Goal: Book appointment/travel/reservation

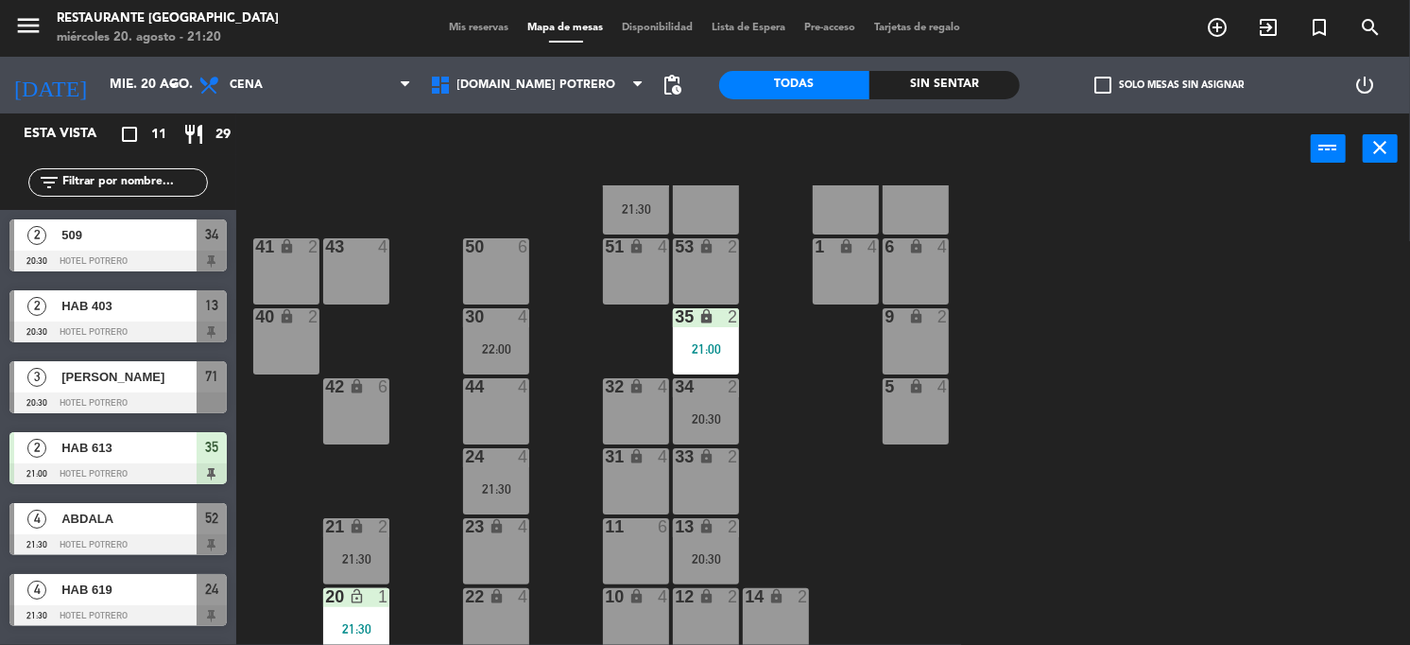
scroll to position [268, 0]
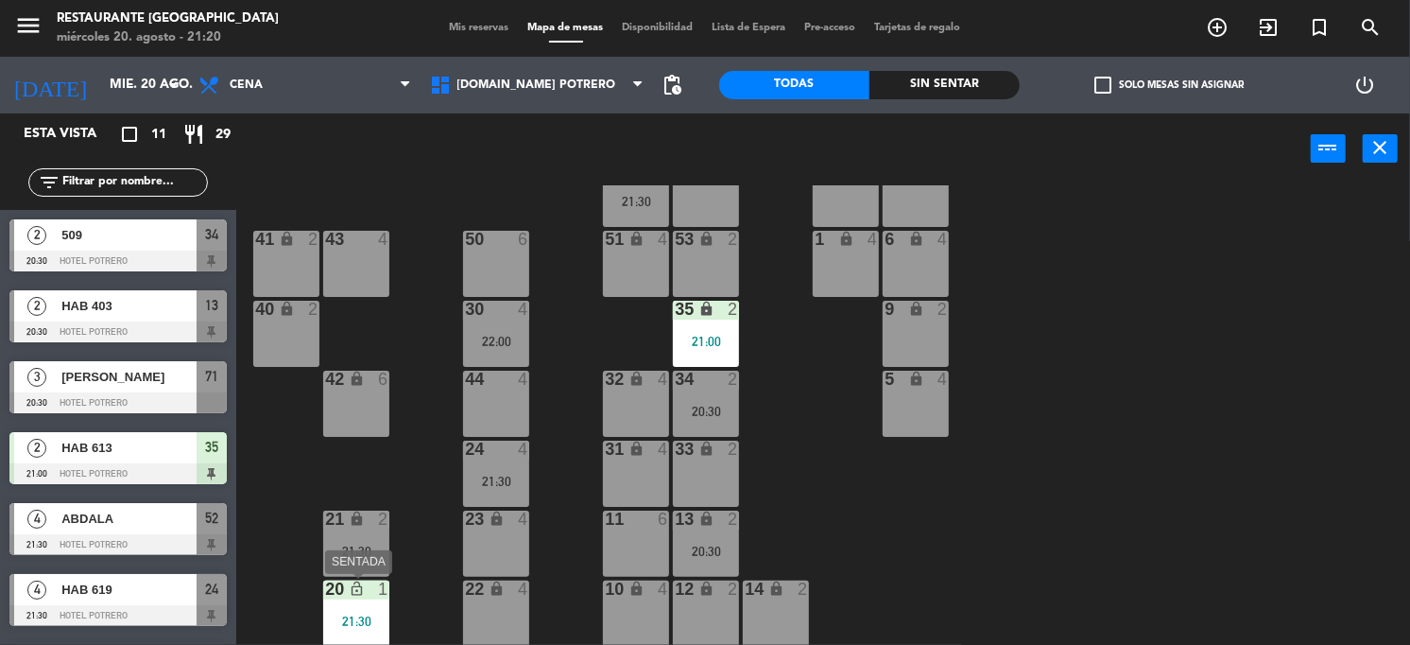
click at [357, 596] on icon "lock_open" at bounding box center [357, 588] width 16 height 16
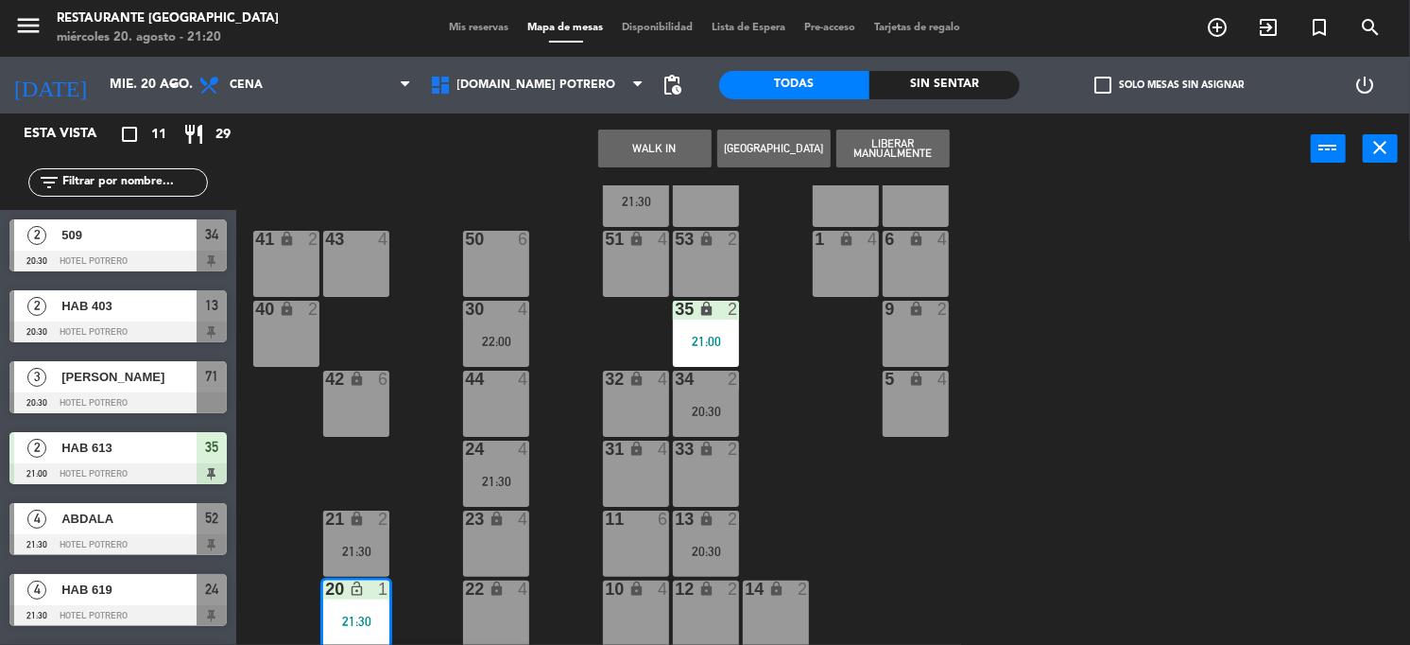
click at [900, 150] on button "Liberar Manualmente" at bounding box center [893, 149] width 113 height 38
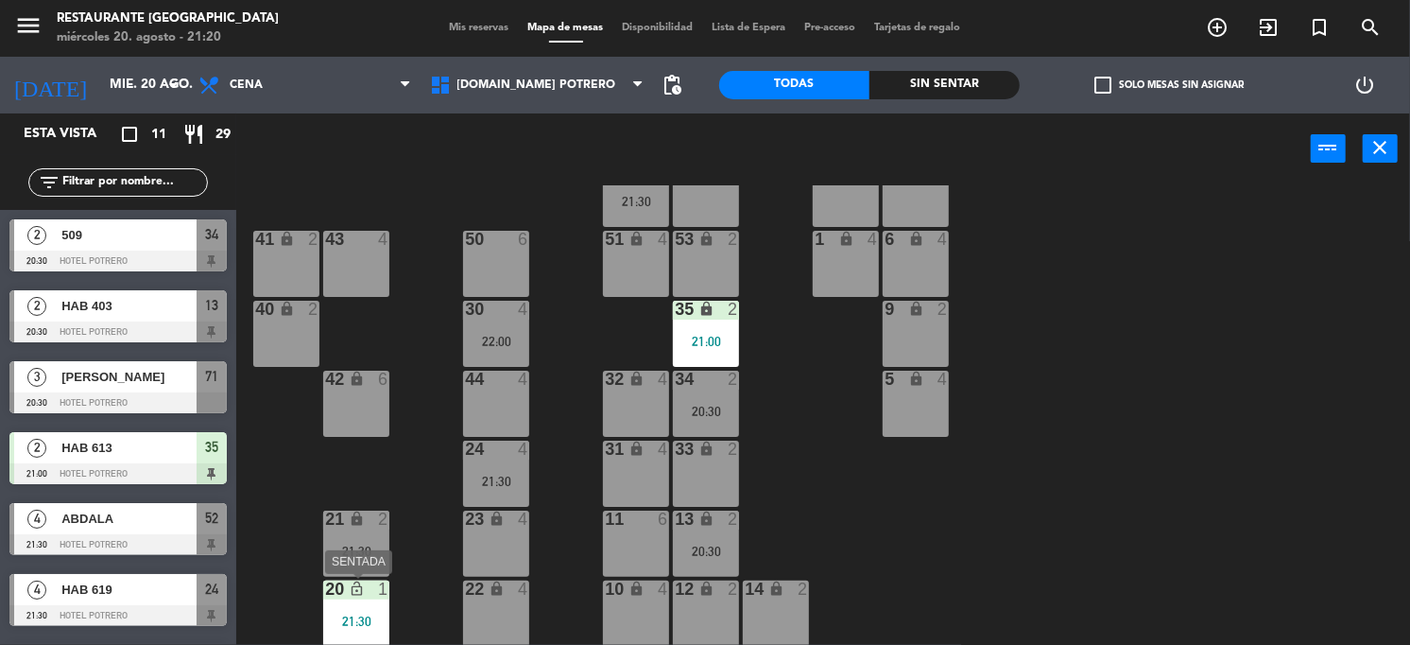
click at [361, 605] on div "20 lock_open 1 21:30" at bounding box center [356, 613] width 66 height 66
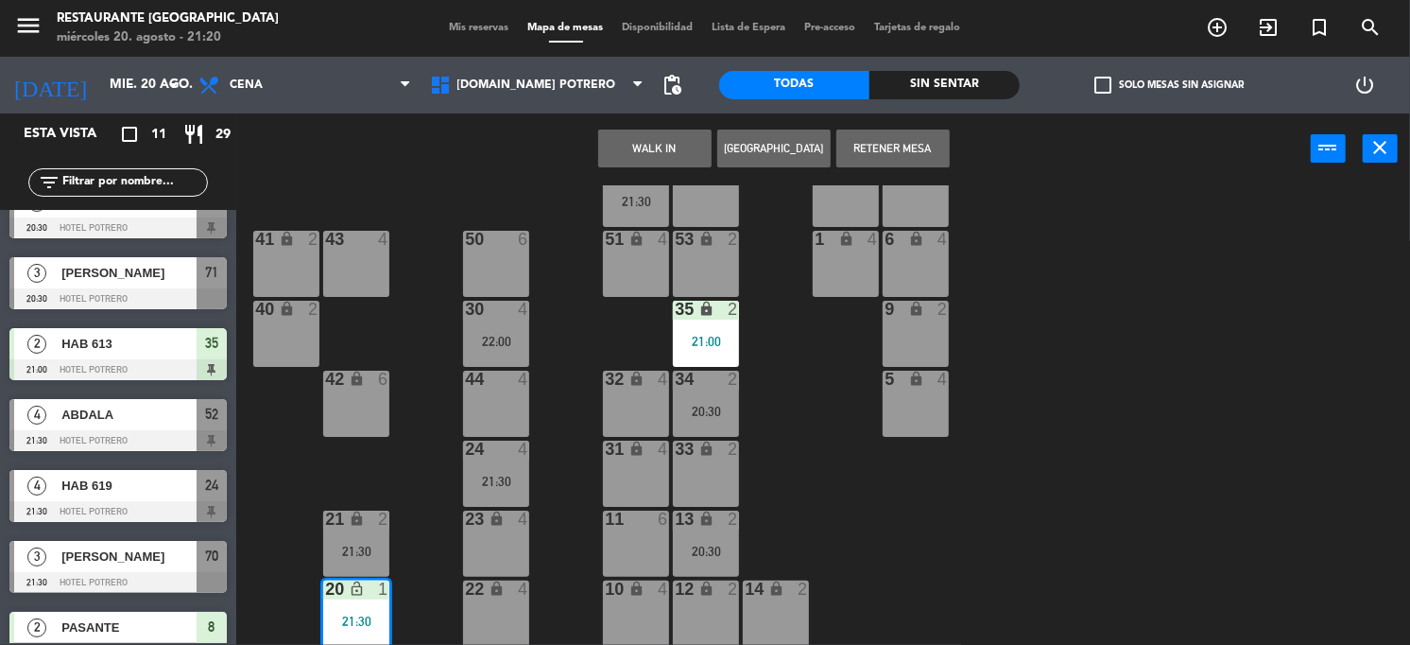
scroll to position [346, 0]
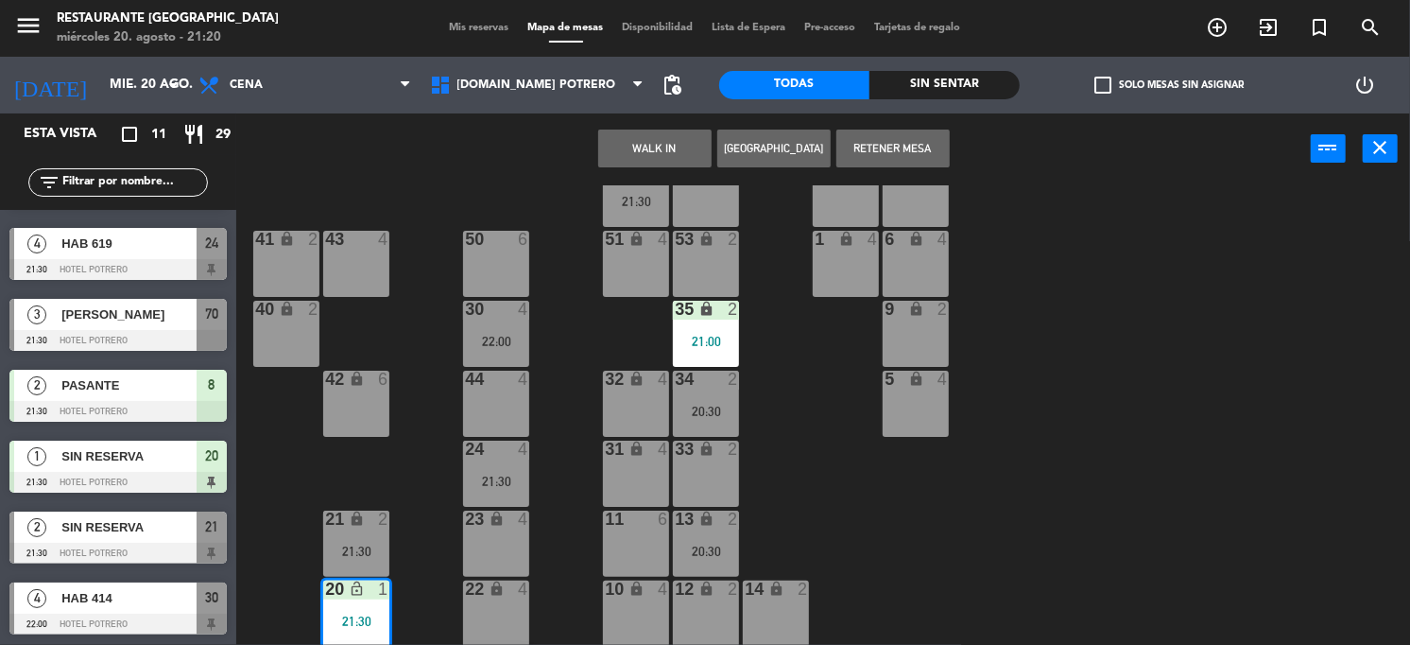
click at [172, 474] on div at bounding box center [117, 482] width 217 height 21
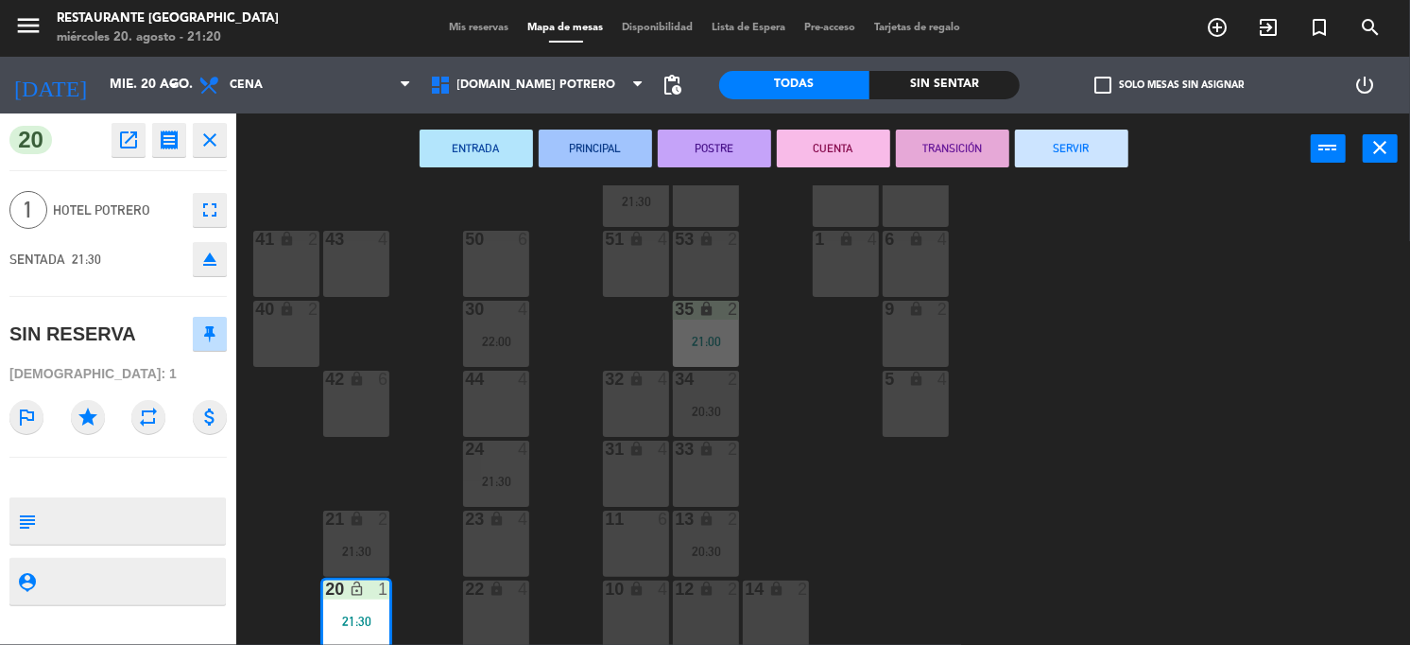
click at [409, 470] on div "65 4 71 3 20:30 73 2 76 2 63 lock 2 64 4 62 2 70 3 21:30 72 2 75 2 4 lock 4 55 …" at bounding box center [830, 415] width 1160 height 460
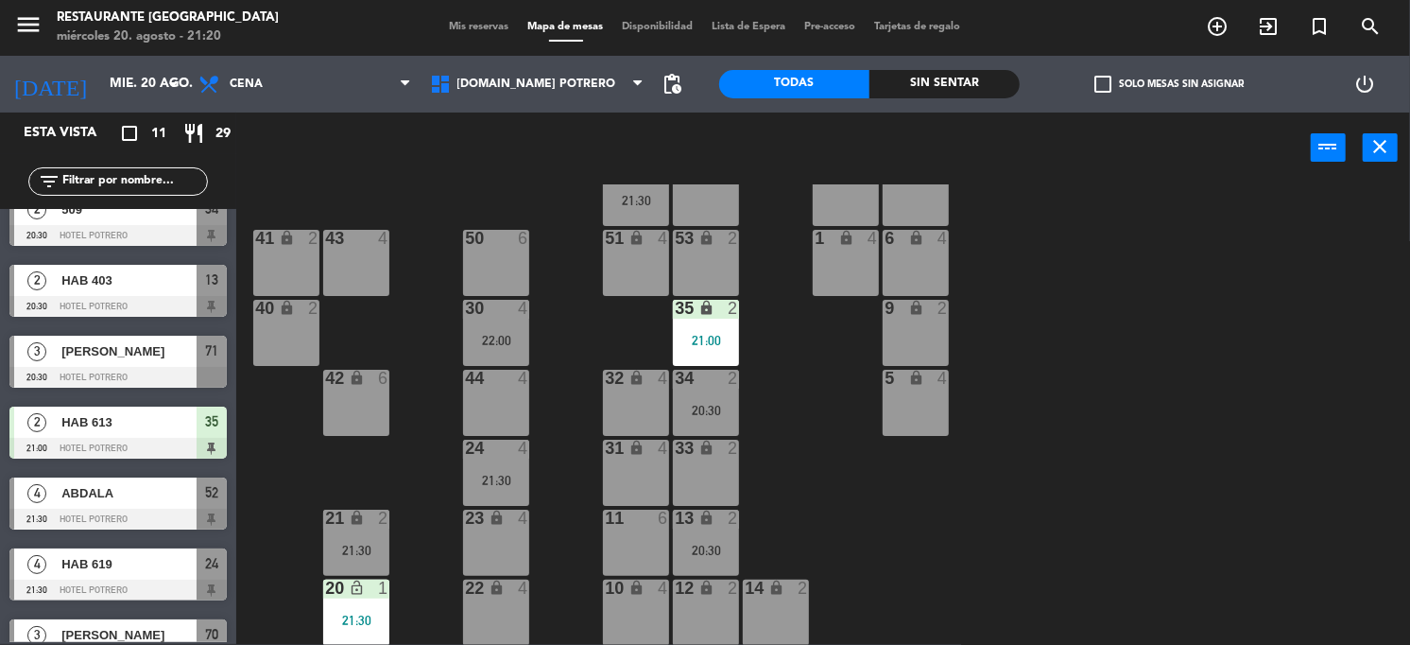
scroll to position [0, 0]
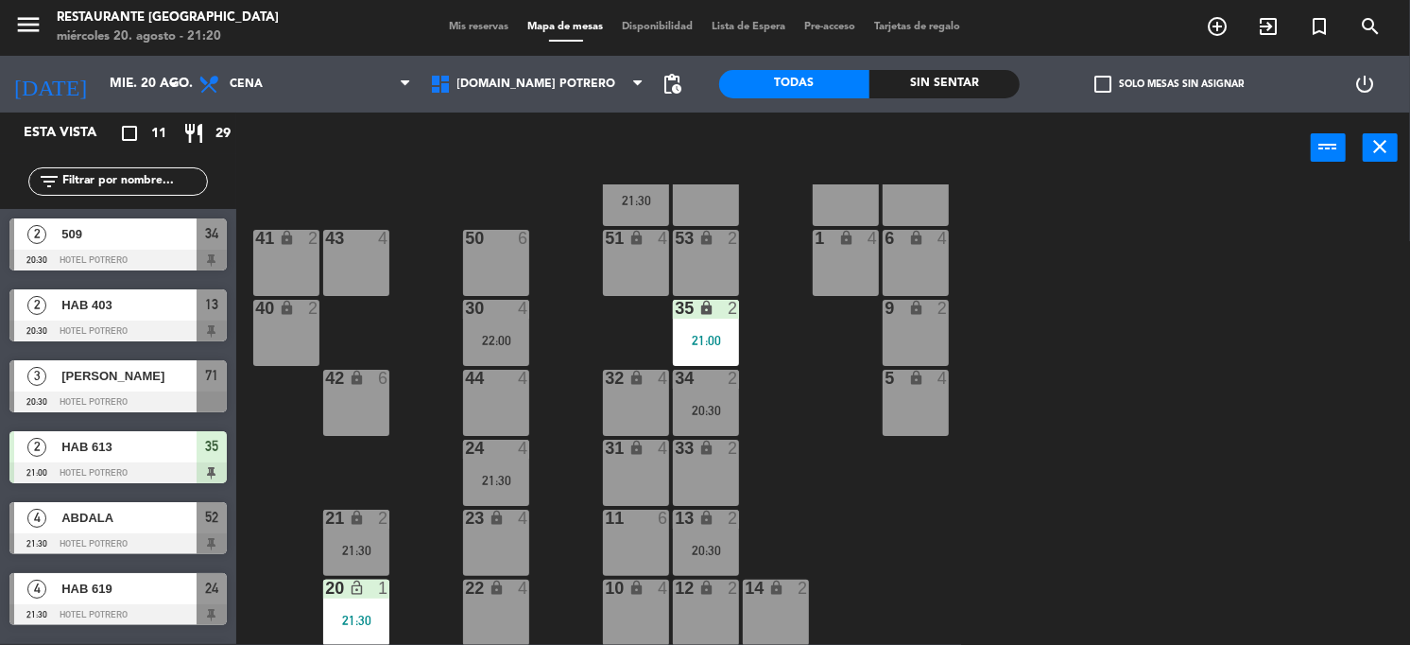
click at [158, 302] on span "HAB 403" at bounding box center [128, 305] width 135 height 20
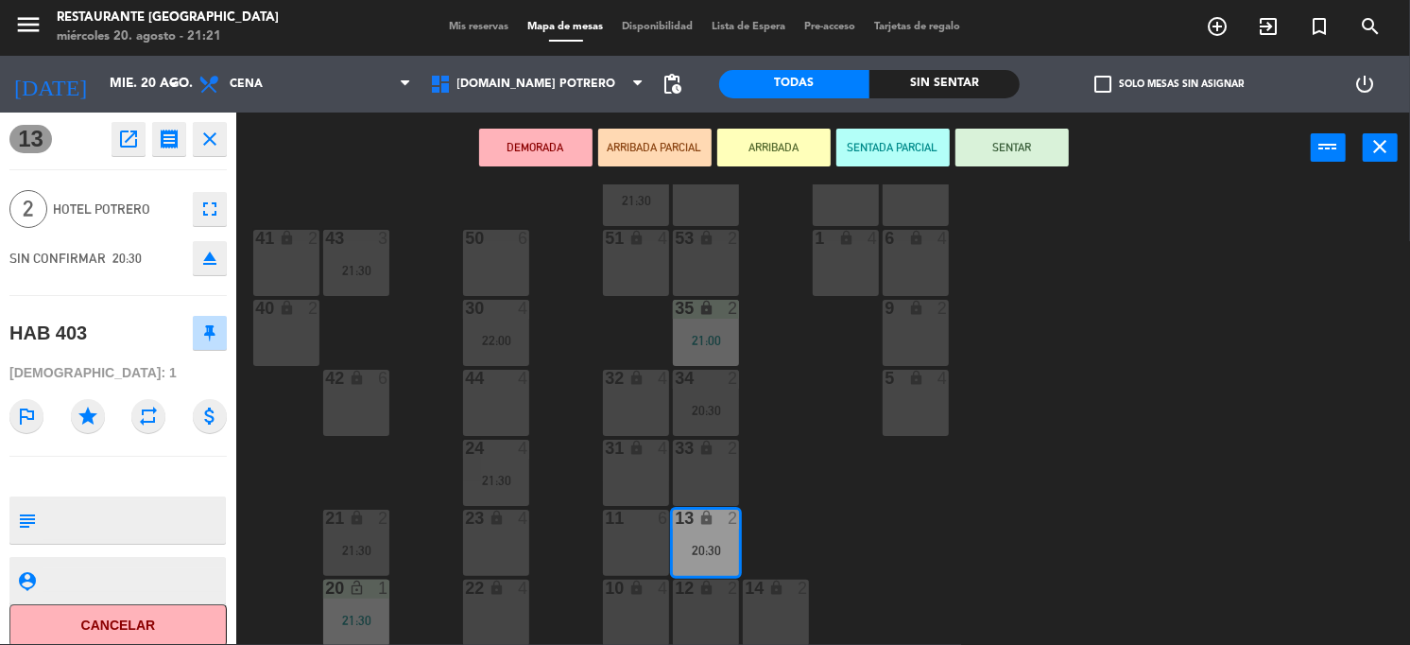
click at [305, 464] on div "65 4 71 3 20:30 73 2 21:30 76 2 63 lock 2 64 4 62 2 70 4 72 2 75 2 4 lock 4 55 …" at bounding box center [830, 414] width 1160 height 460
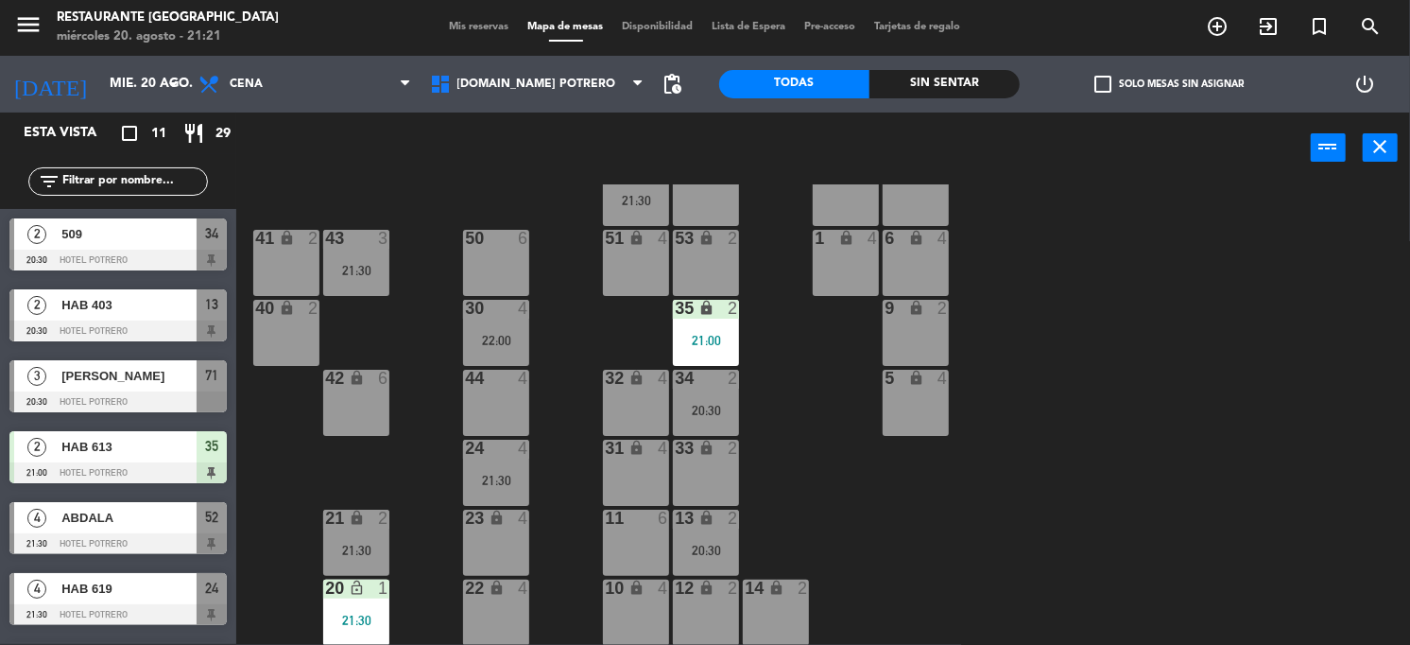
click at [371, 561] on div "21 lock 2 21:30" at bounding box center [356, 542] width 66 height 66
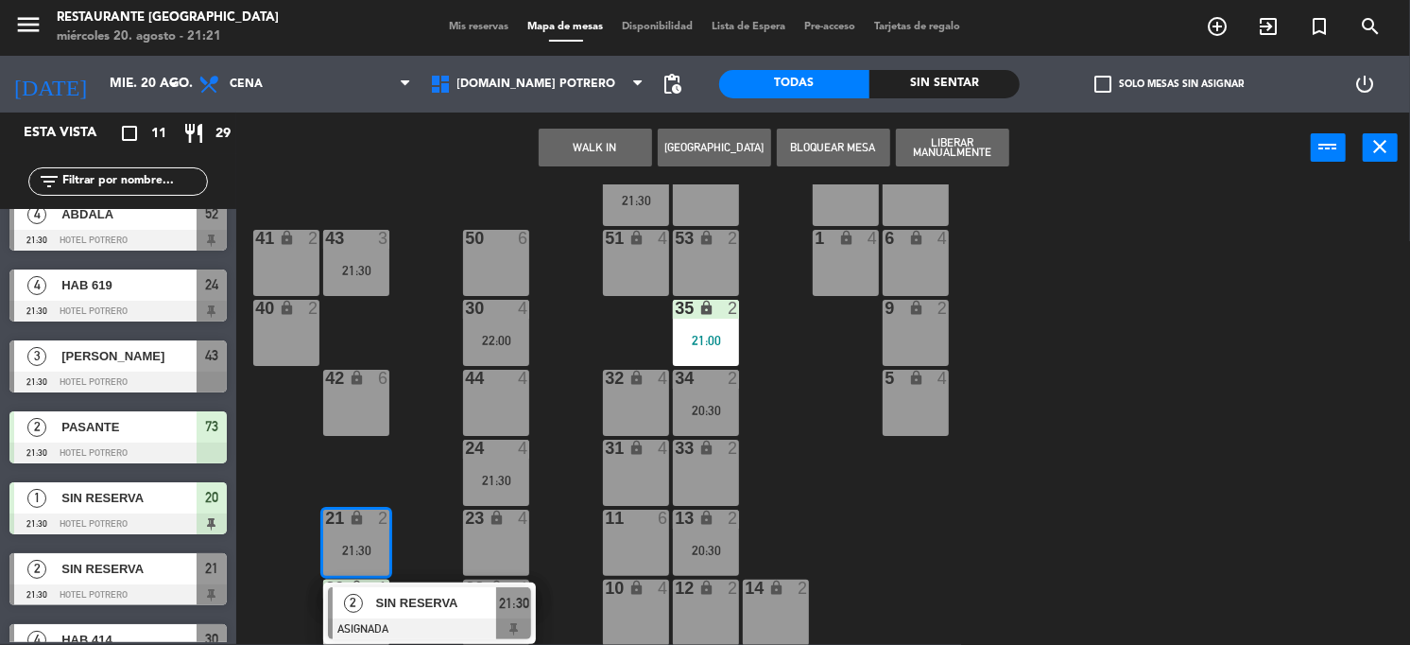
scroll to position [346, 0]
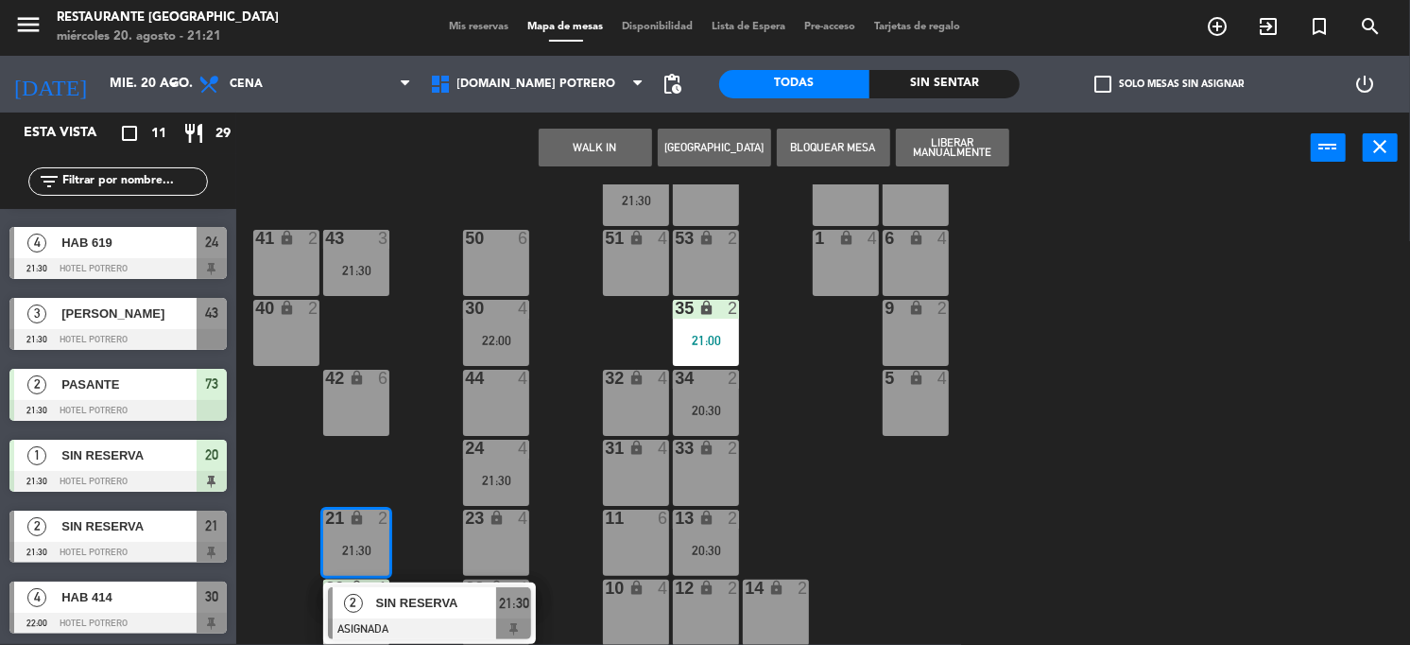
click at [172, 529] on span "SIN RESERVA" at bounding box center [128, 526] width 135 height 20
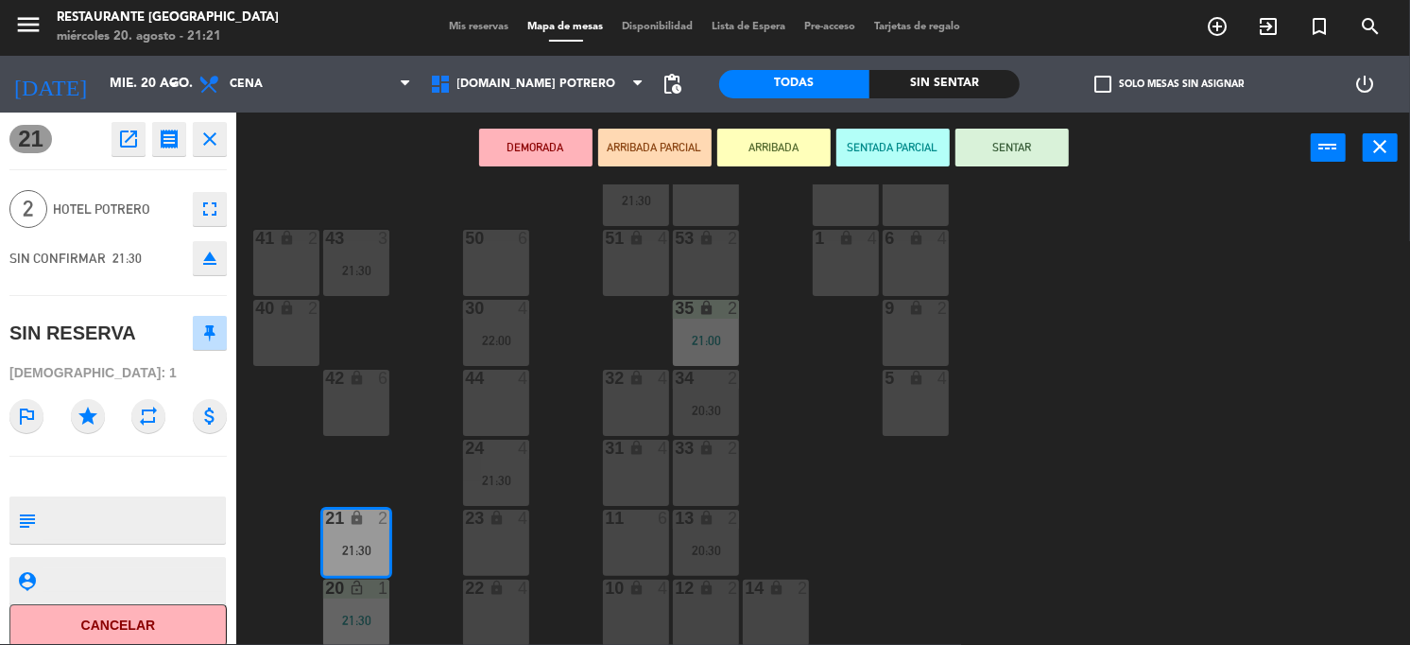
click at [124, 618] on button "Cancelar" at bounding box center [117, 625] width 217 height 43
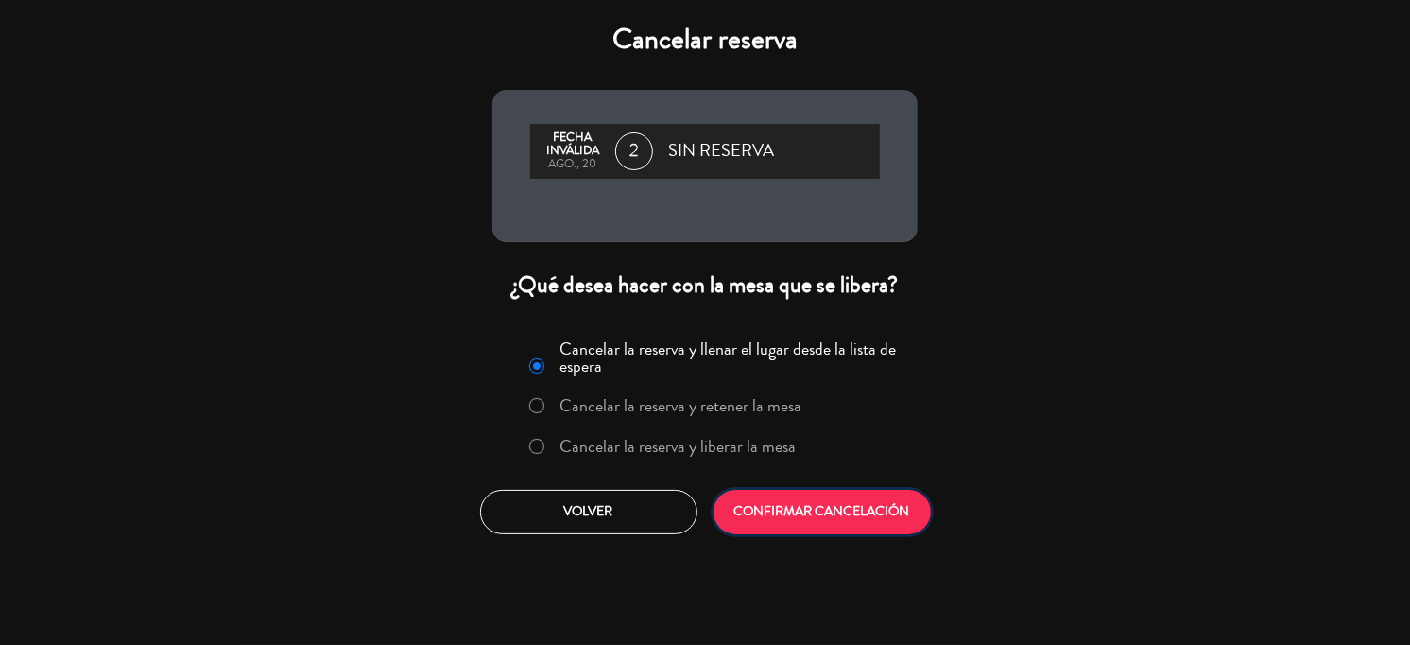
click at [847, 519] on button "CONFIRMAR CANCELACIÓN" at bounding box center [822, 512] width 217 height 44
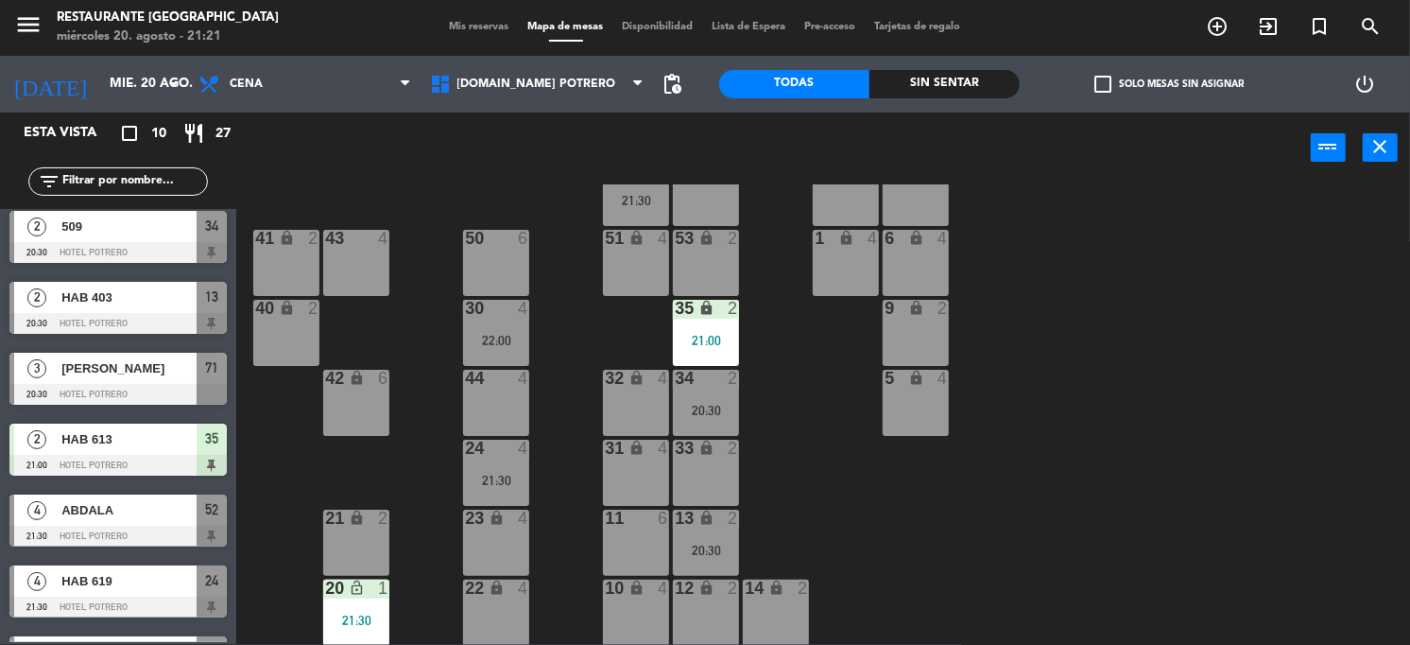
scroll to position [0, 0]
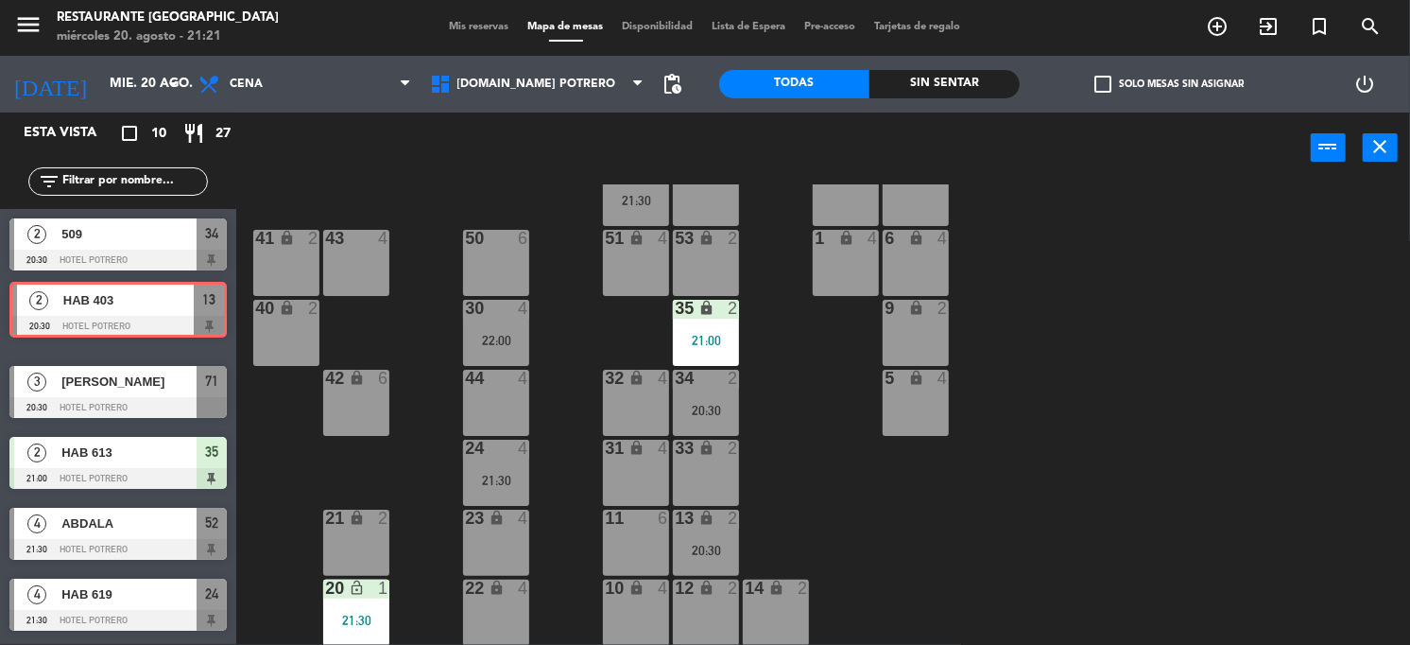
click at [170, 290] on div "2 HAB 403 20:30 Hotel Potrero 13 2 HAB 403 20:30 [GEOGRAPHIC_DATA] 13" at bounding box center [118, 318] width 236 height 77
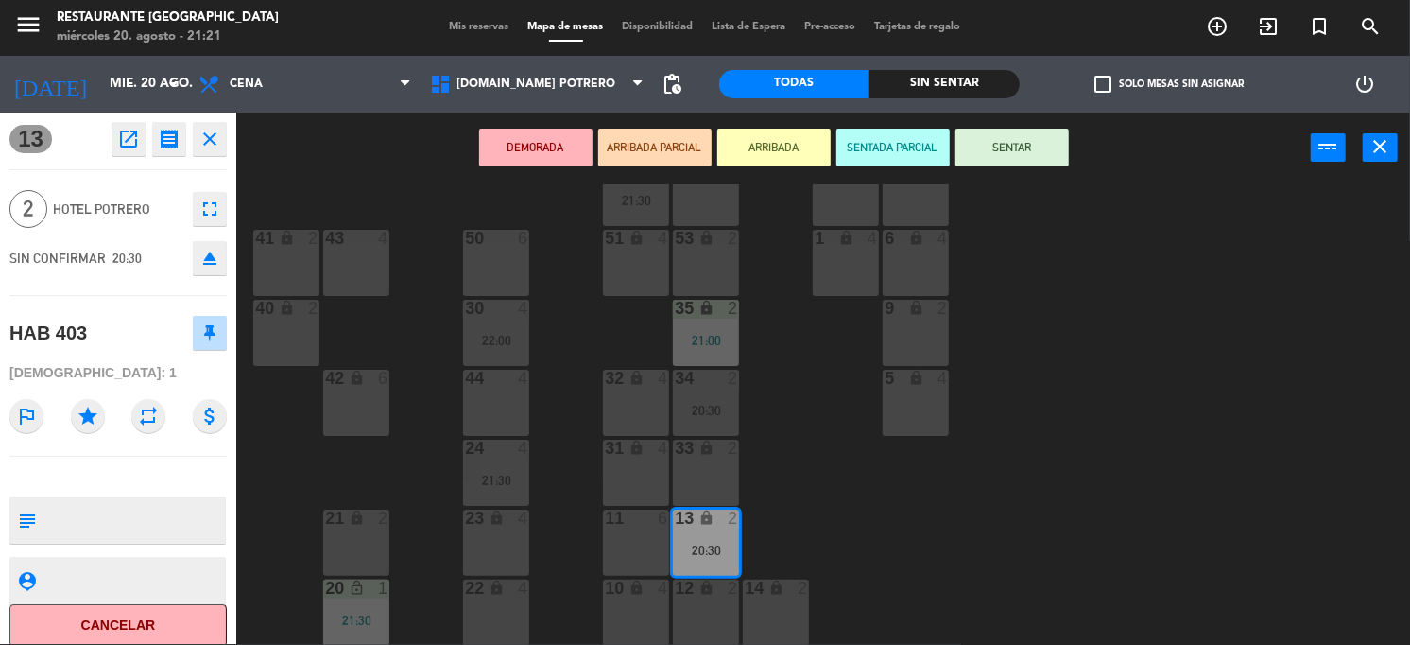
click at [218, 143] on icon "close" at bounding box center [210, 139] width 23 height 23
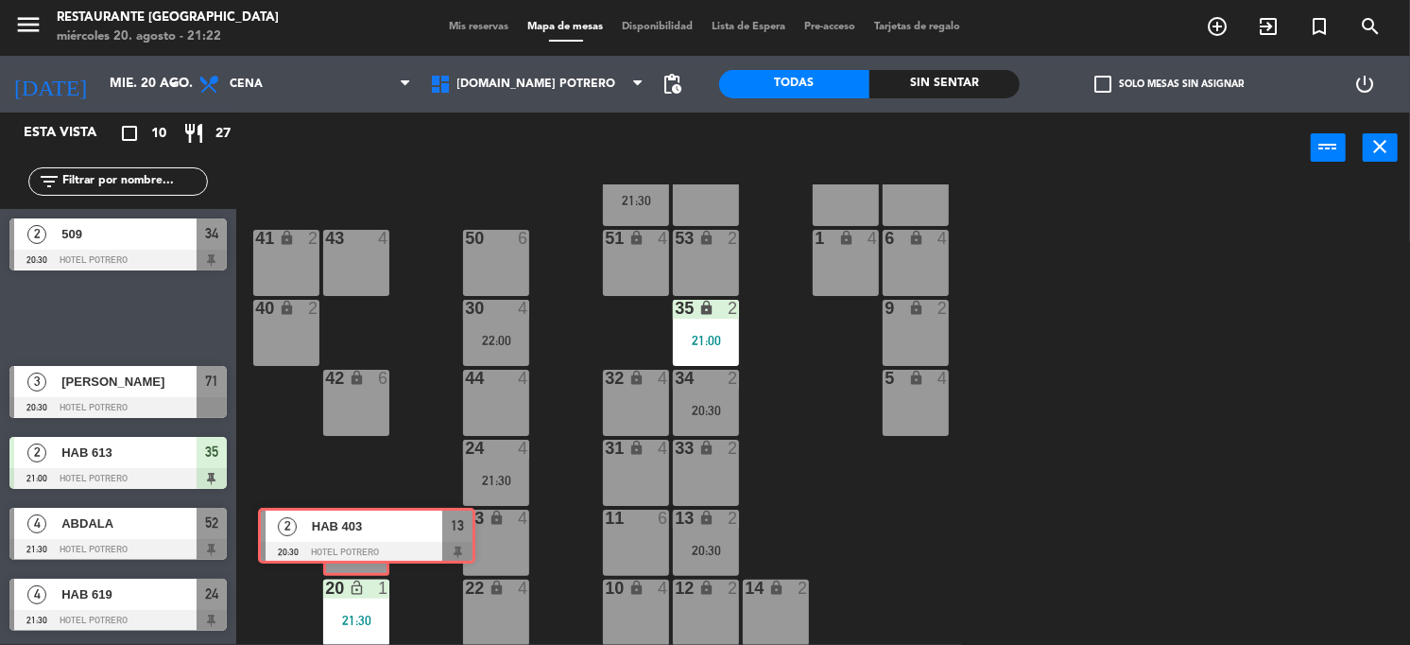
drag, startPoint x: 126, startPoint y: 319, endPoint x: 374, endPoint y: 536, distance: 330.3
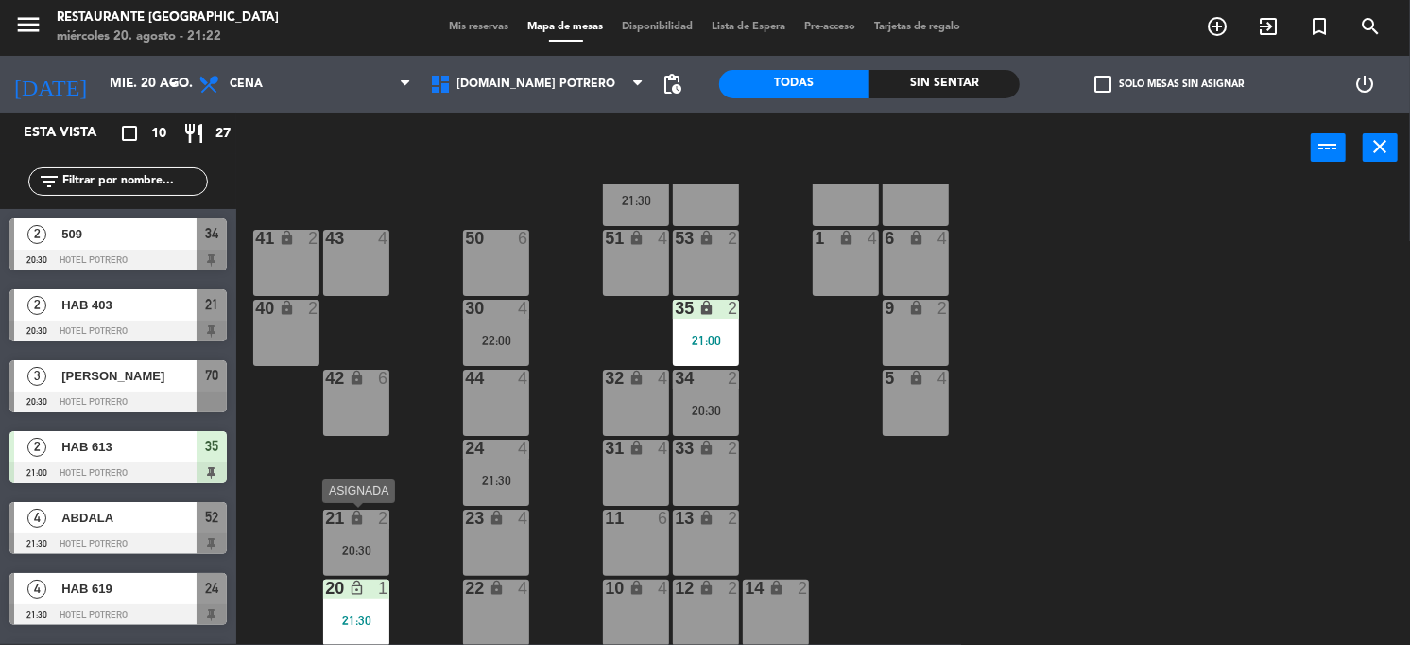
click at [345, 536] on div "21 lock 2 20:30" at bounding box center [356, 542] width 66 height 66
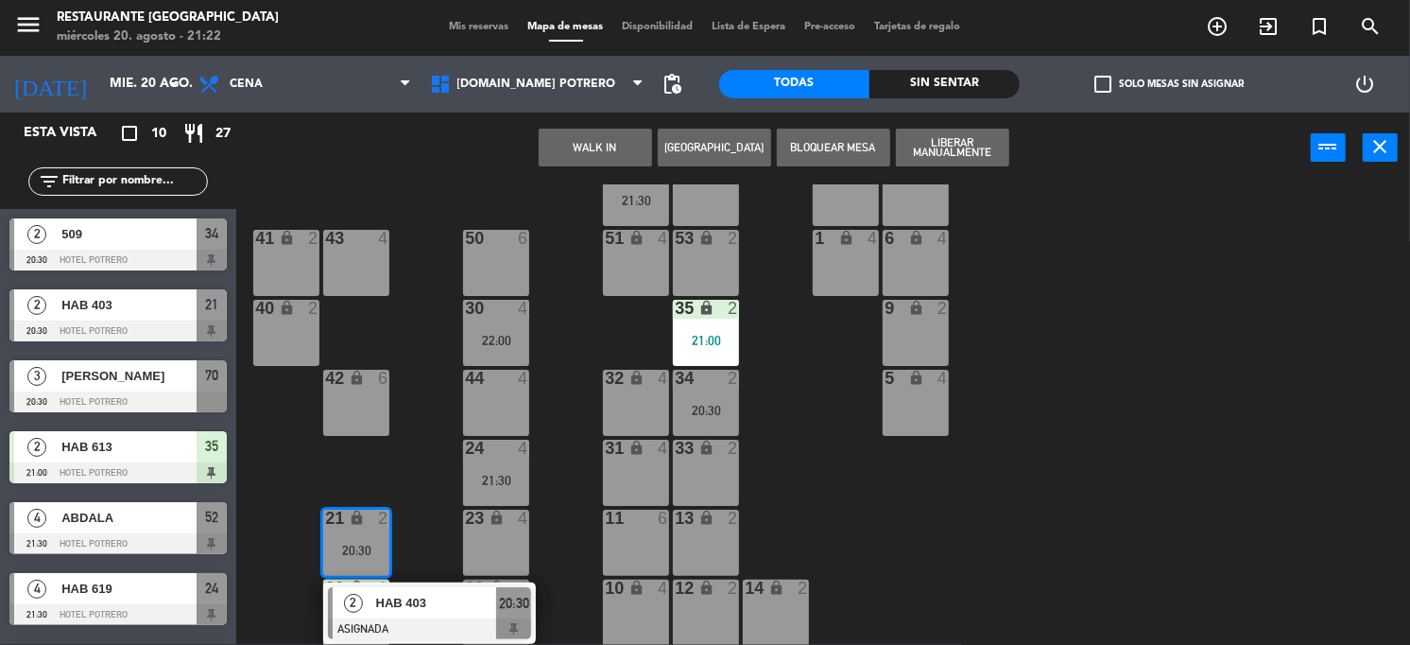
click at [422, 470] on div "65 4 71 3 21:30 73 2 76 2 63 lock 2 64 4 62 2 70 3 20:30 72 2 75 2 4 lock 4 55 …" at bounding box center [830, 414] width 1160 height 460
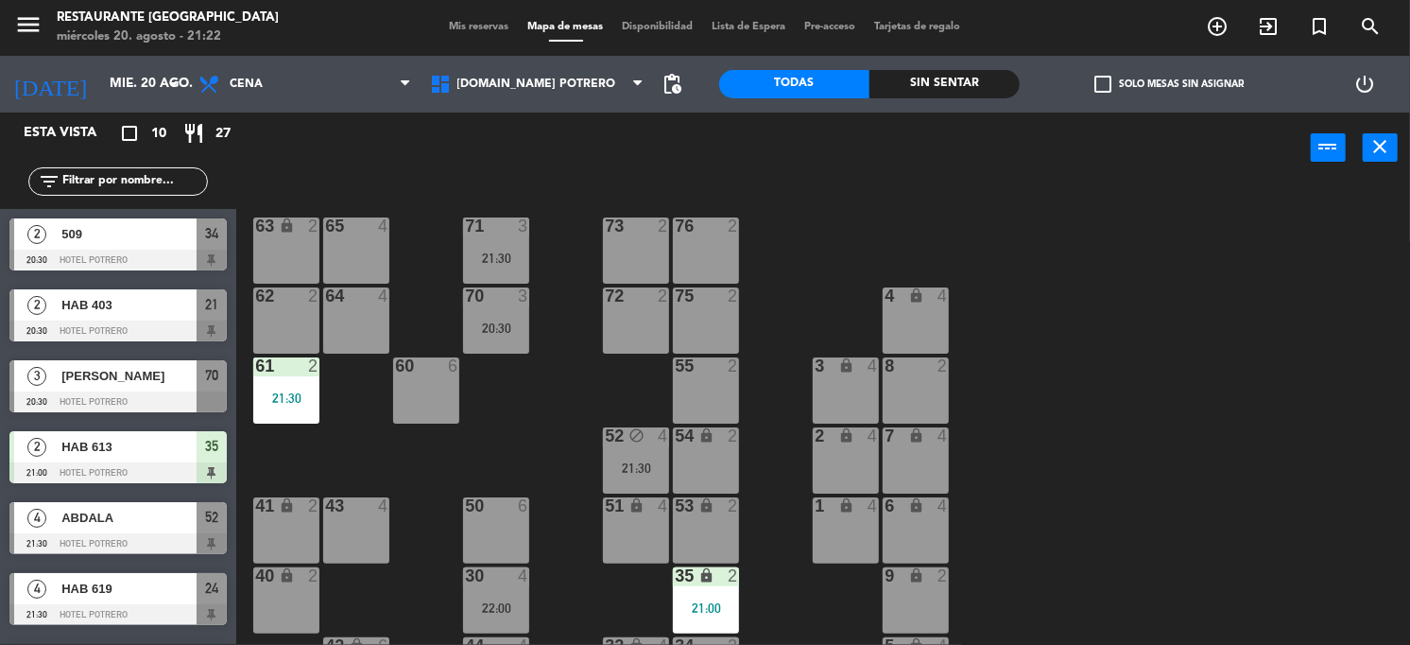
click at [303, 405] on div "61 2 21:30" at bounding box center [286, 390] width 66 height 66
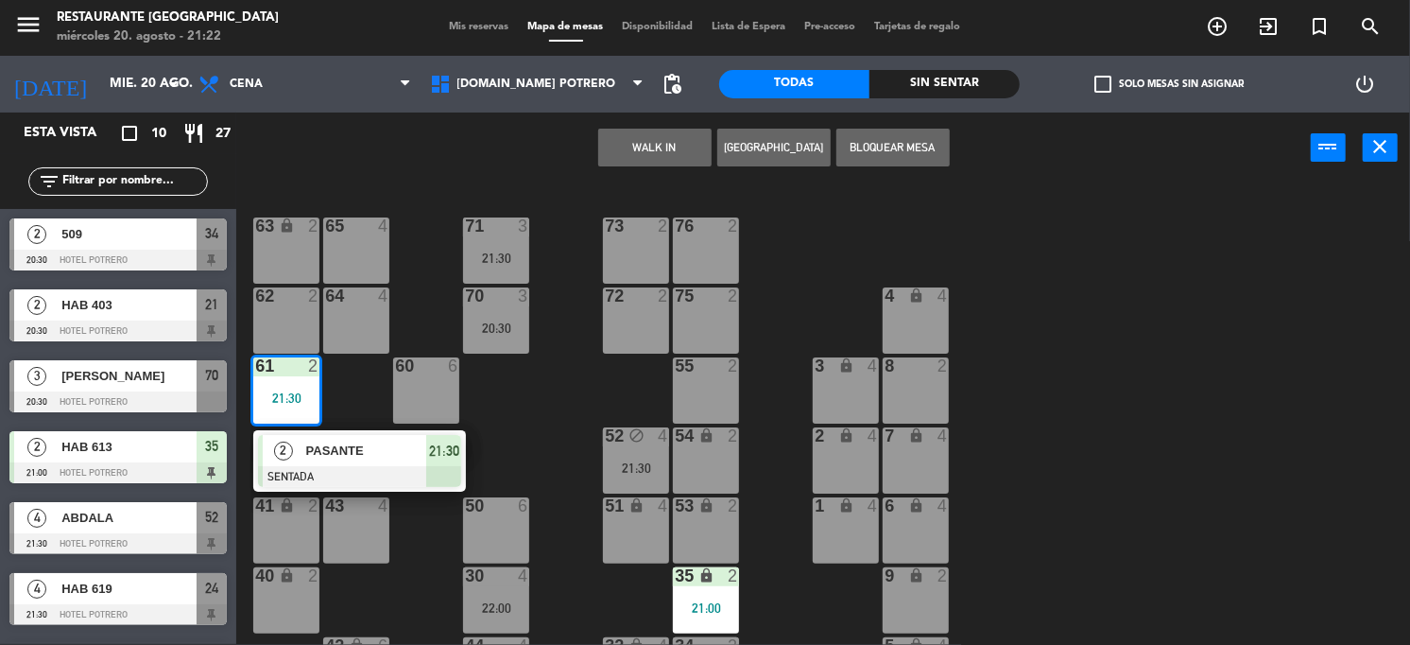
click at [303, 403] on div "21:30" at bounding box center [286, 397] width 66 height 13
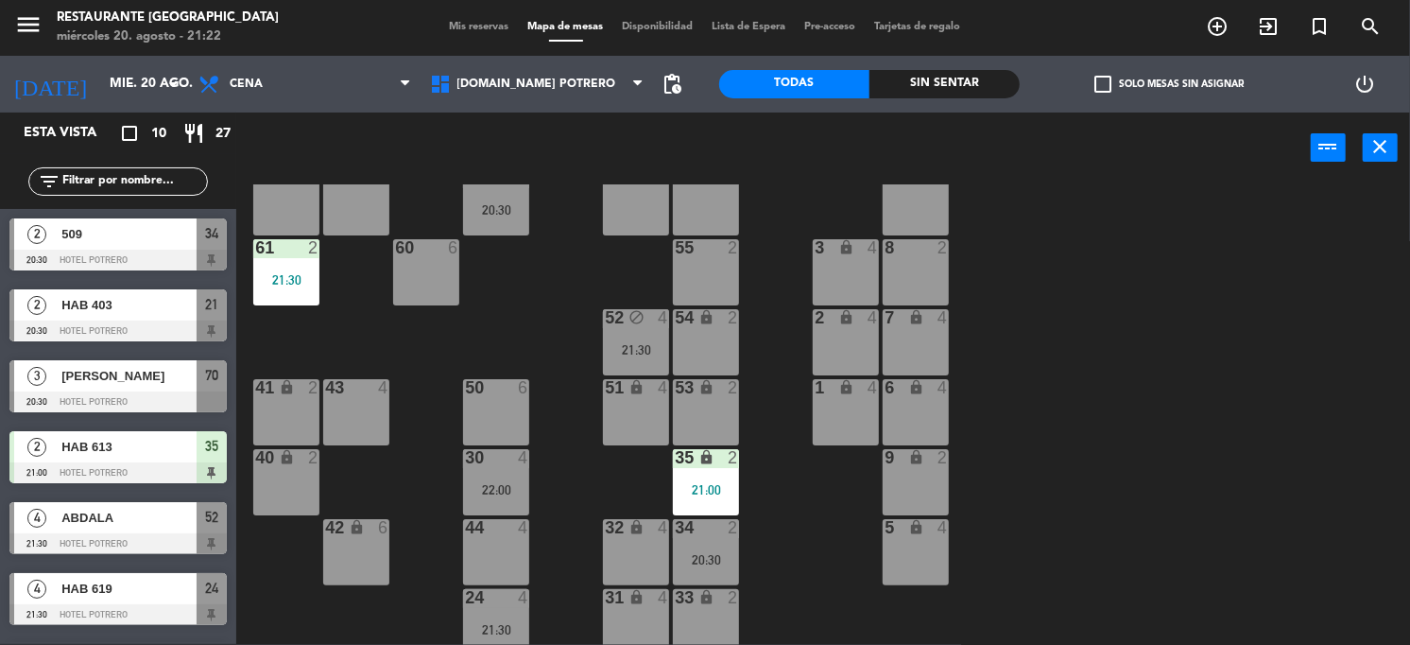
scroll to position [268, 0]
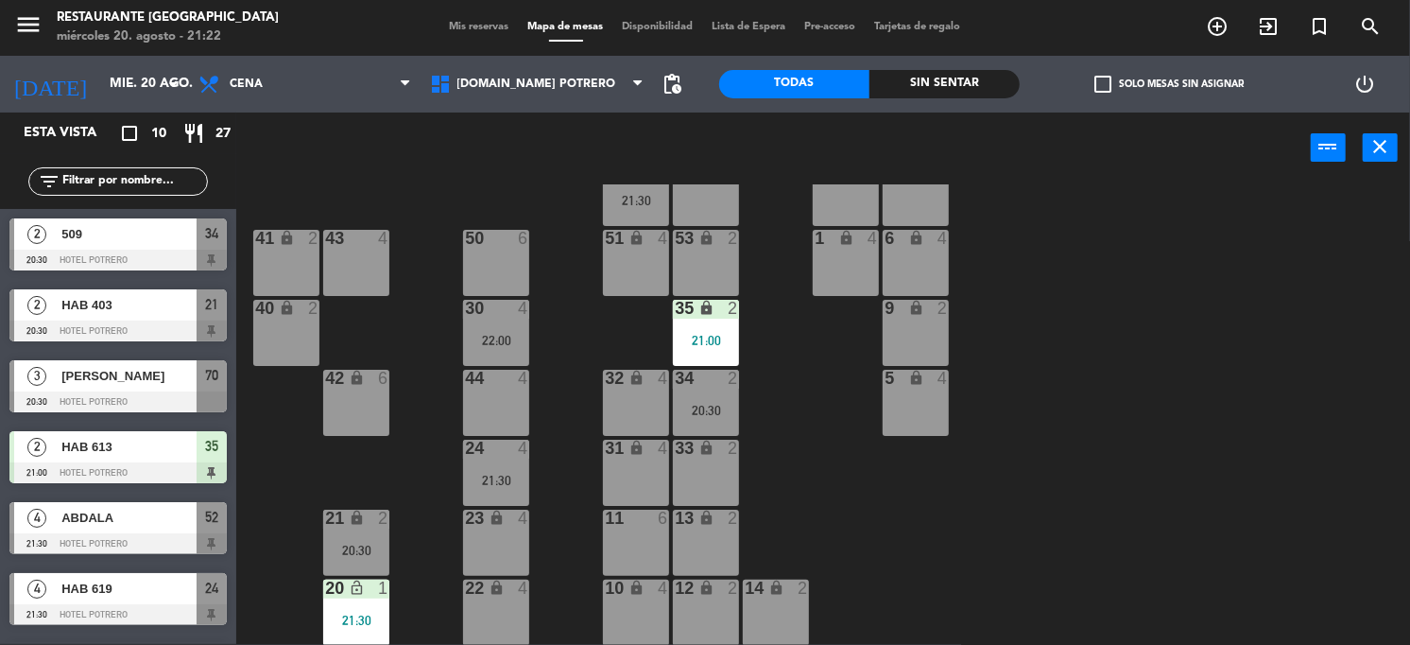
click at [727, 534] on div "13 lock 2" at bounding box center [706, 542] width 66 height 66
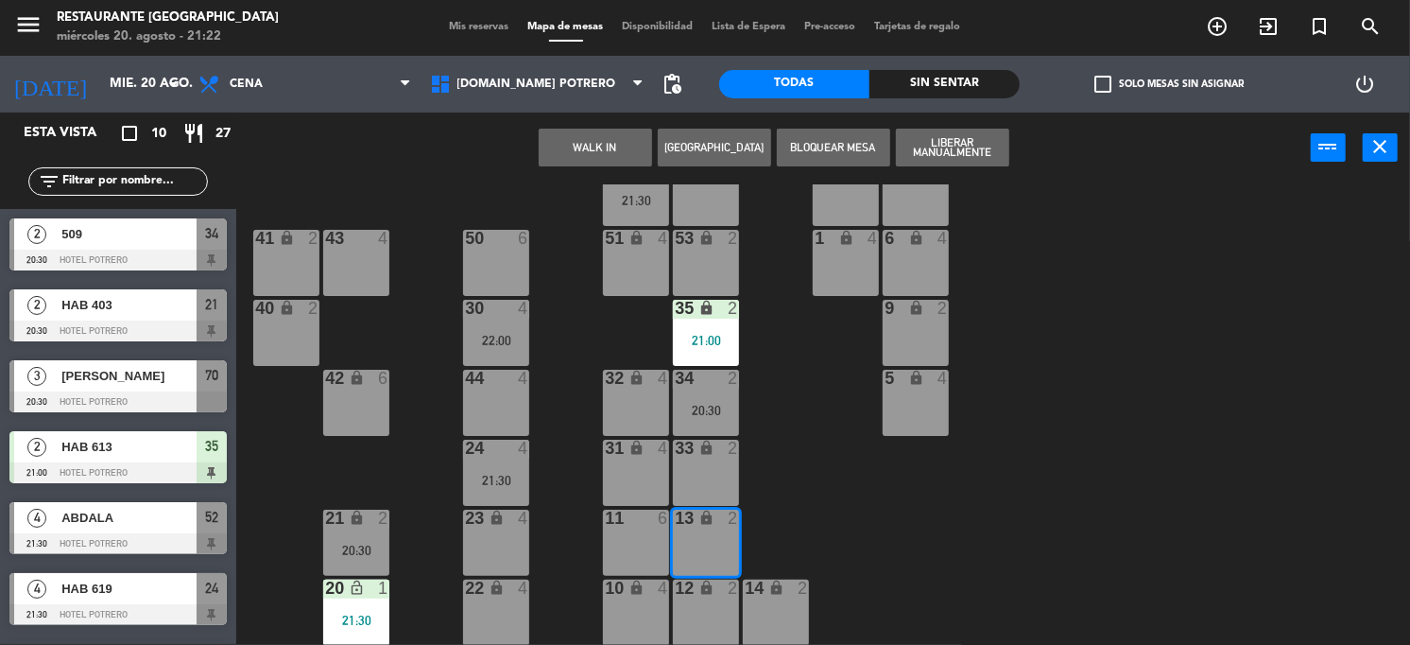
click at [836, 490] on div "65 4 71 3 21:30 73 2 76 2 63 lock 2 64 4 62 2 70 3 20:30 72 2 75 2 4 lock 4 55 …" at bounding box center [830, 414] width 1160 height 460
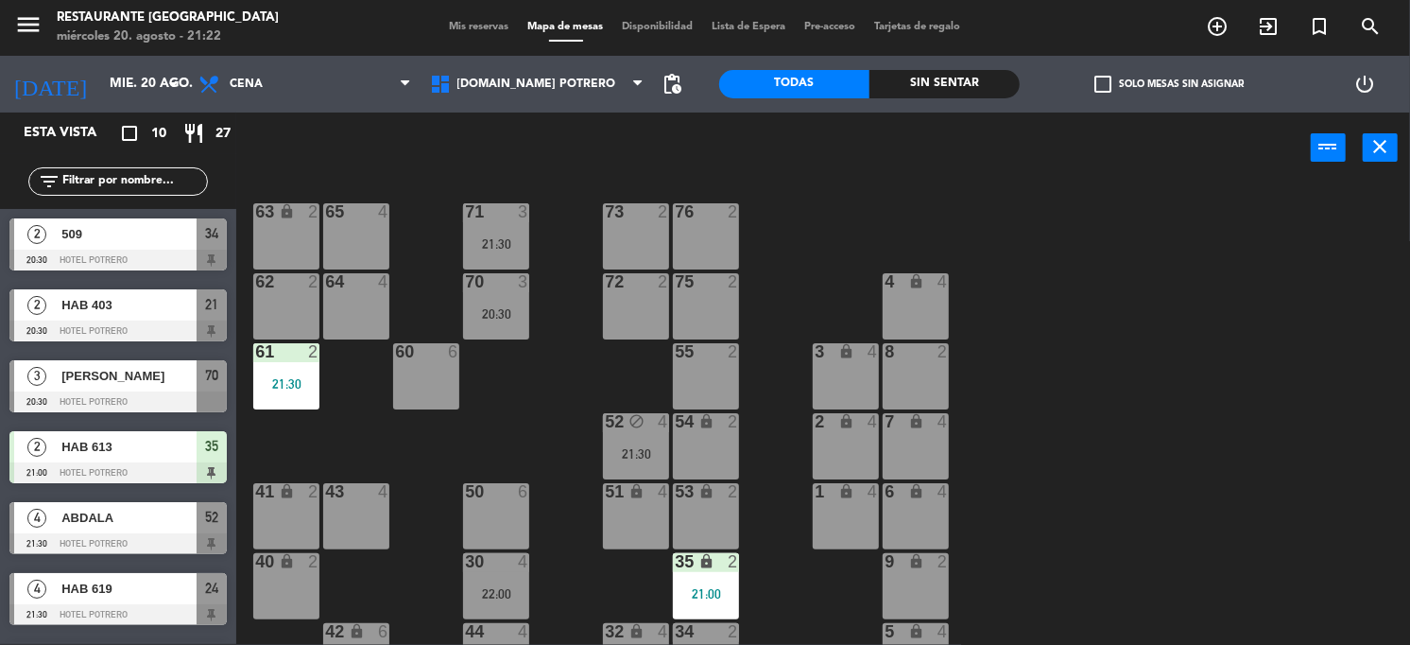
scroll to position [0, 0]
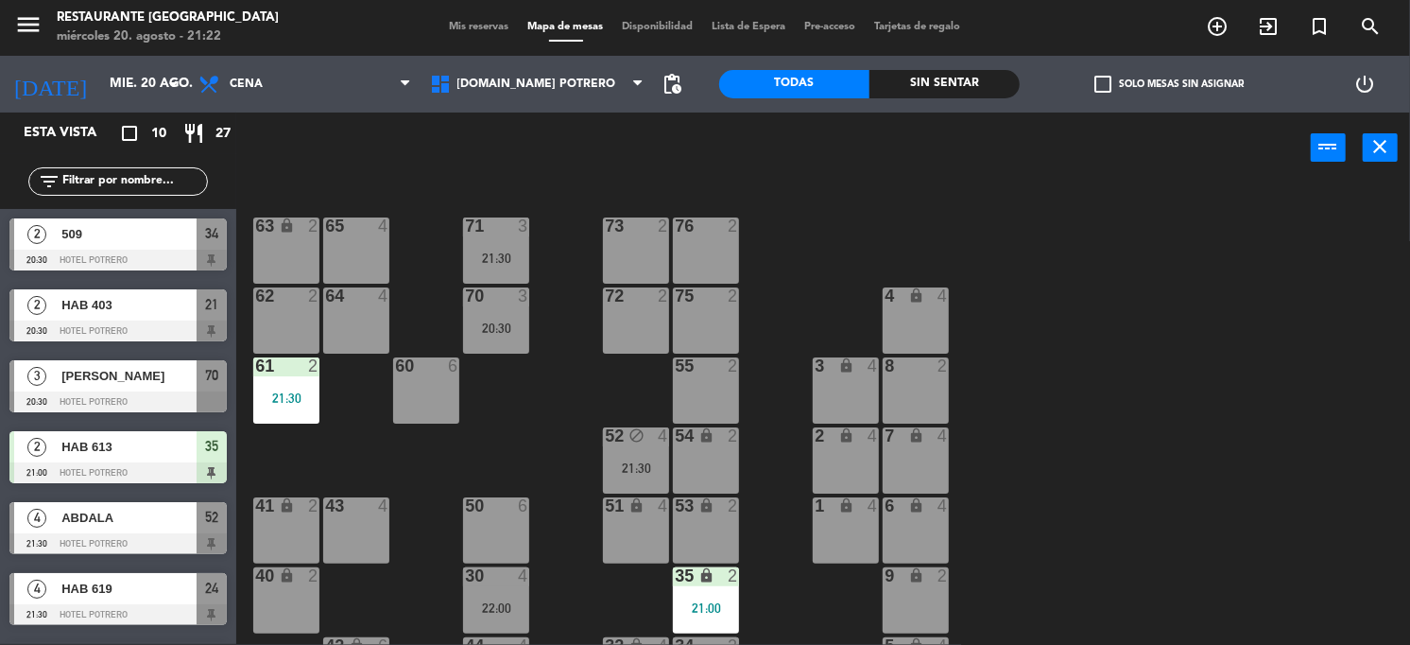
click at [287, 395] on div "21:30" at bounding box center [286, 397] width 66 height 13
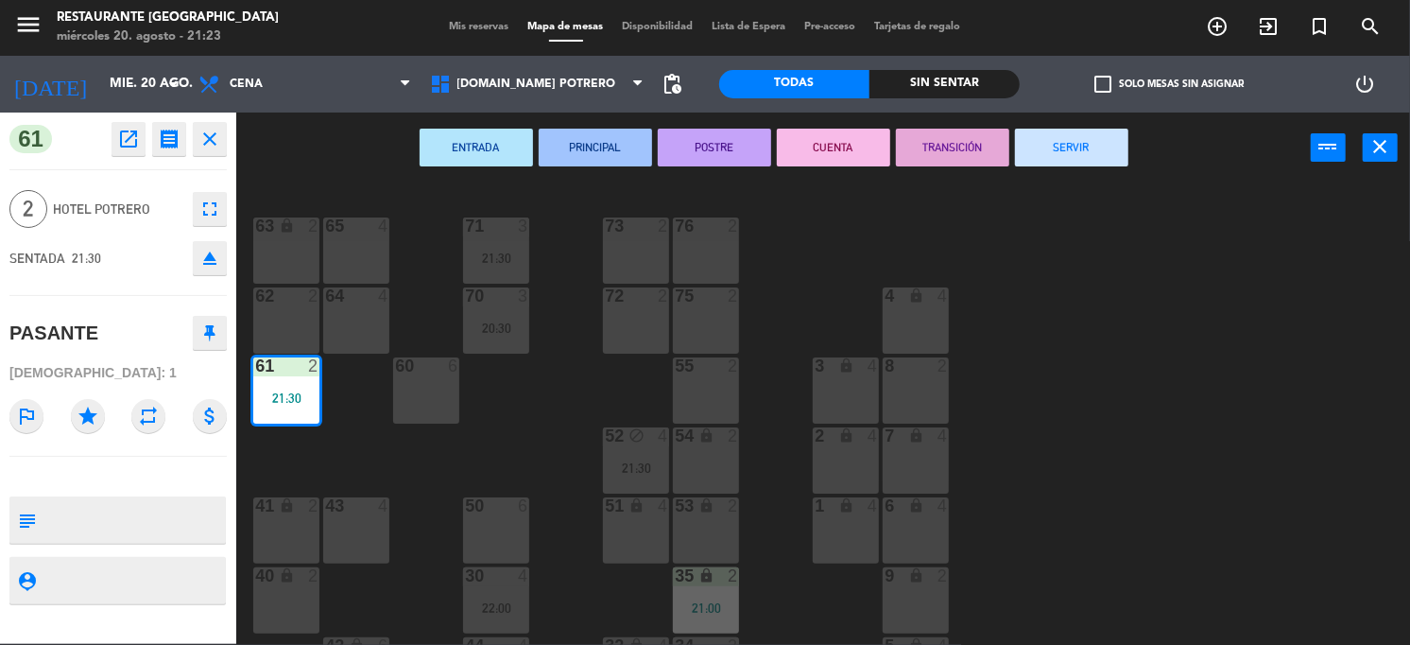
drag, startPoint x: 285, startPoint y: 388, endPoint x: 521, endPoint y: 361, distance: 237.8
drag, startPoint x: 314, startPoint y: 404, endPoint x: 736, endPoint y: 343, distance: 426.8
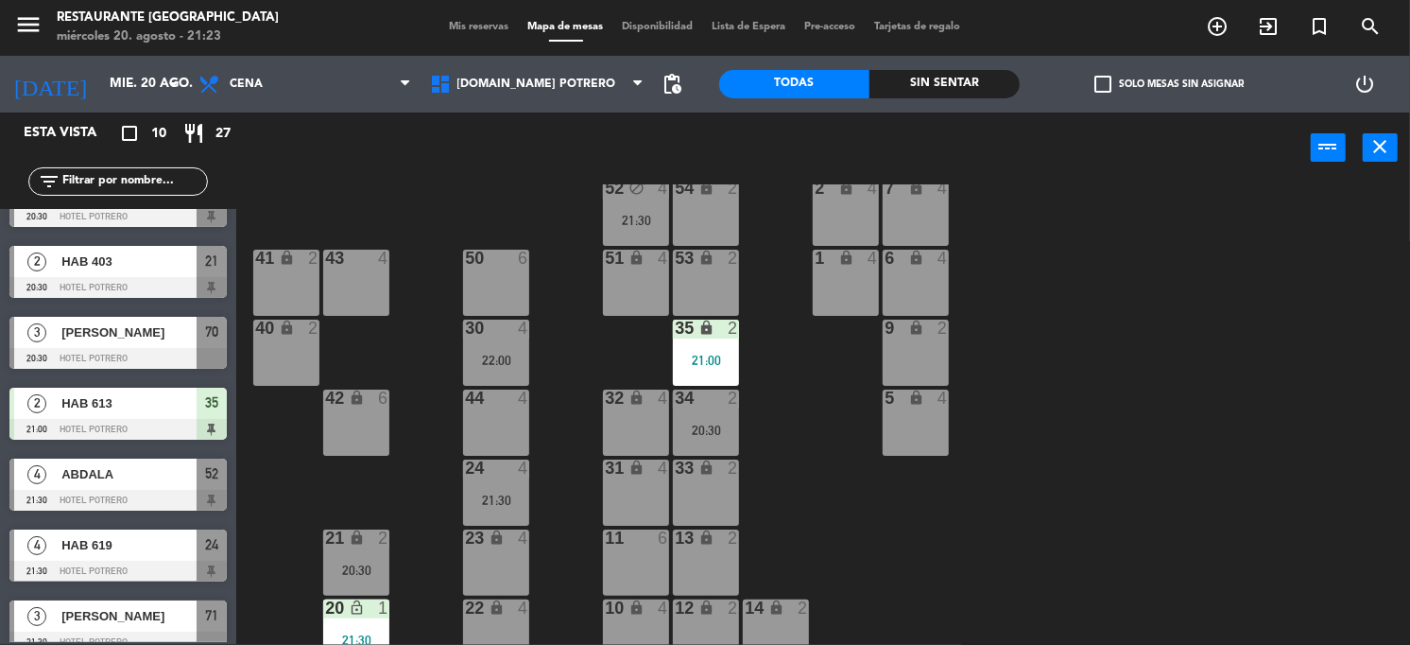
scroll to position [268, 0]
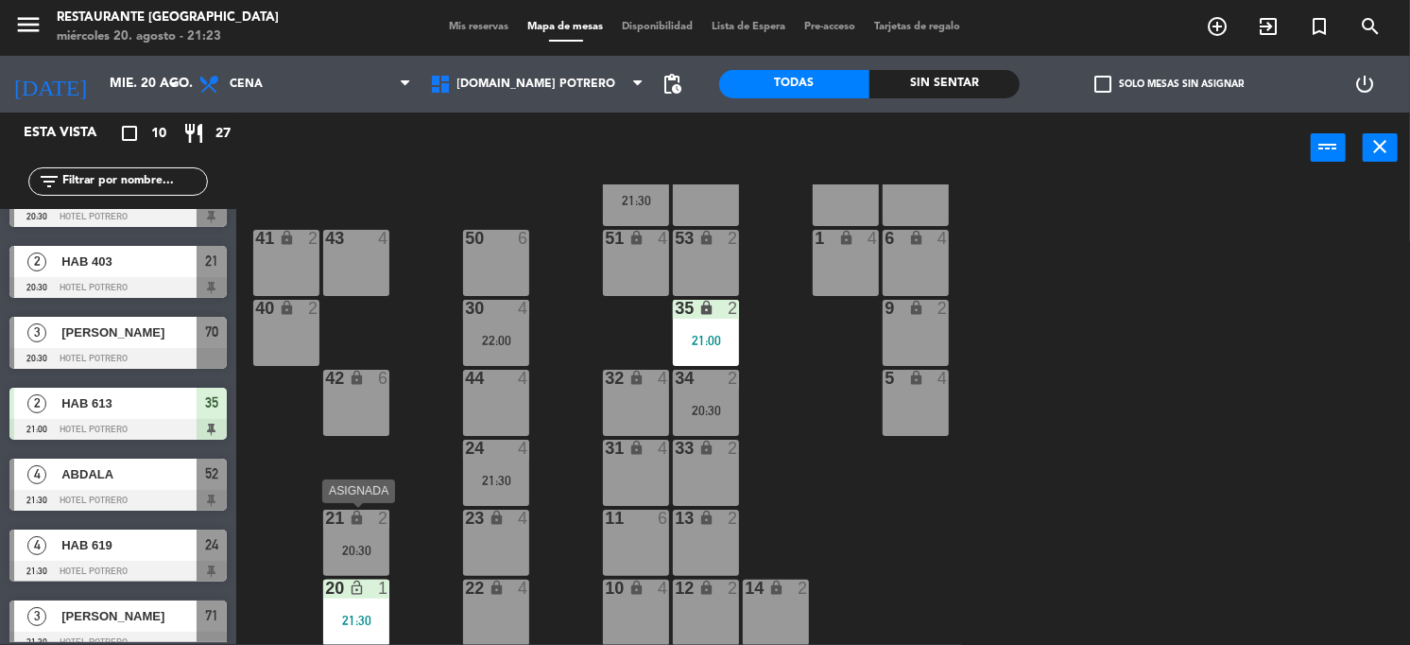
click at [356, 552] on div "20:30" at bounding box center [356, 550] width 66 height 13
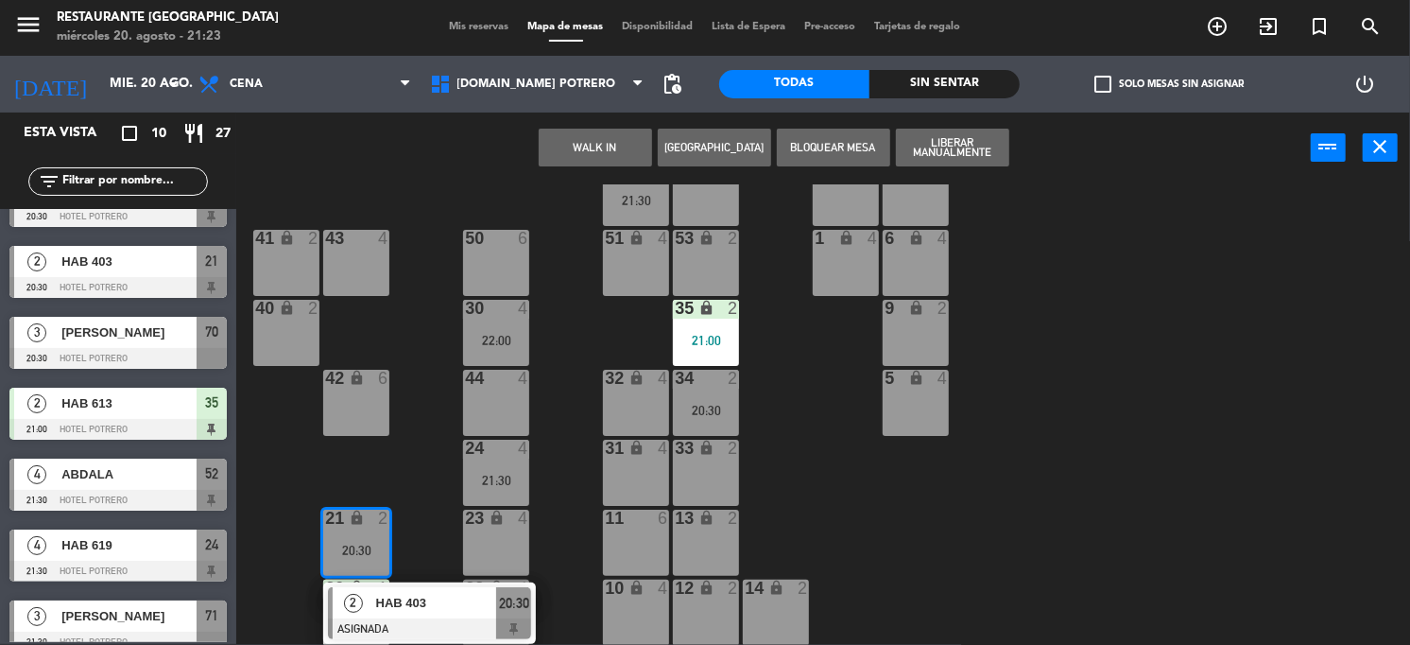
click at [781, 425] on div "65 4 71 3 21:30 73 2 76 2 63 lock 2 64 4 62 2 70 3 20:30 72 2 75 2 21:30 4 lock…" at bounding box center [830, 414] width 1160 height 460
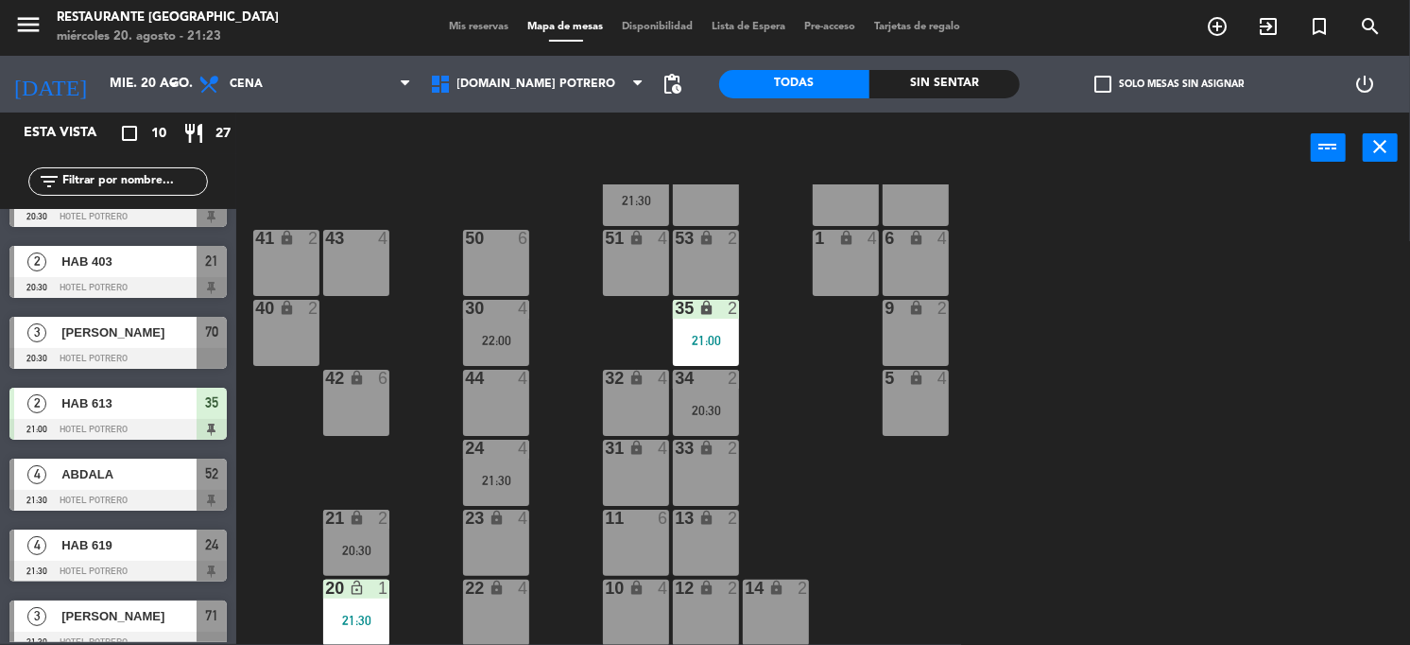
click at [352, 544] on div "20:30" at bounding box center [356, 550] width 66 height 13
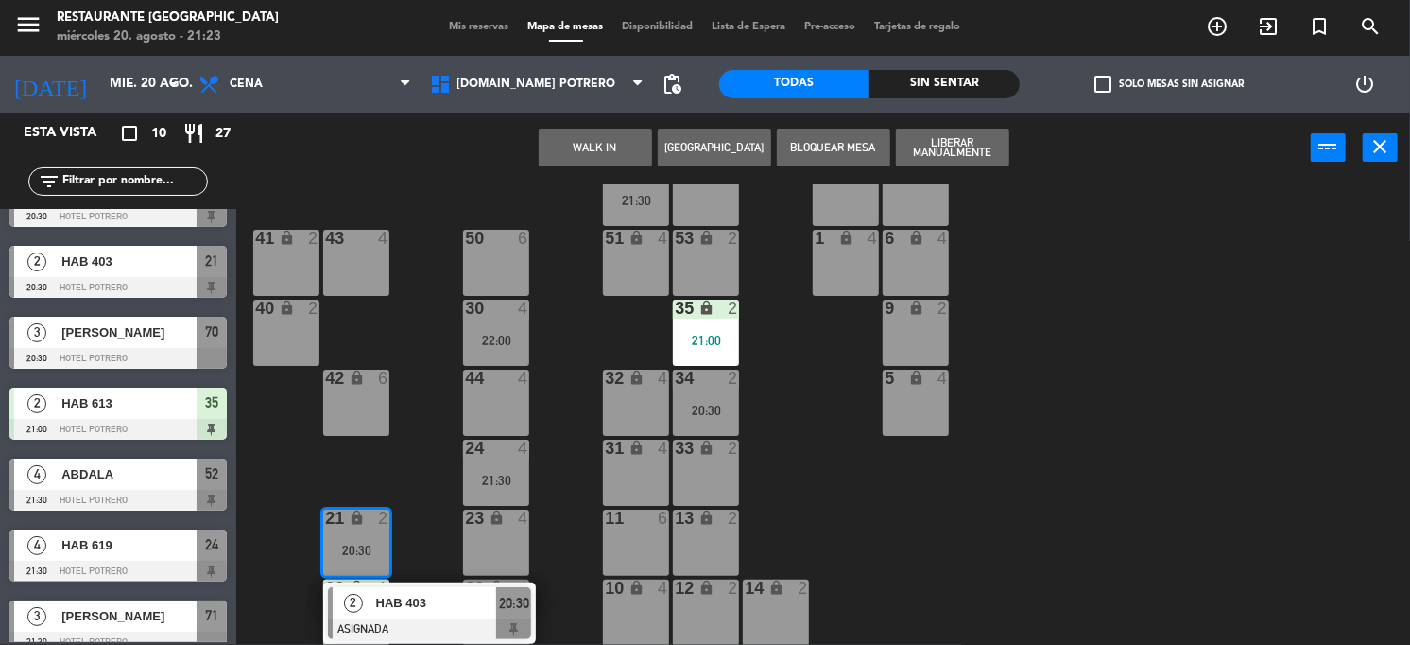
click at [364, 535] on div "21 lock 2 20:30" at bounding box center [356, 542] width 66 height 66
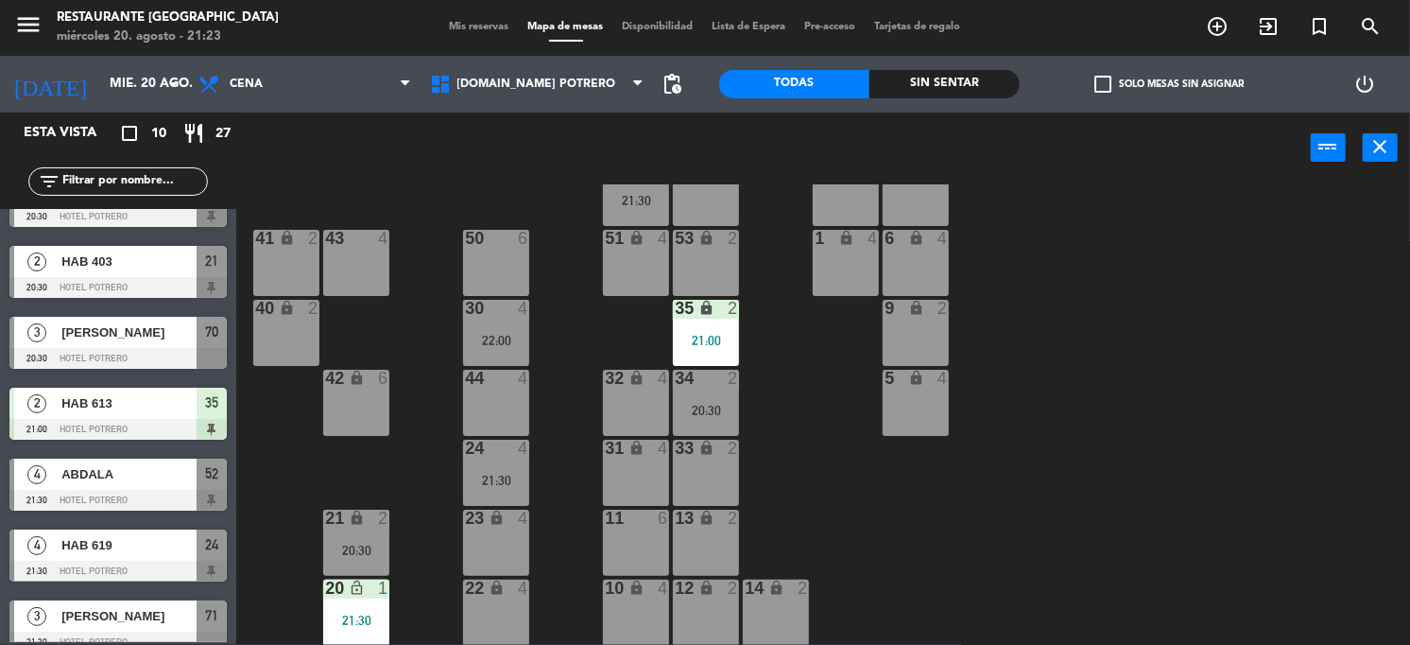
click at [175, 265] on span "HAB 403" at bounding box center [128, 261] width 135 height 20
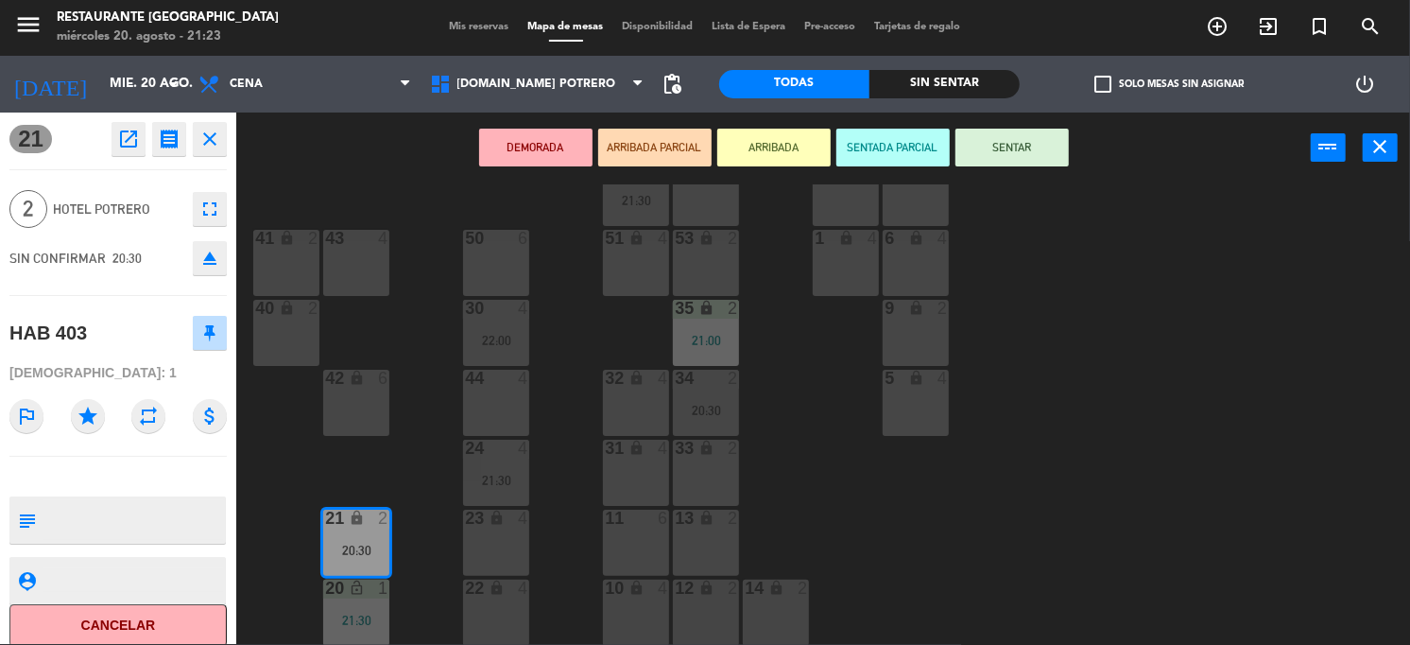
click at [986, 134] on button "SENTAR" at bounding box center [1012, 148] width 113 height 38
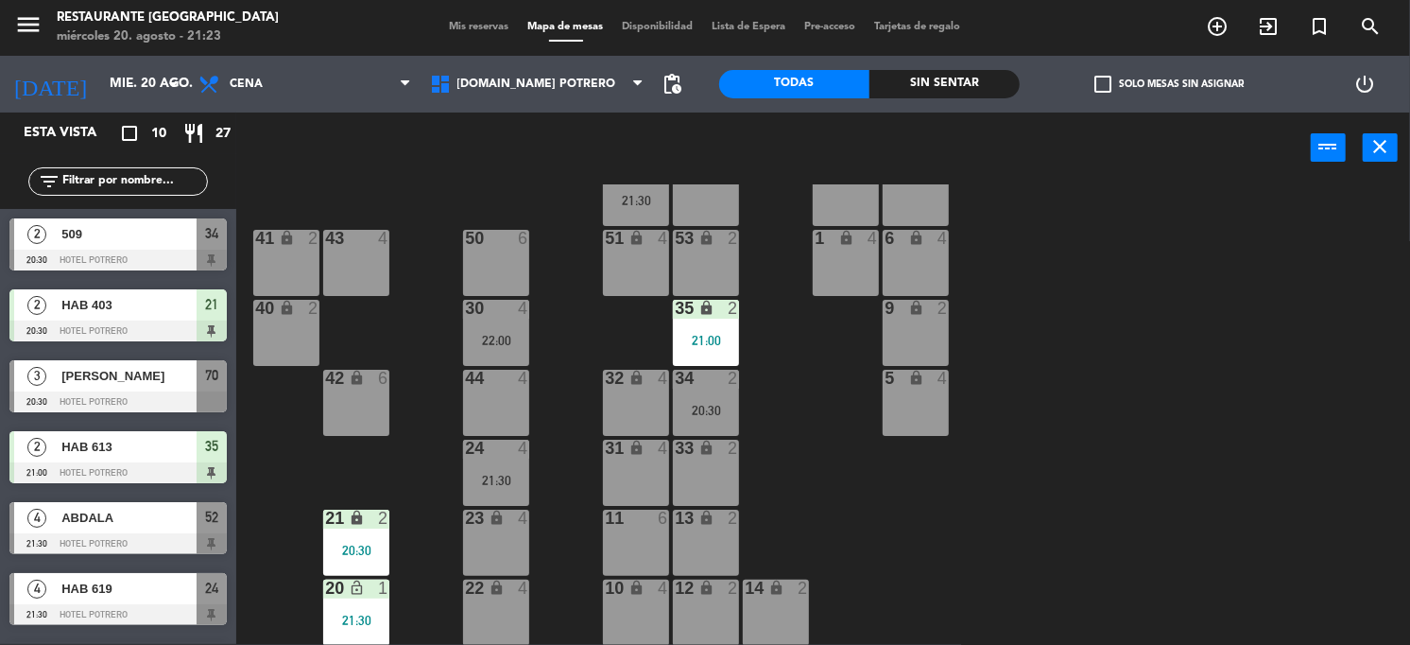
click at [717, 556] on div "13 lock 2" at bounding box center [706, 542] width 66 height 66
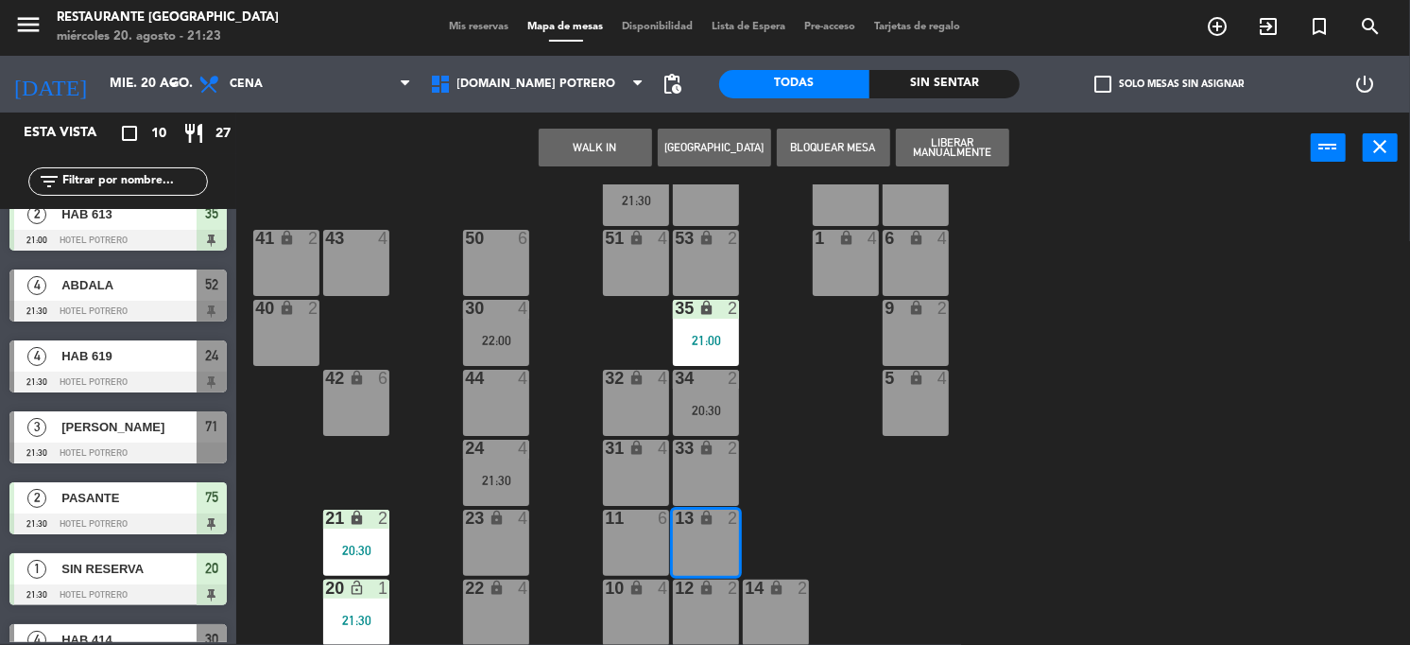
scroll to position [275, 0]
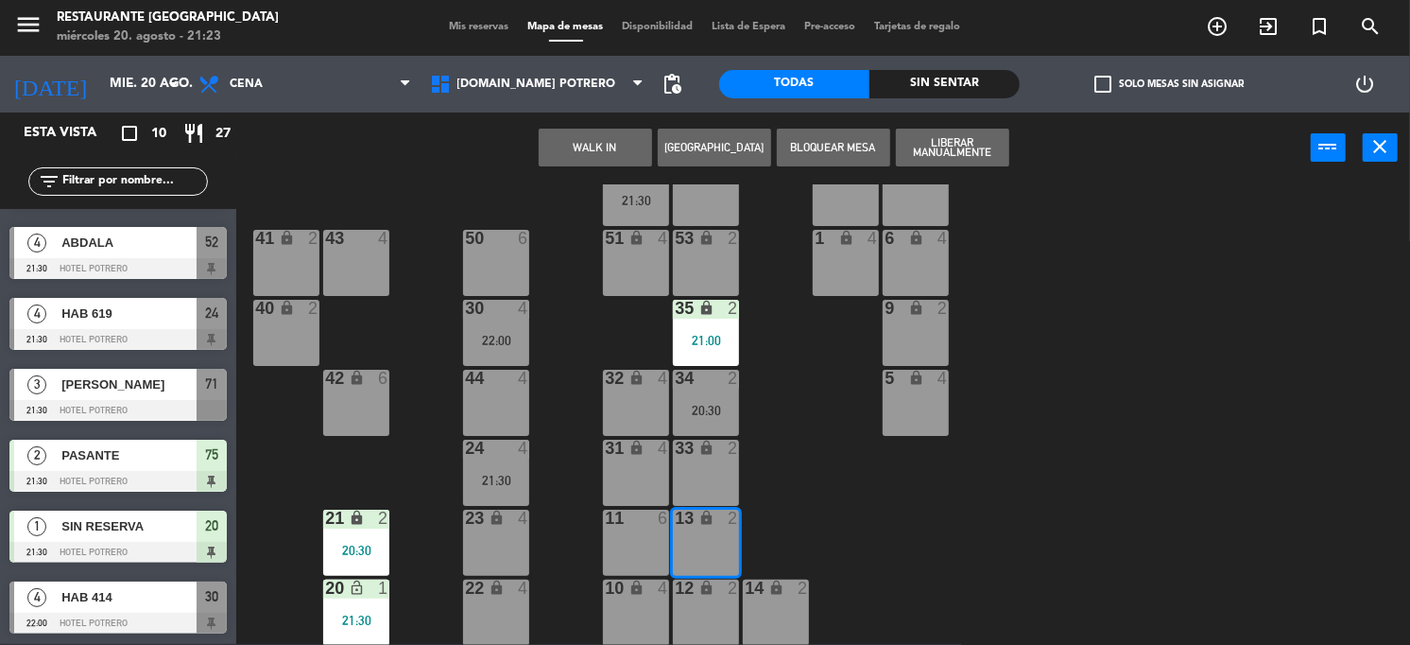
click at [693, 551] on div "13 lock 2" at bounding box center [706, 542] width 66 height 66
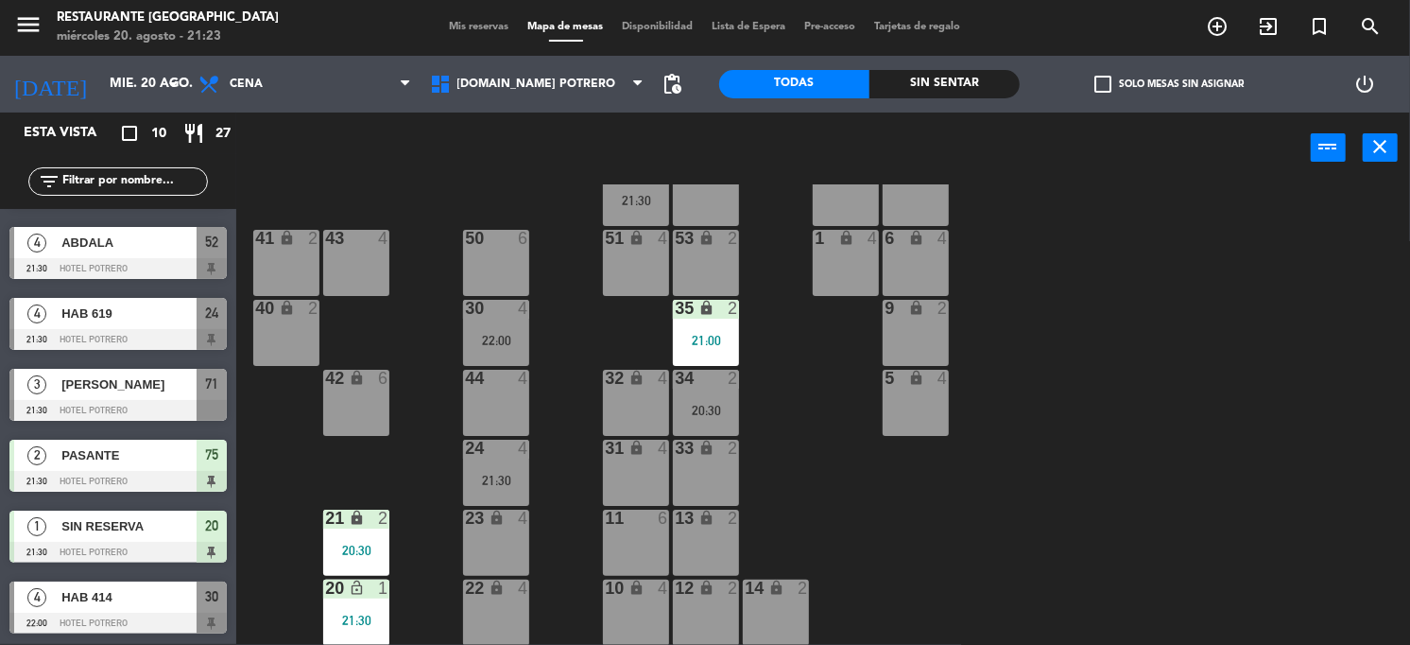
click at [695, 551] on div "13 lock 2" at bounding box center [706, 542] width 66 height 66
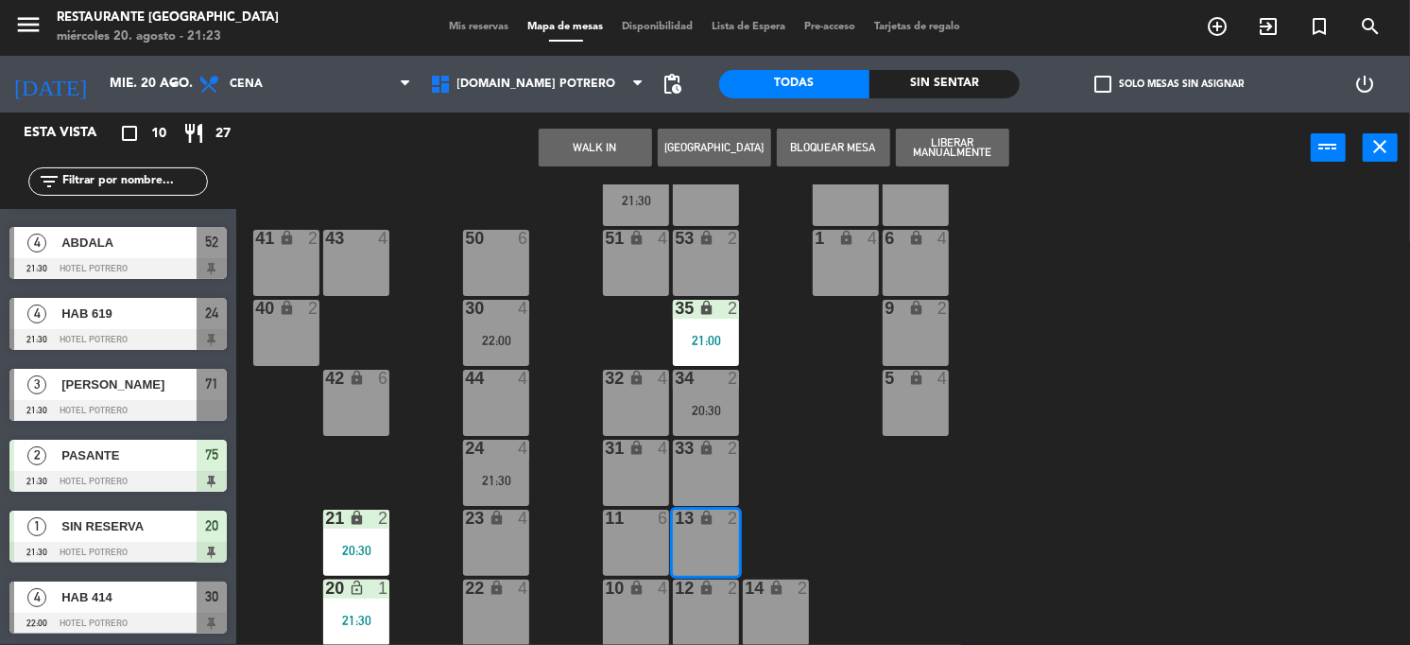
click at [754, 154] on button "[GEOGRAPHIC_DATA]" at bounding box center [714, 148] width 113 height 38
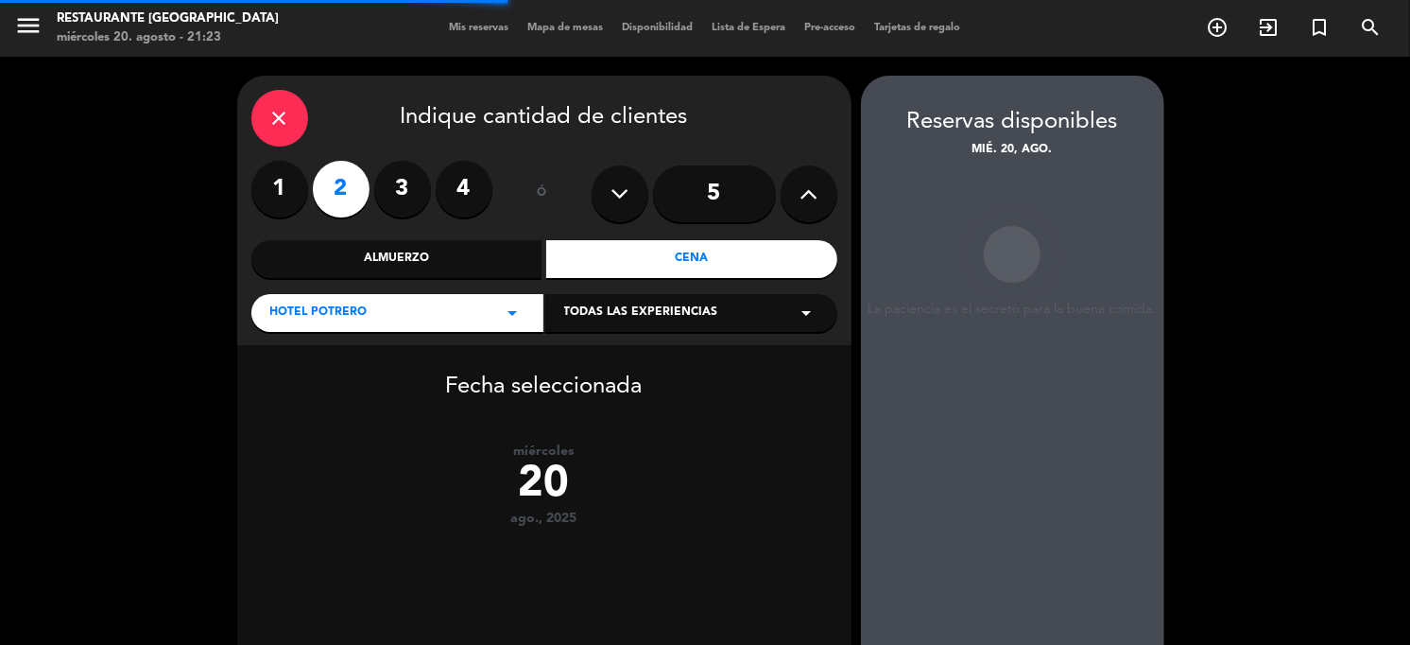
click at [282, 202] on label "1" at bounding box center [279, 189] width 57 height 57
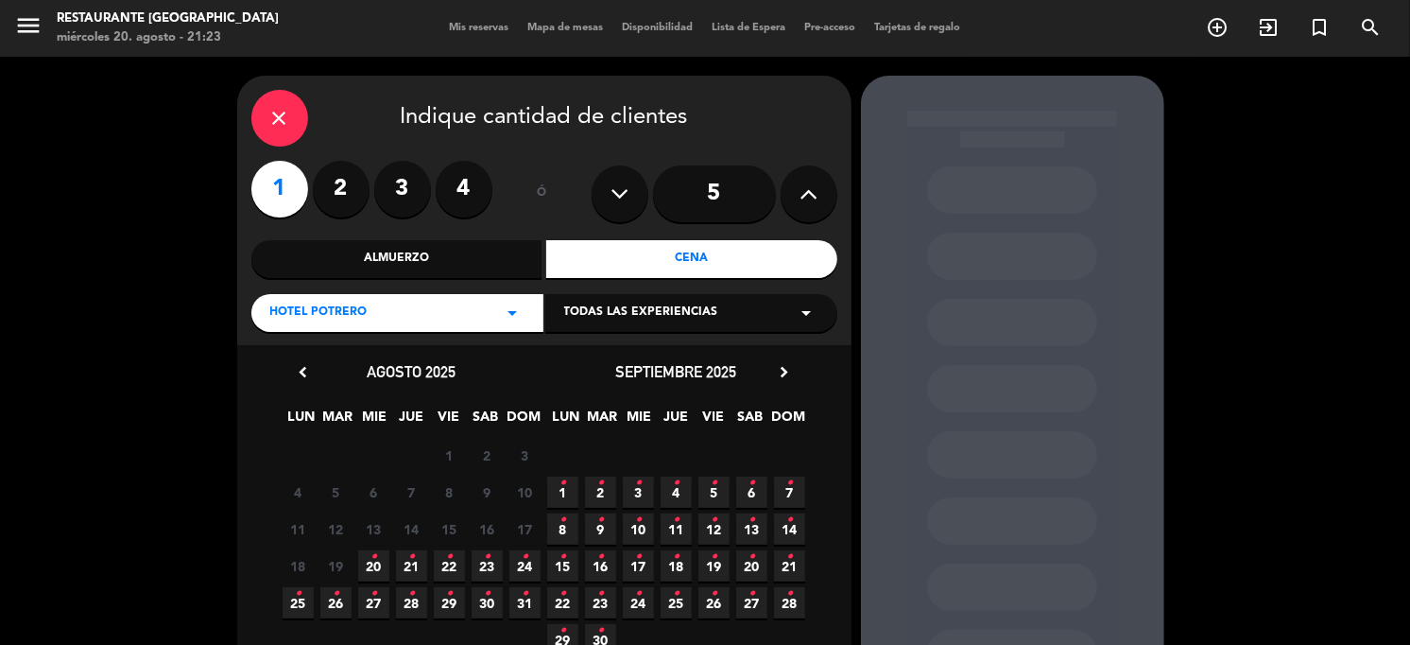
click at [670, 246] on div "Cena" at bounding box center [691, 259] width 291 height 38
click at [378, 561] on span "20 •" at bounding box center [373, 565] width 31 height 31
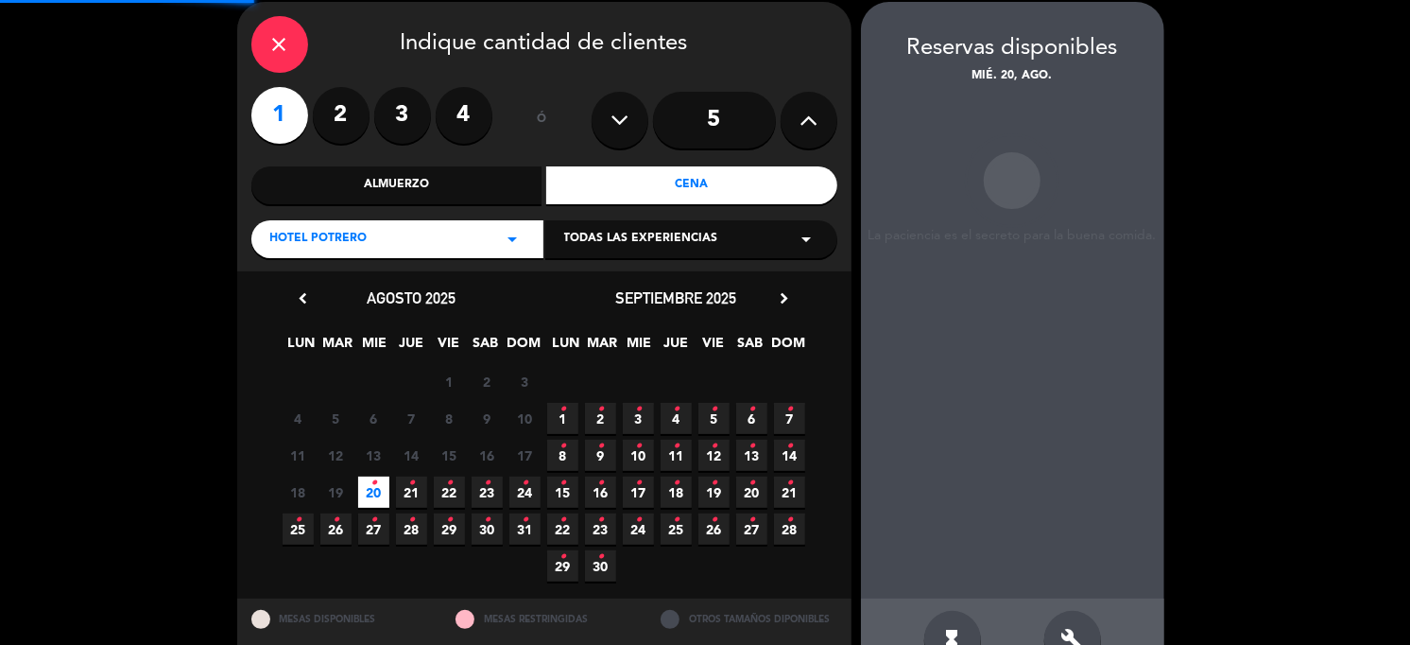
scroll to position [76, 0]
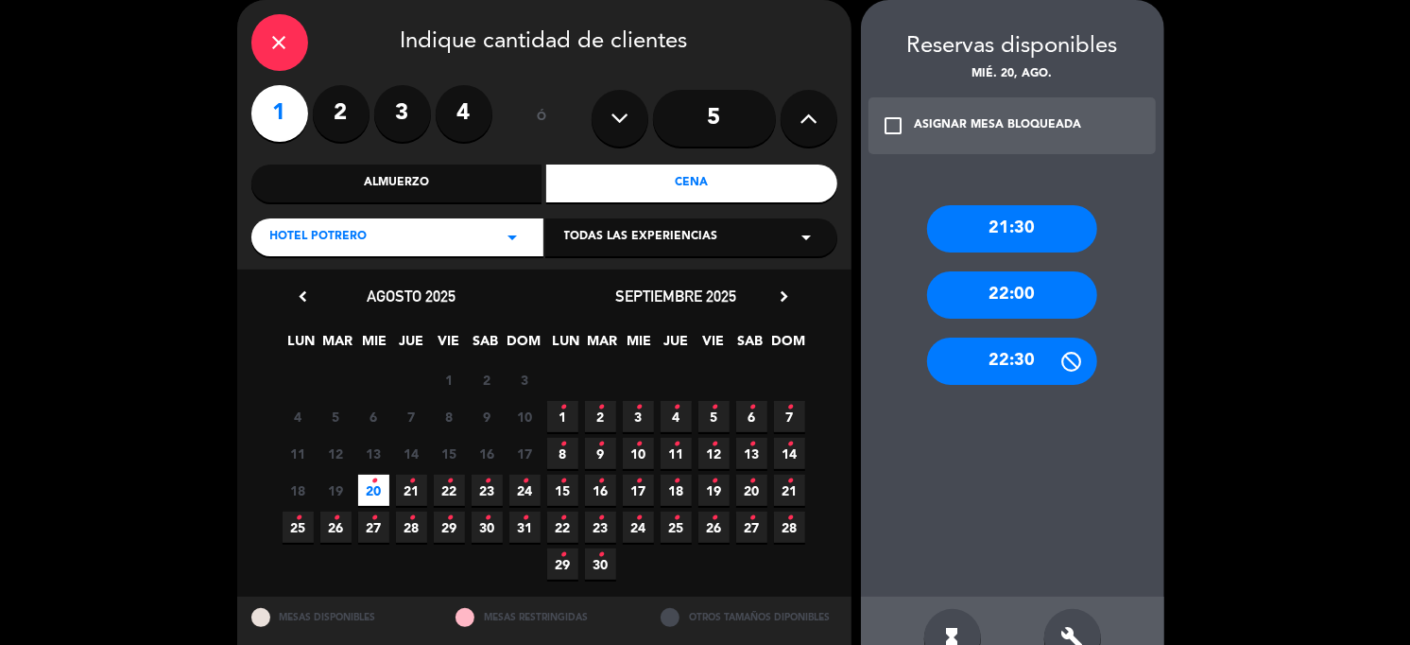
click at [1023, 219] on div "21:30" at bounding box center [1012, 228] width 170 height 47
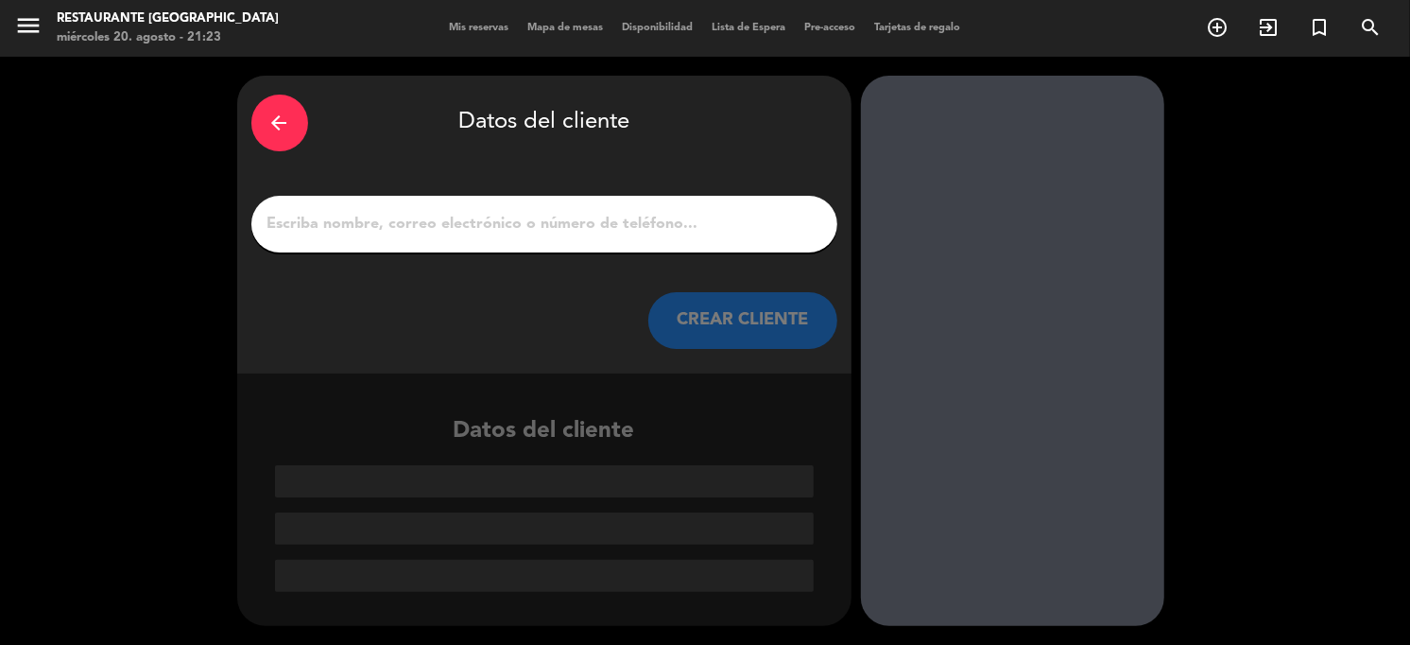
click at [391, 242] on div at bounding box center [544, 224] width 586 height 57
click at [392, 240] on div at bounding box center [544, 224] width 586 height 57
click at [401, 214] on input "1" at bounding box center [545, 224] width 558 height 26
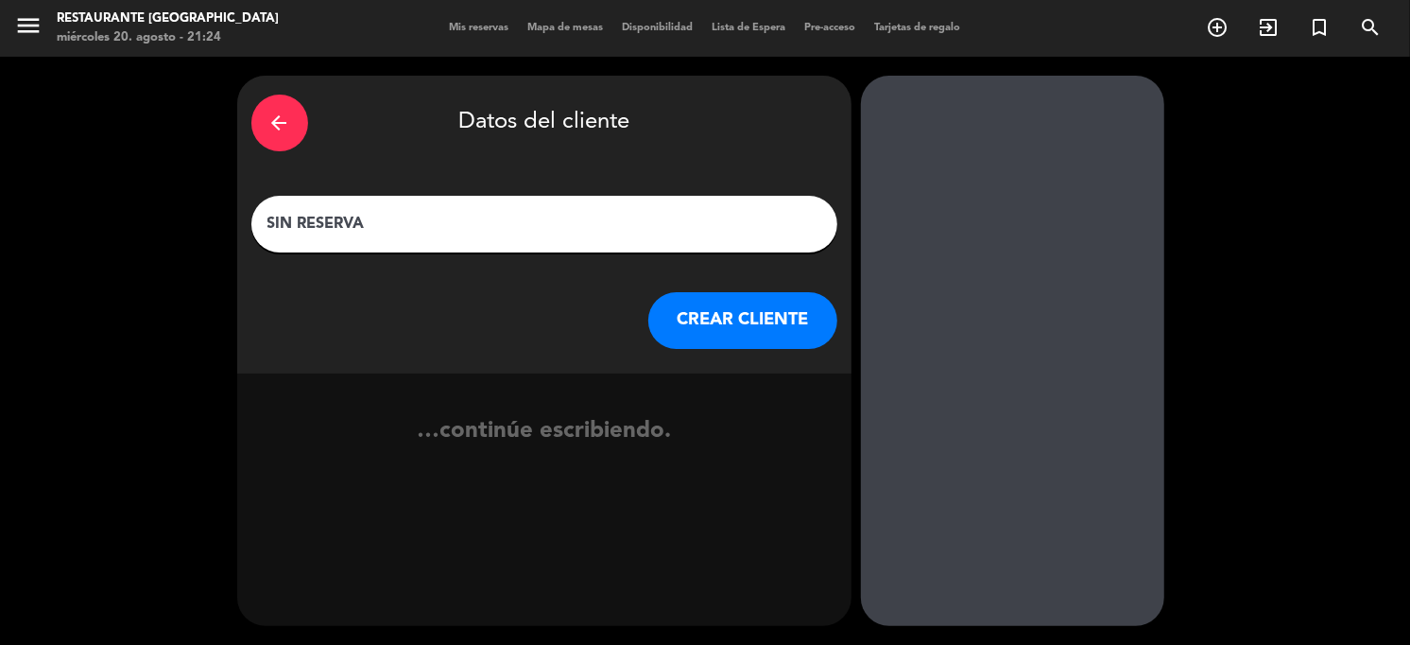
type input "SIN RESERVA"
click at [757, 324] on button "CREAR CLIENTE" at bounding box center [742, 320] width 189 height 57
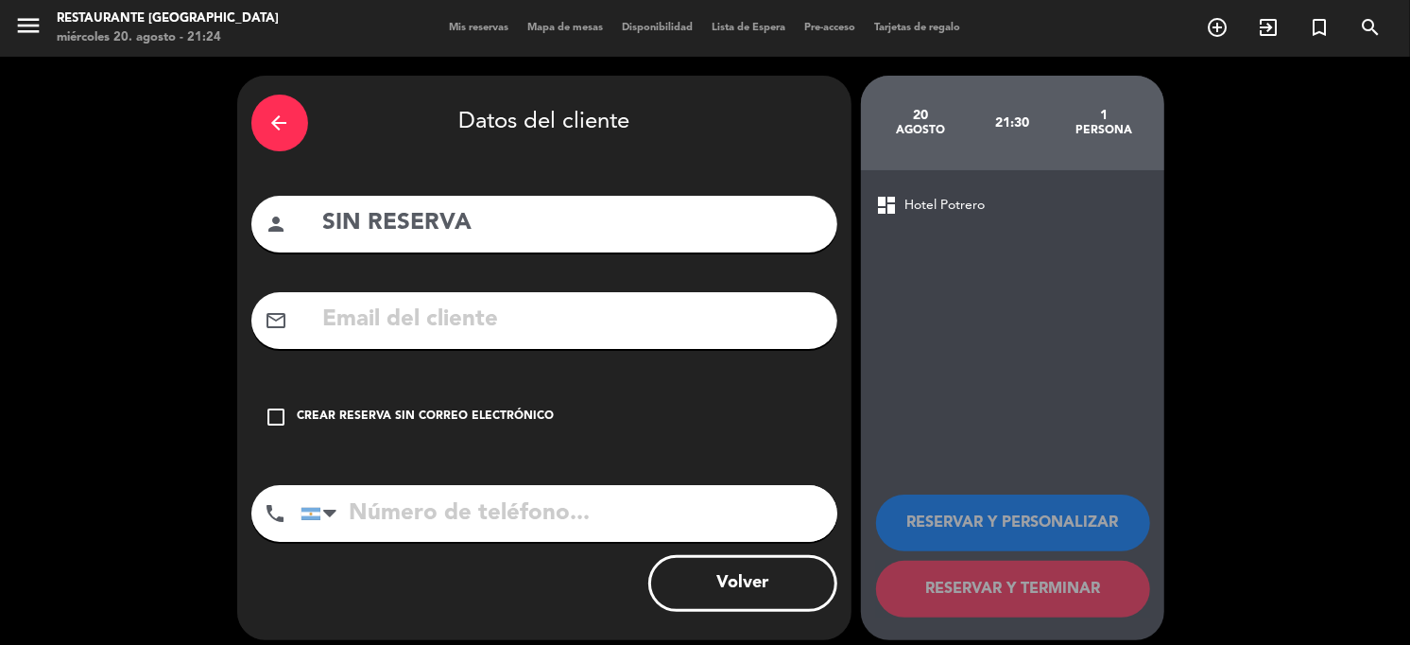
click at [266, 419] on icon "check_box_outline_blank" at bounding box center [277, 417] width 23 height 23
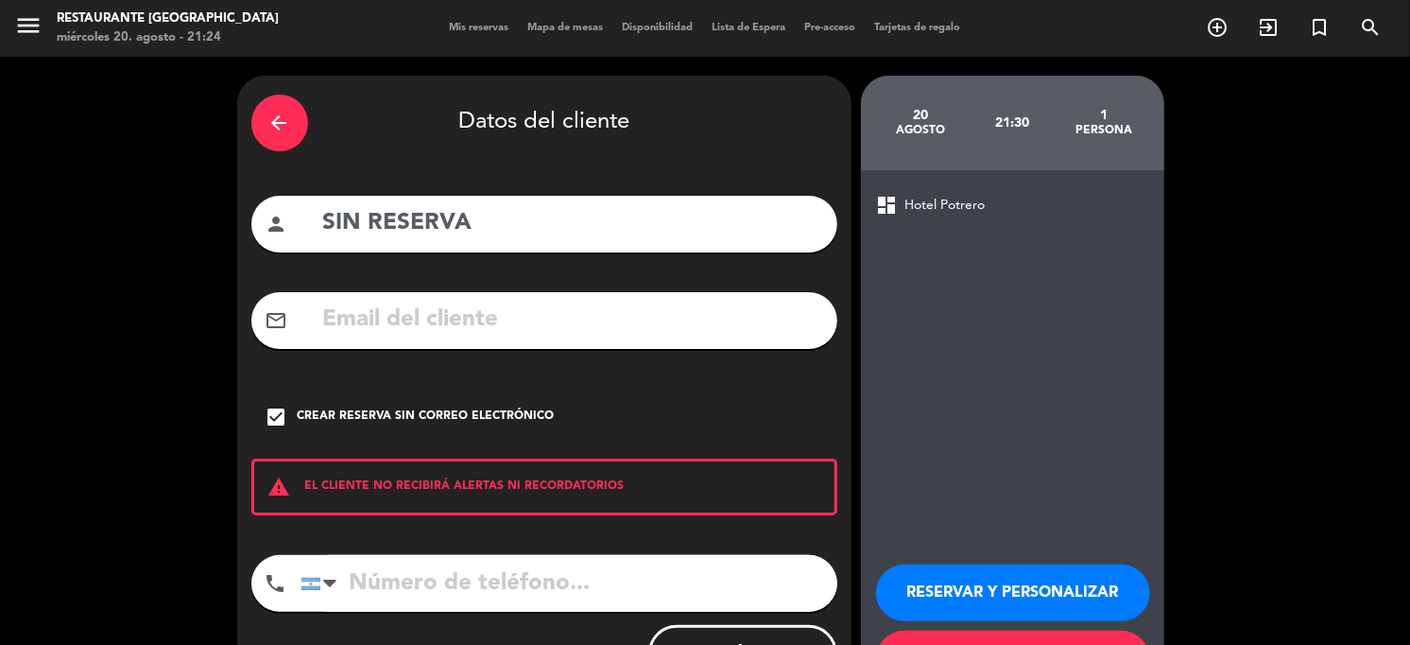
scroll to position [83, 0]
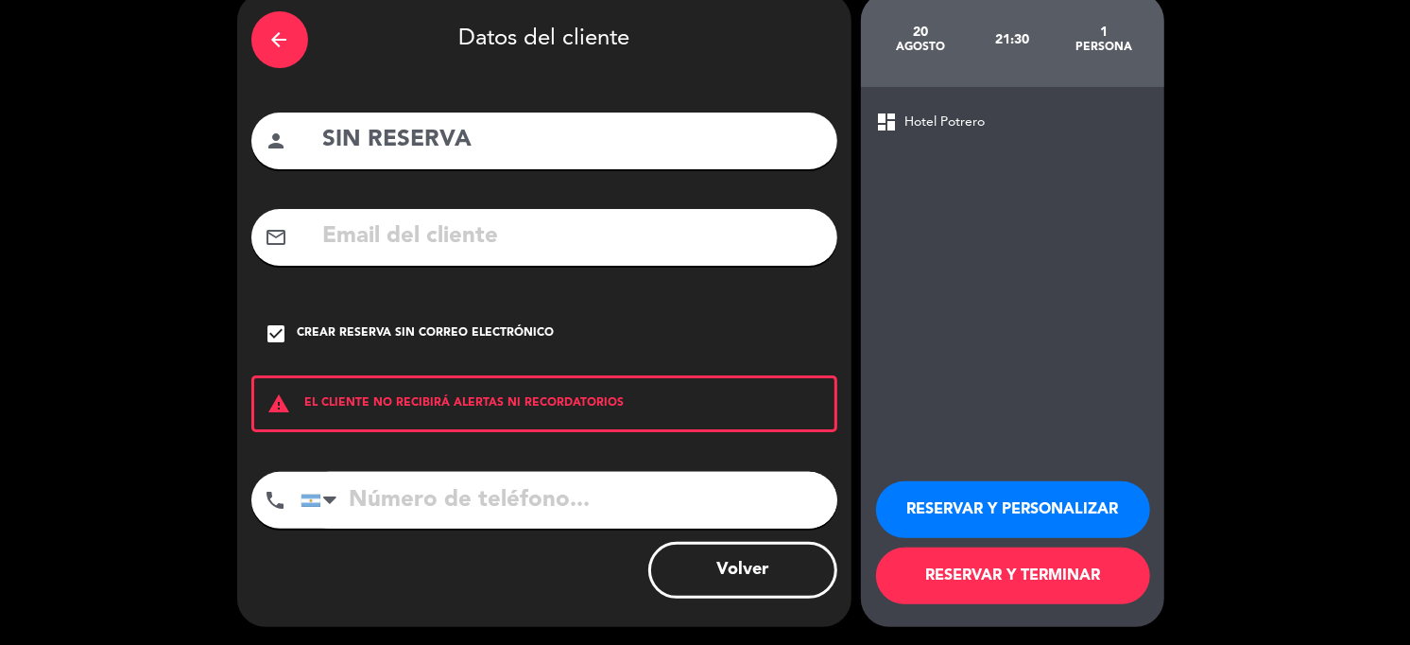
click at [992, 579] on button "RESERVAR Y TERMINAR" at bounding box center [1013, 575] width 274 height 57
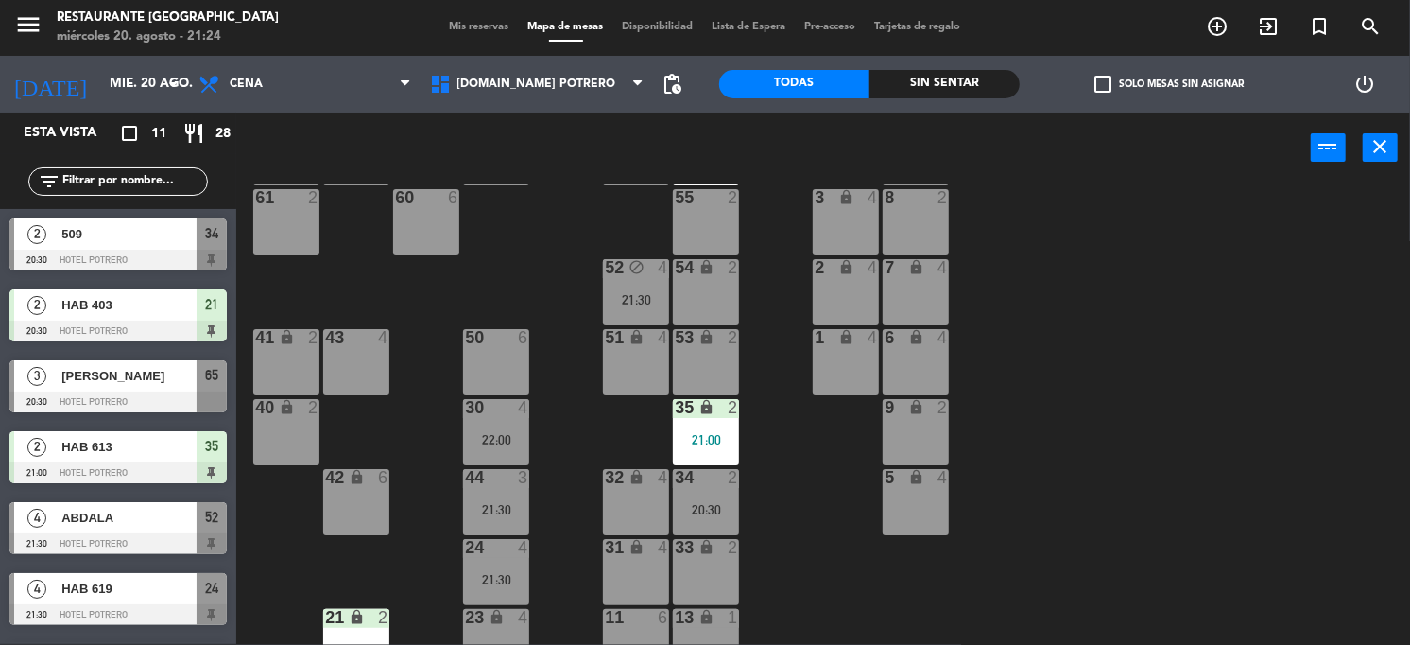
scroll to position [268, 0]
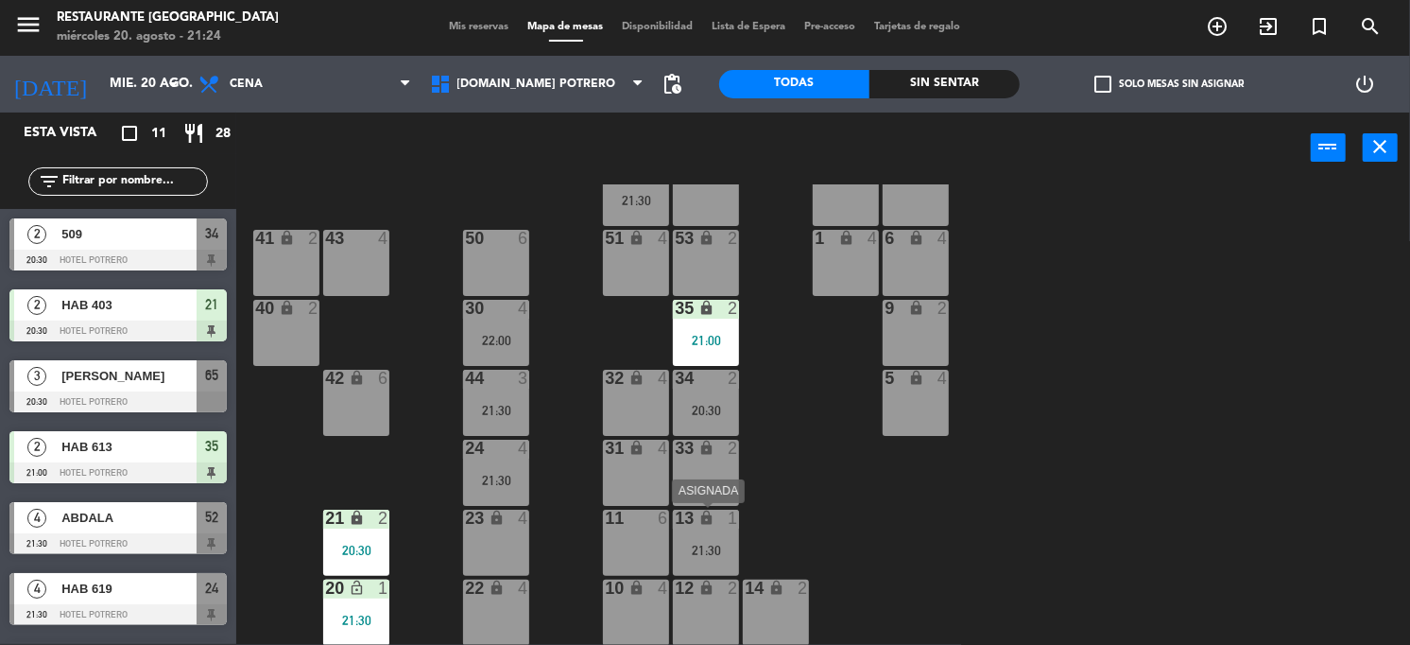
click at [696, 525] on div "lock" at bounding box center [706, 518] width 31 height 18
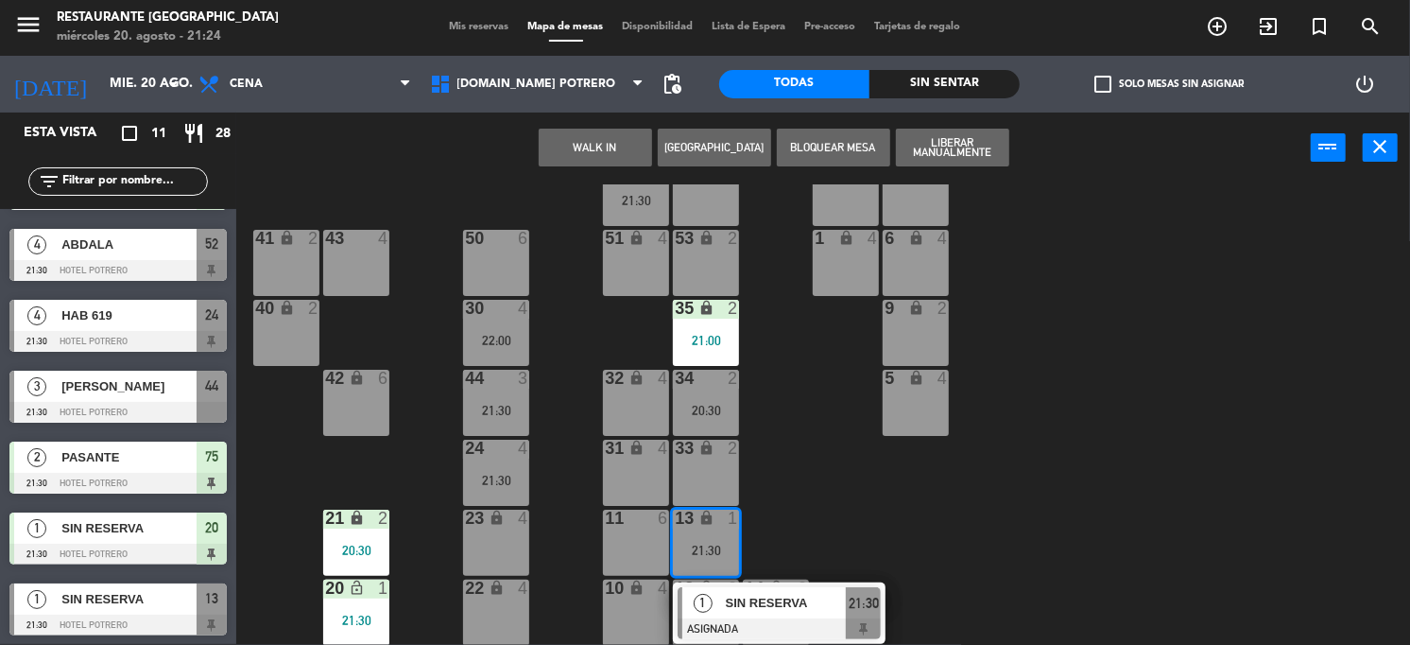
scroll to position [346, 0]
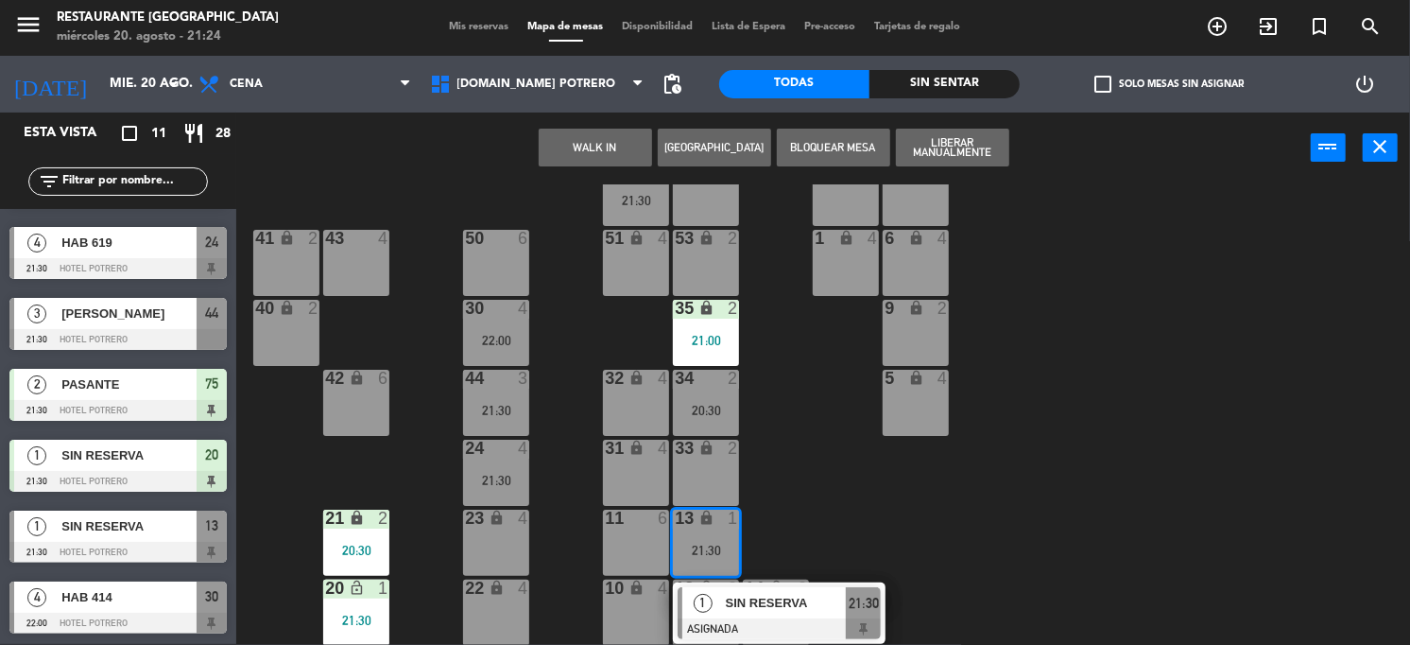
click at [195, 531] on span "SIN RESERVA" at bounding box center [128, 526] width 135 height 20
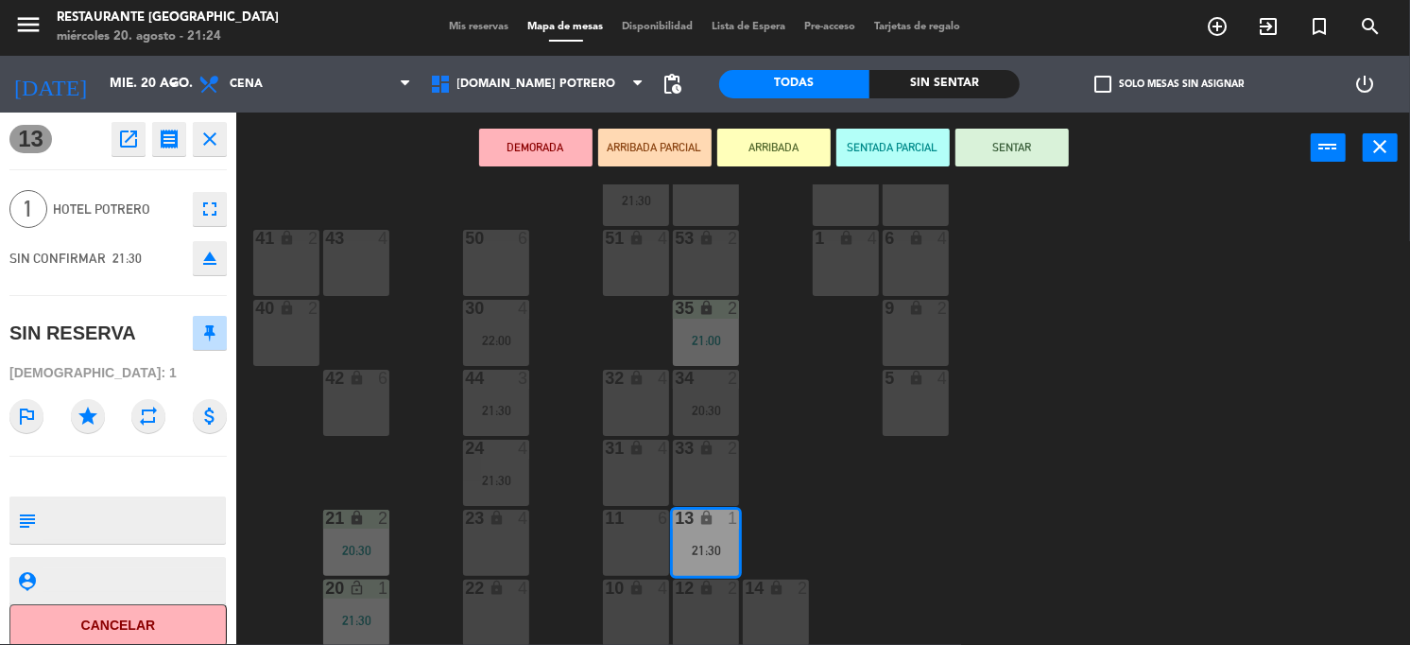
click at [1011, 134] on button "SENTAR" at bounding box center [1012, 148] width 113 height 38
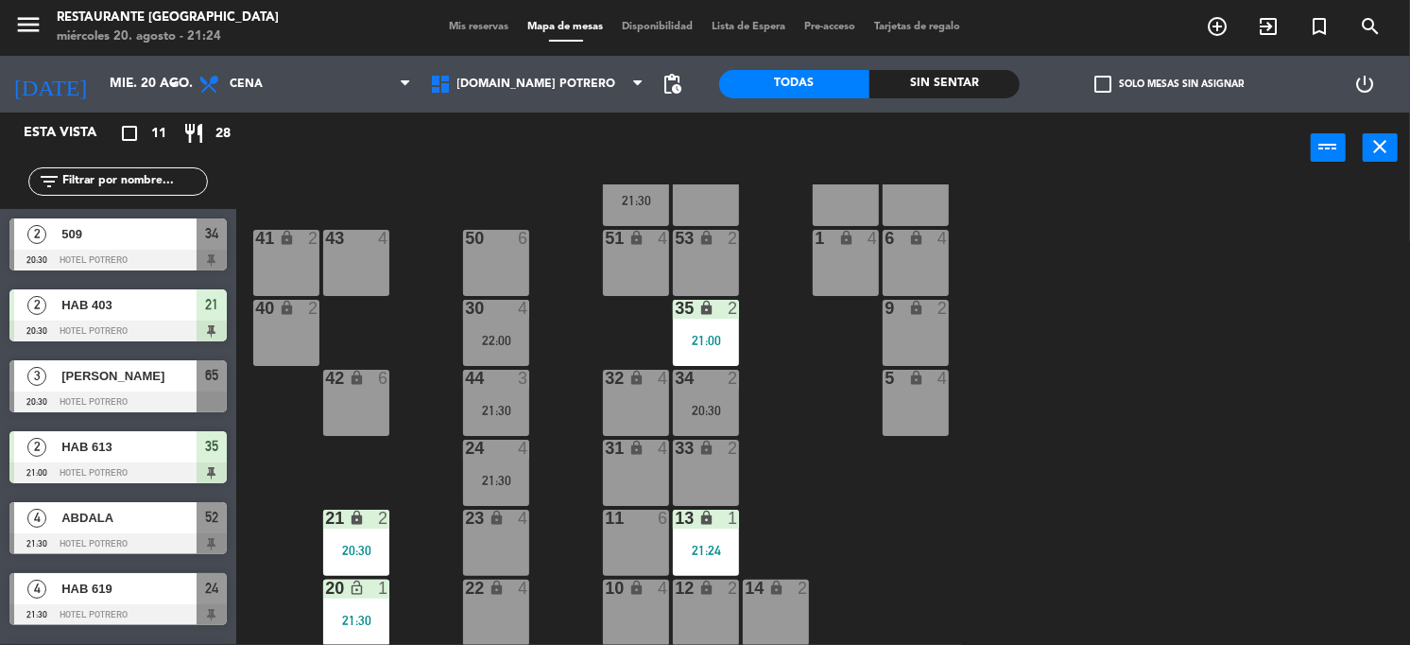
scroll to position [138, 0]
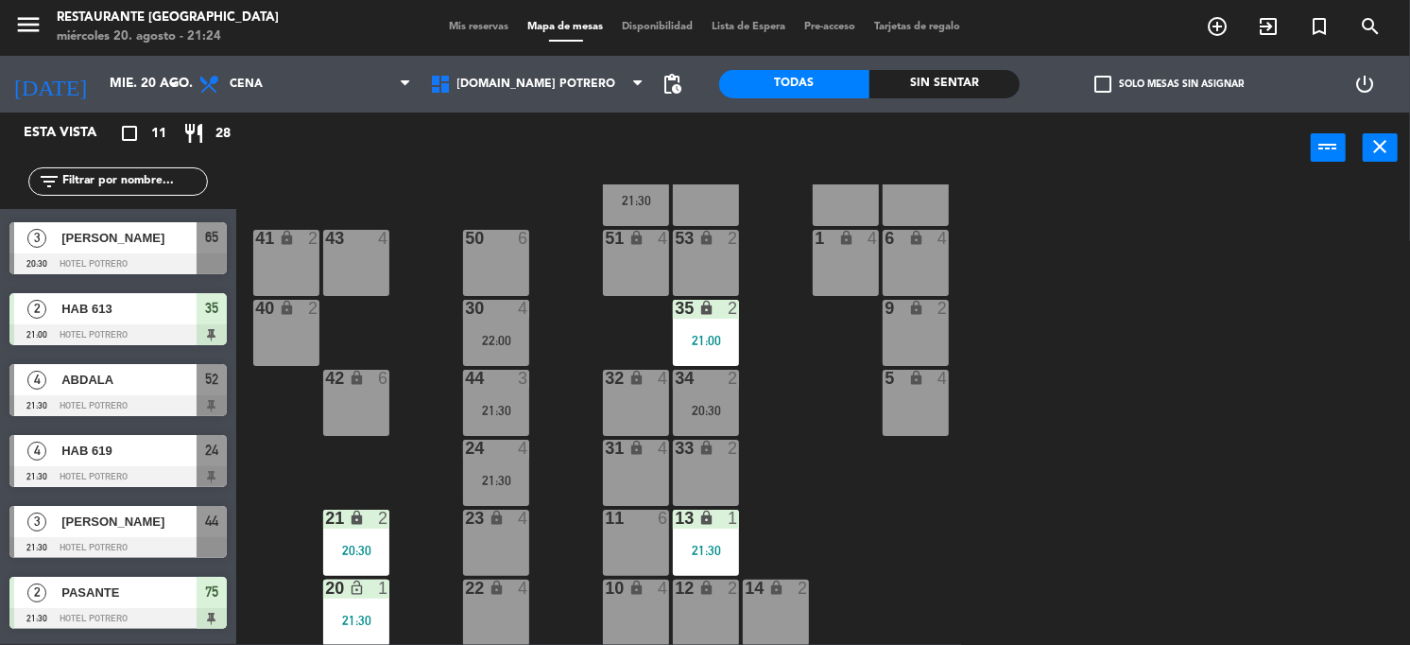
click at [777, 617] on div "14 lock 2" at bounding box center [776, 612] width 66 height 66
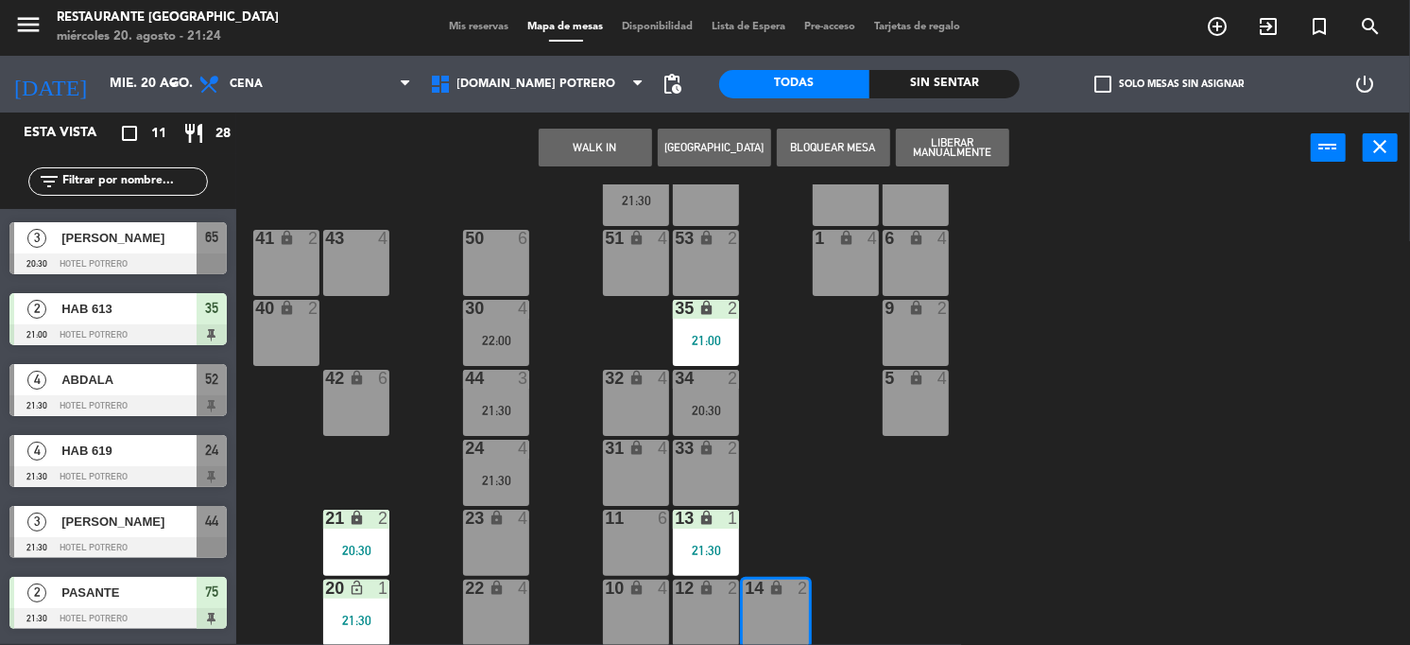
click at [895, 546] on div "65 3 20:30 71 4 73 2 76 2 63 lock 2 64 4 62 2 70 4 72 2 75 2 21:30 4 lock 4 55 …" at bounding box center [830, 414] width 1160 height 460
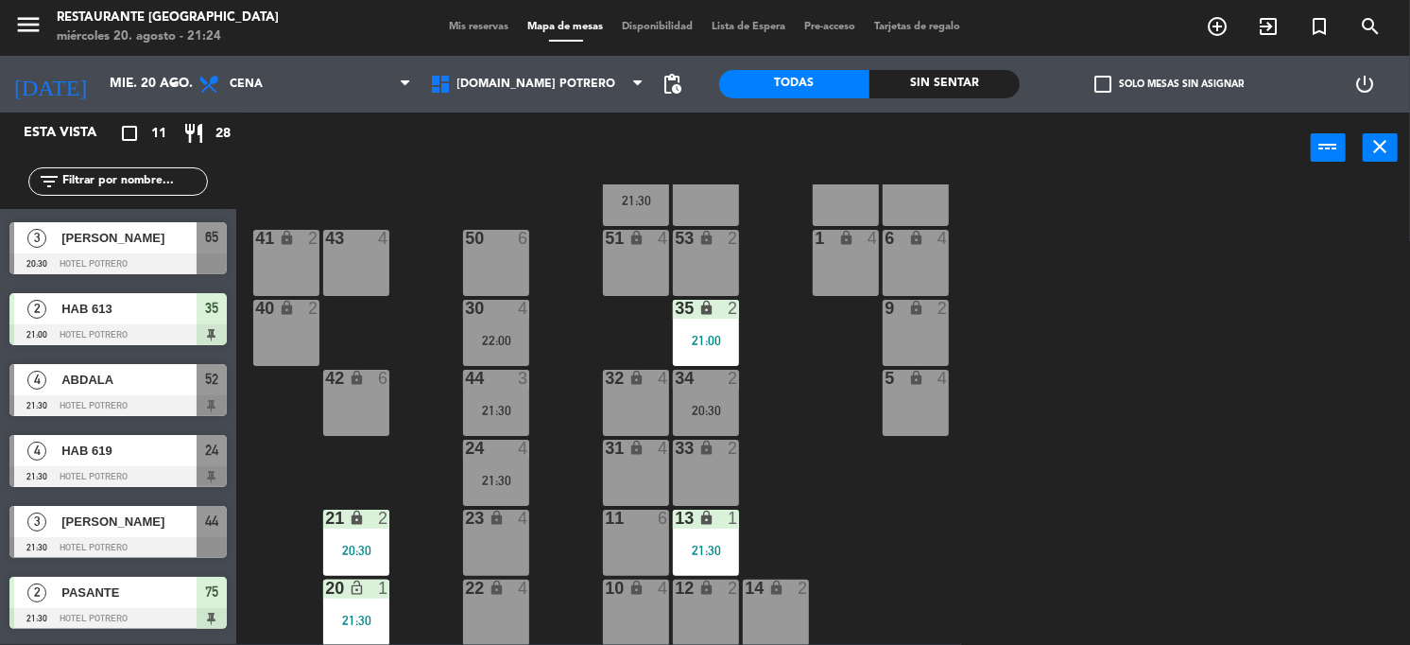
click at [769, 610] on div "14 lock 2" at bounding box center [776, 612] width 66 height 66
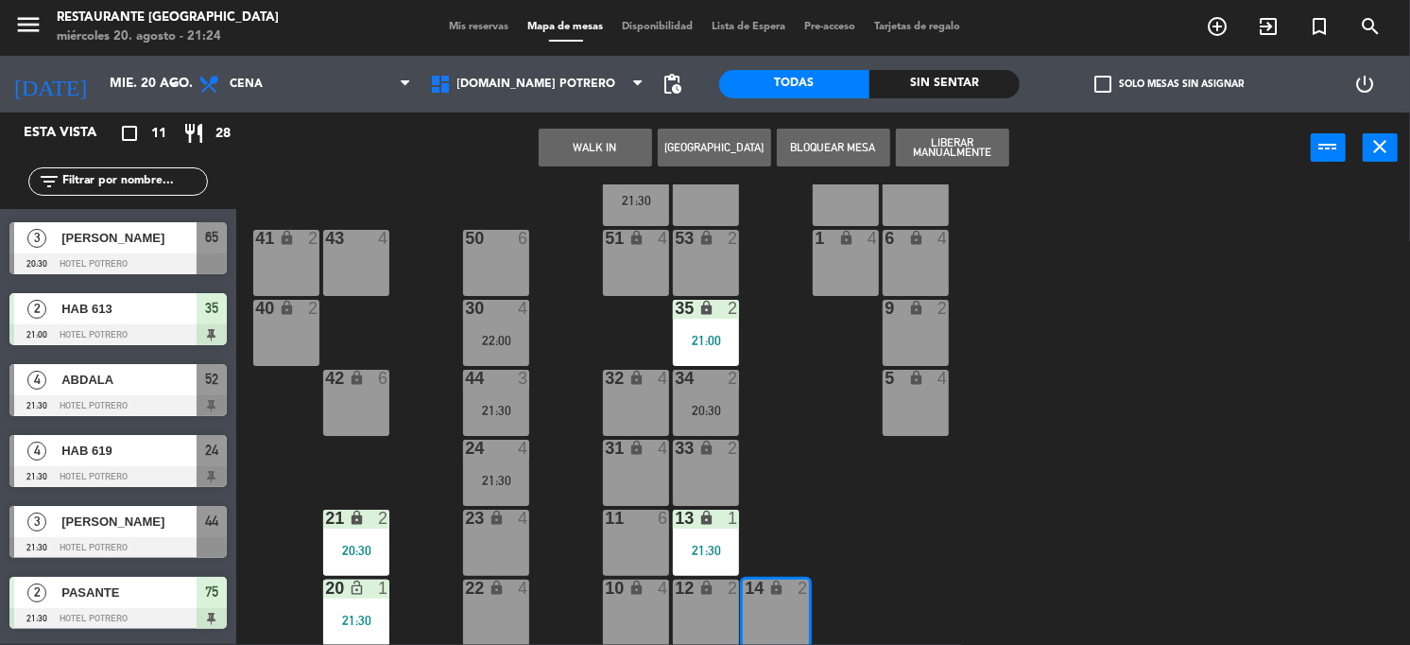
click at [732, 148] on button "[GEOGRAPHIC_DATA]" at bounding box center [714, 148] width 113 height 38
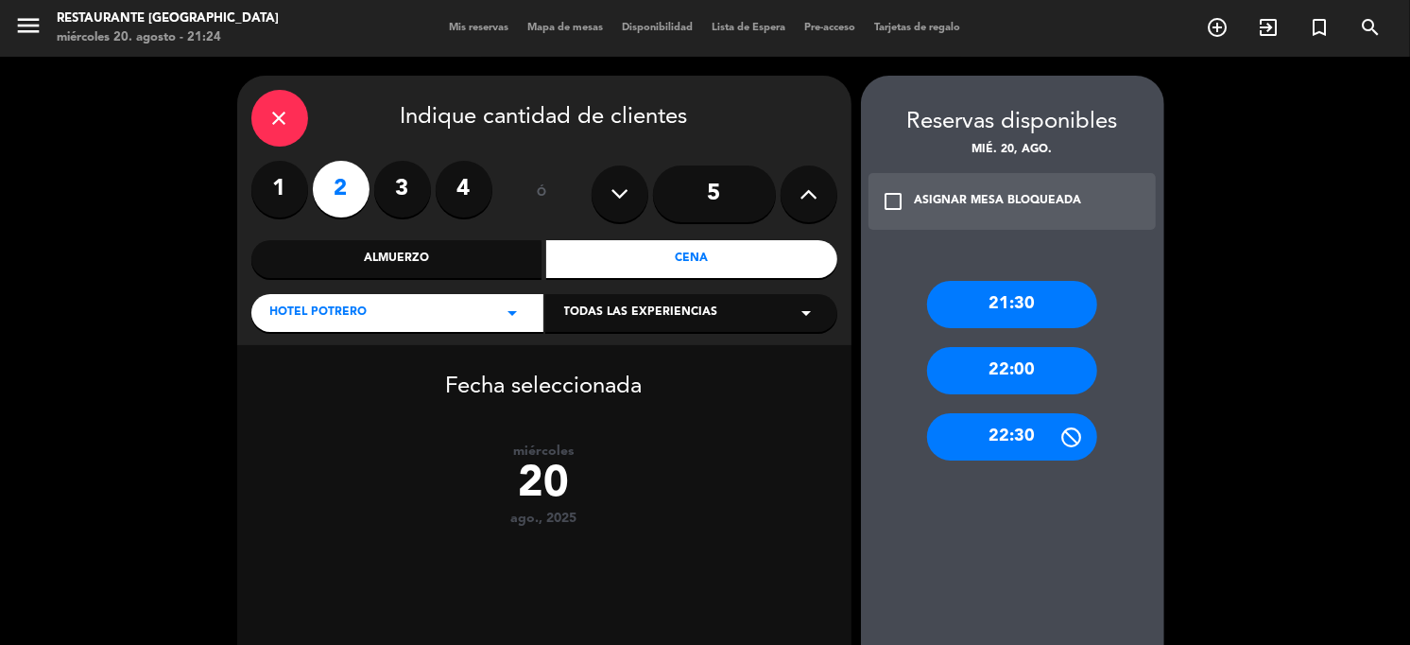
click at [1047, 302] on div "21:30" at bounding box center [1012, 304] width 170 height 47
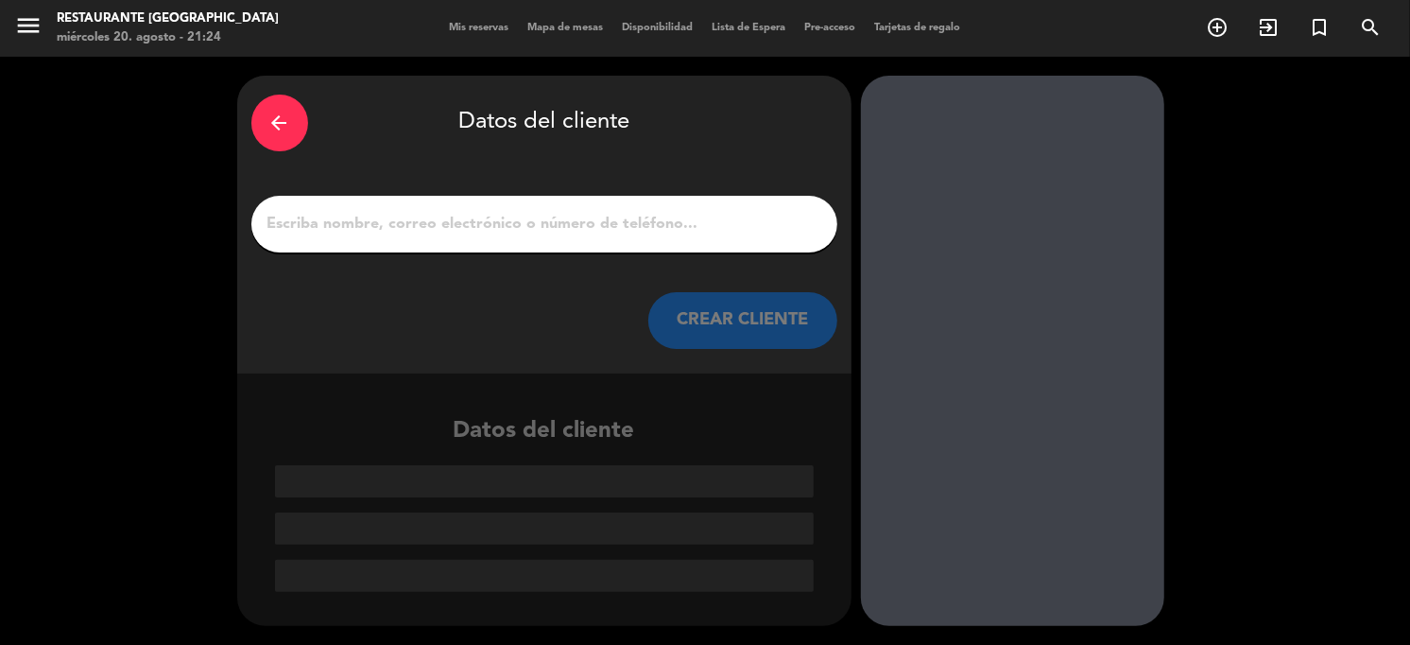
click at [389, 221] on input "1" at bounding box center [545, 224] width 558 height 26
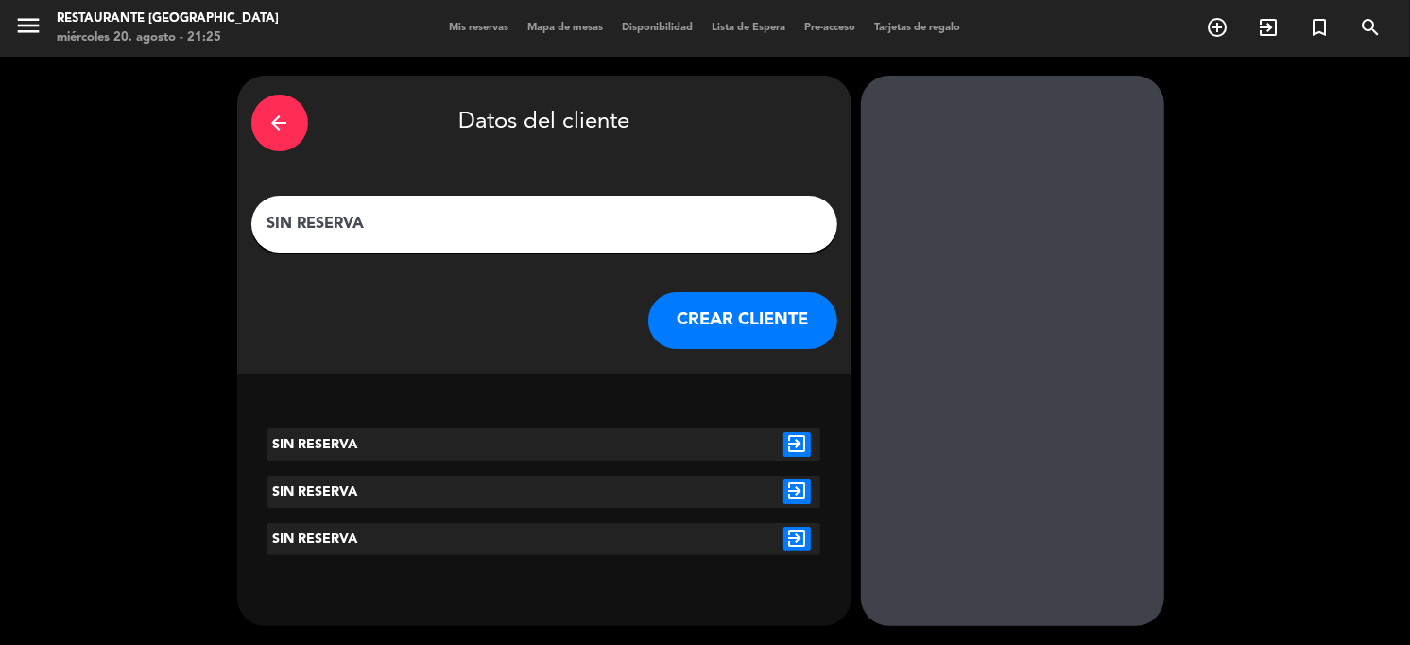
type input "SIN RESERVA"
click at [283, 125] on icon "arrow_back" at bounding box center [279, 123] width 23 height 23
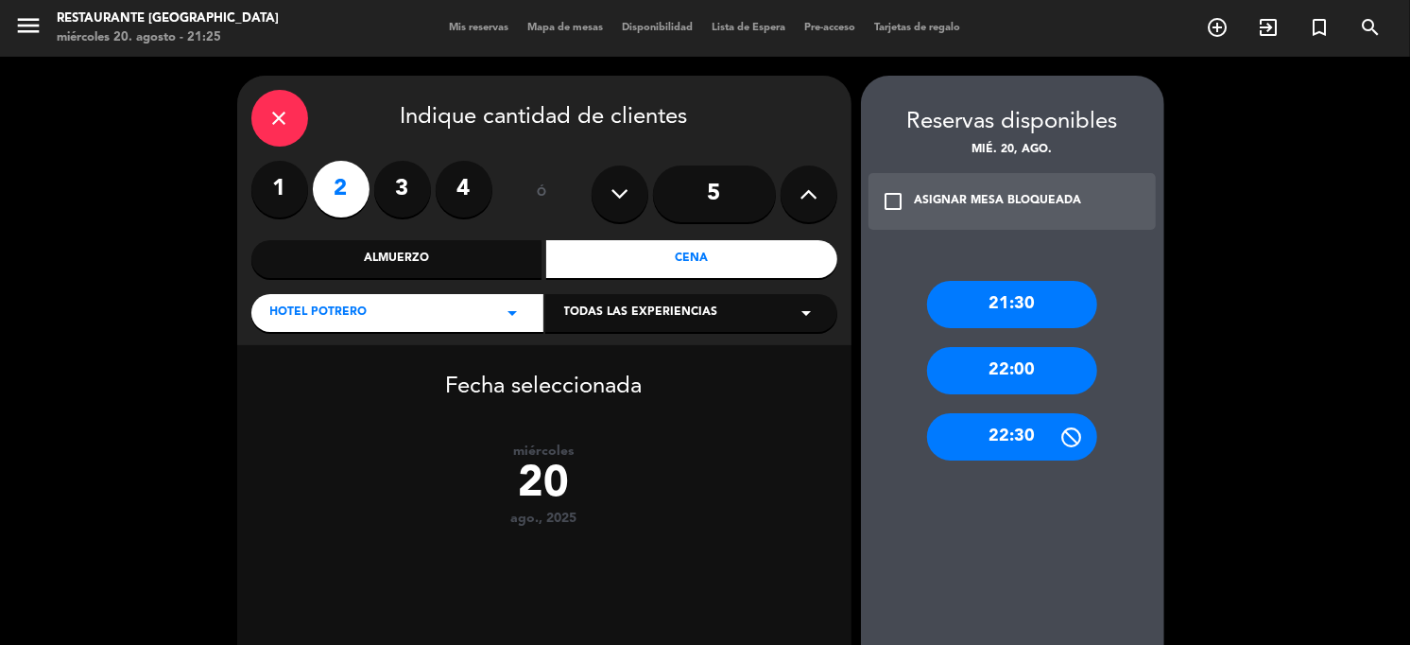
click at [293, 113] on div "close" at bounding box center [279, 118] width 57 height 57
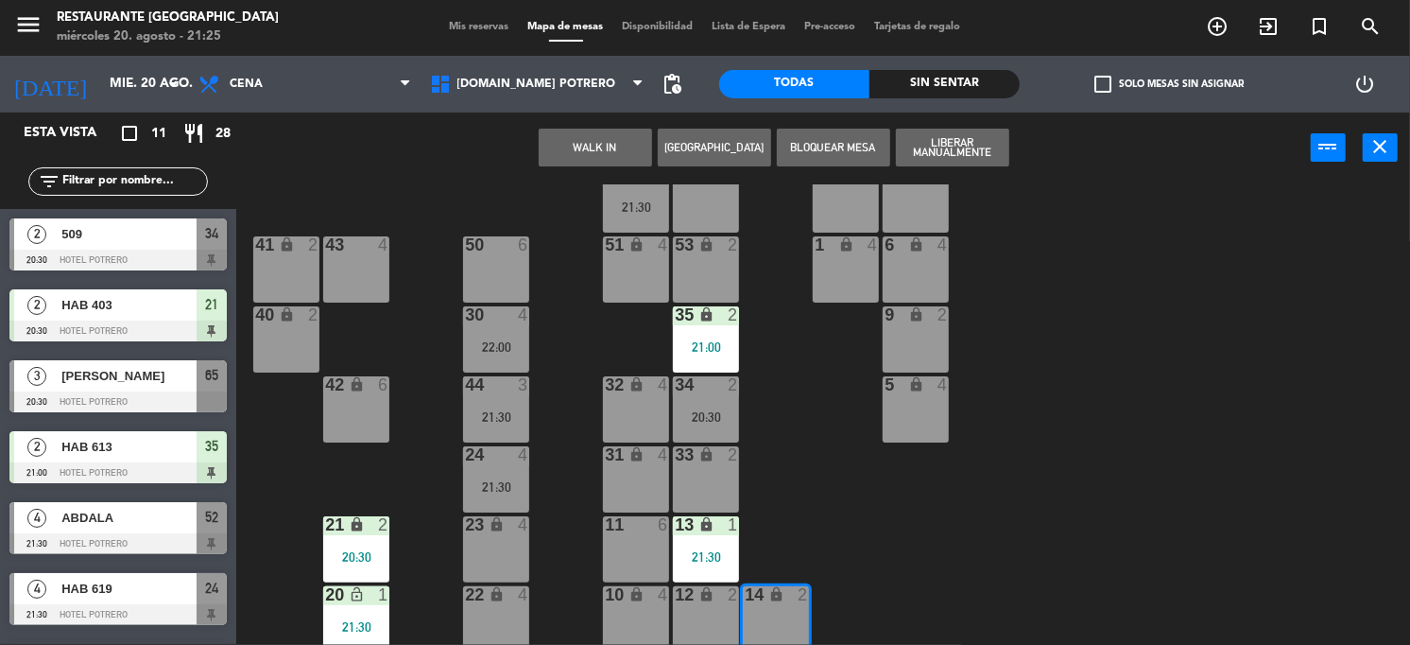
scroll to position [268, 0]
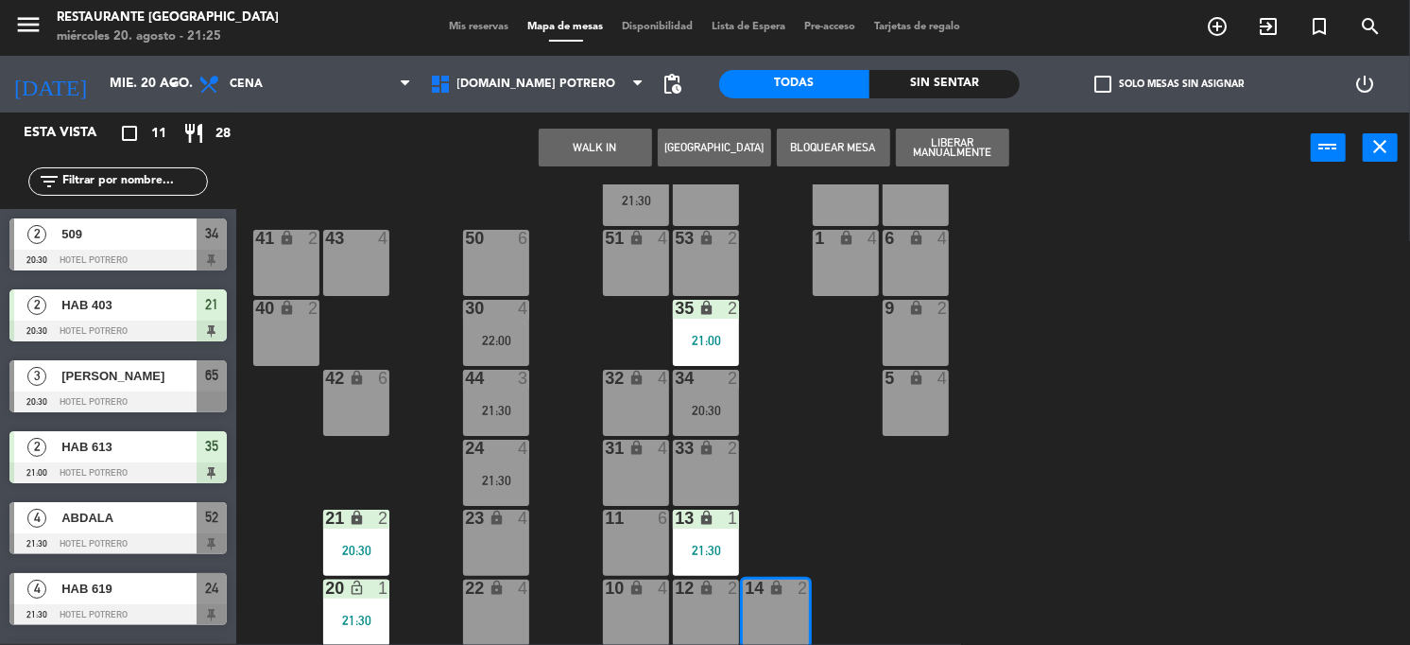
click at [761, 597] on div "14 lock 2" at bounding box center [776, 612] width 66 height 66
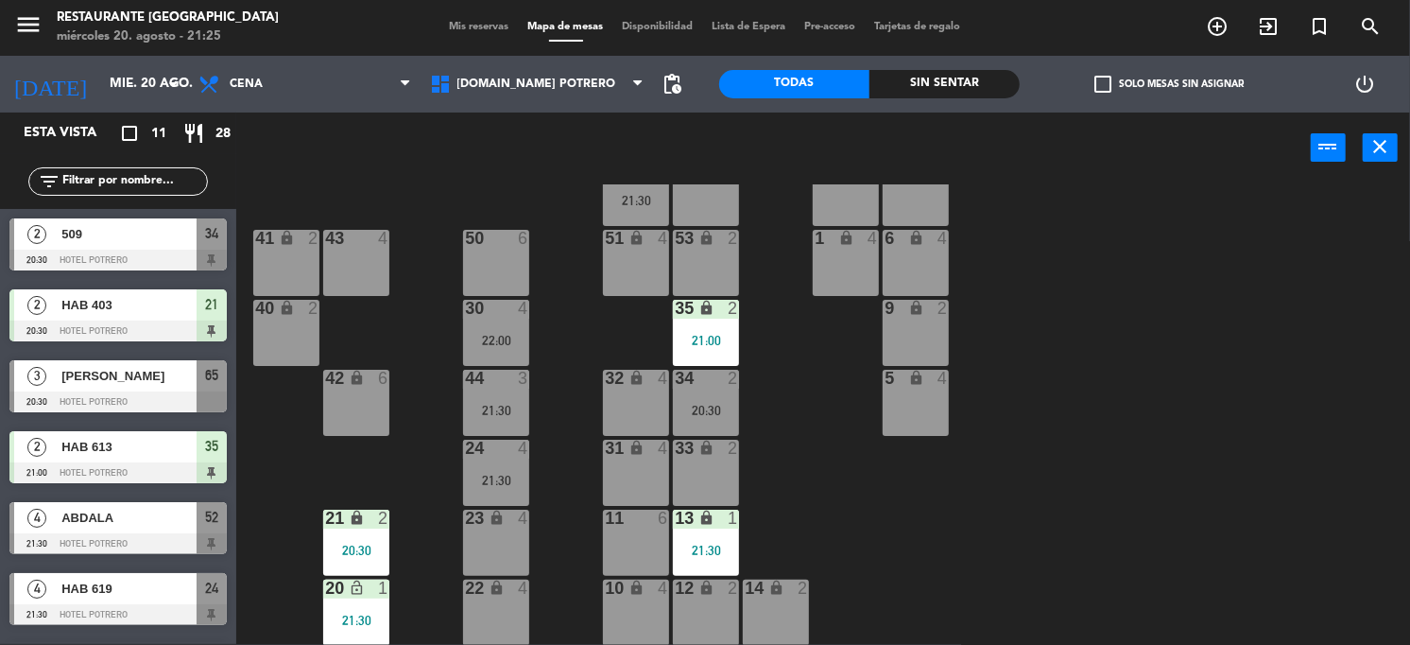
click at [767, 577] on div "65 3 20:30 71 4 73 2 76 2 63 lock 2 64 4 62 2 70 4 72 2 75 2 21:30 4 lock 4 55 …" at bounding box center [830, 414] width 1160 height 460
click at [778, 607] on div "14 lock 2" at bounding box center [776, 612] width 66 height 66
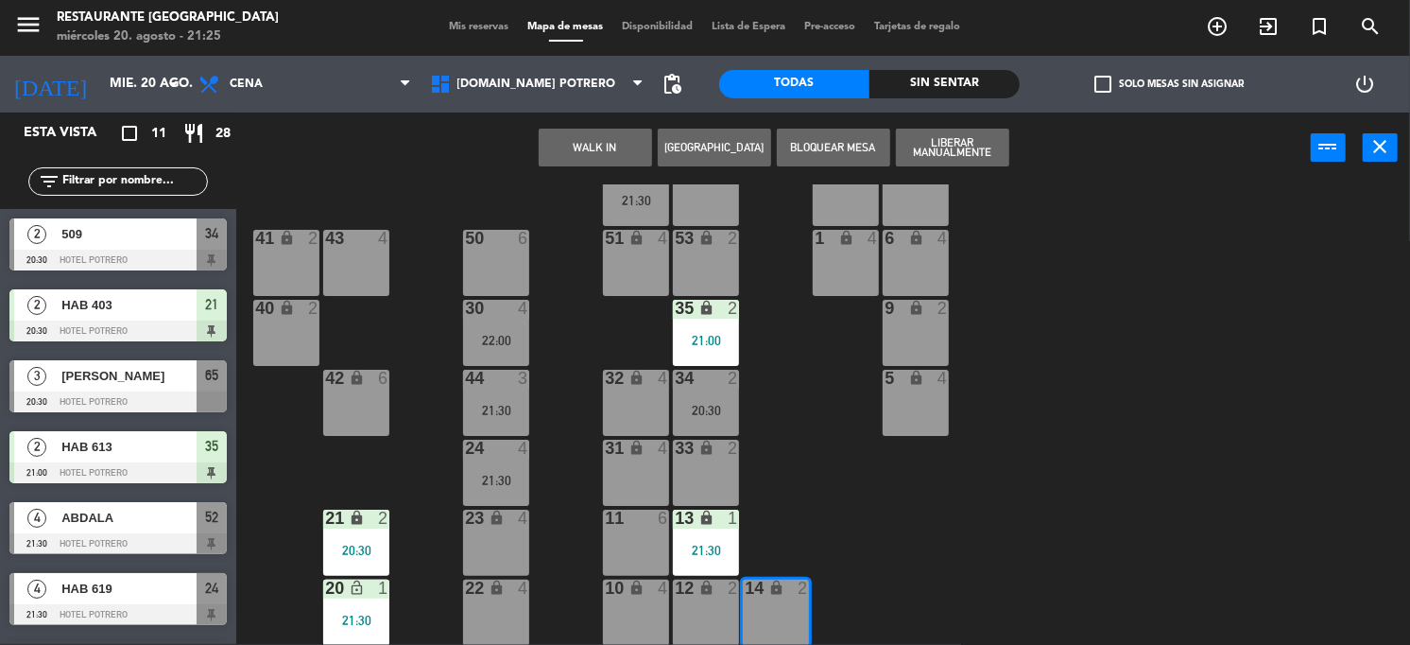
click at [699, 146] on button "[GEOGRAPHIC_DATA]" at bounding box center [714, 148] width 113 height 38
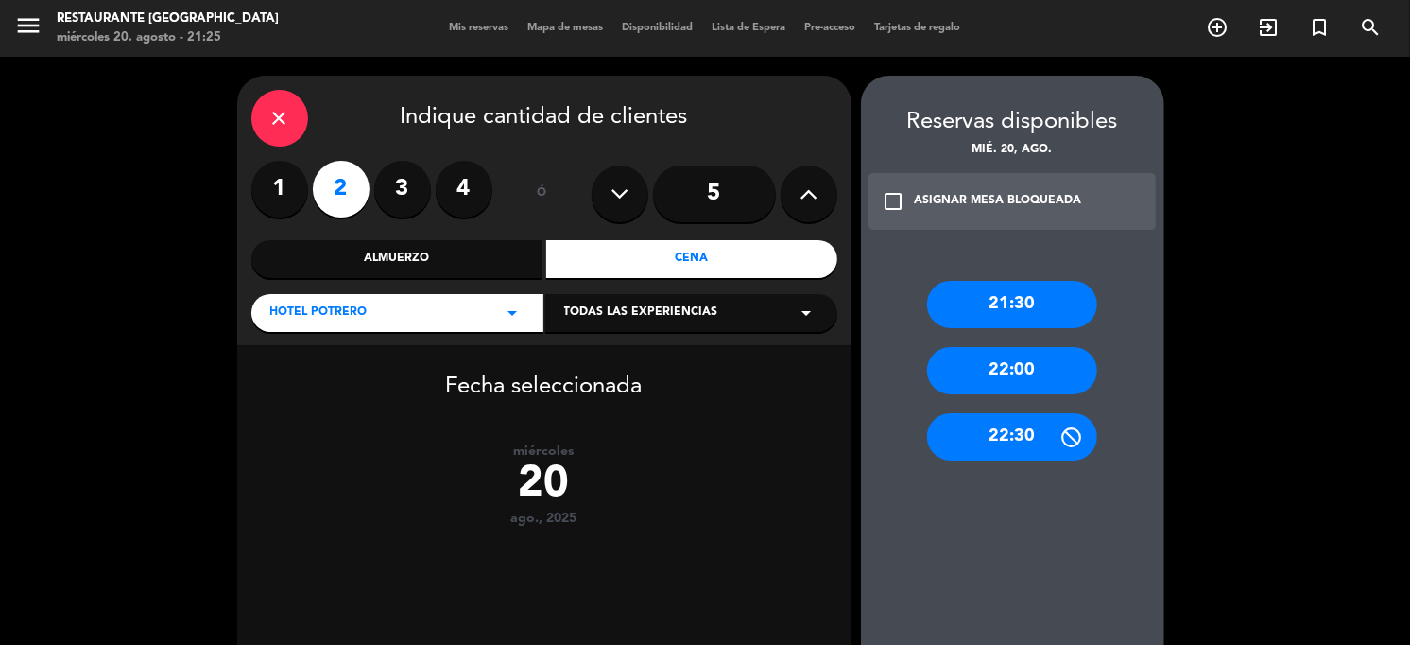
click at [1025, 302] on div "21:30" at bounding box center [1012, 304] width 170 height 47
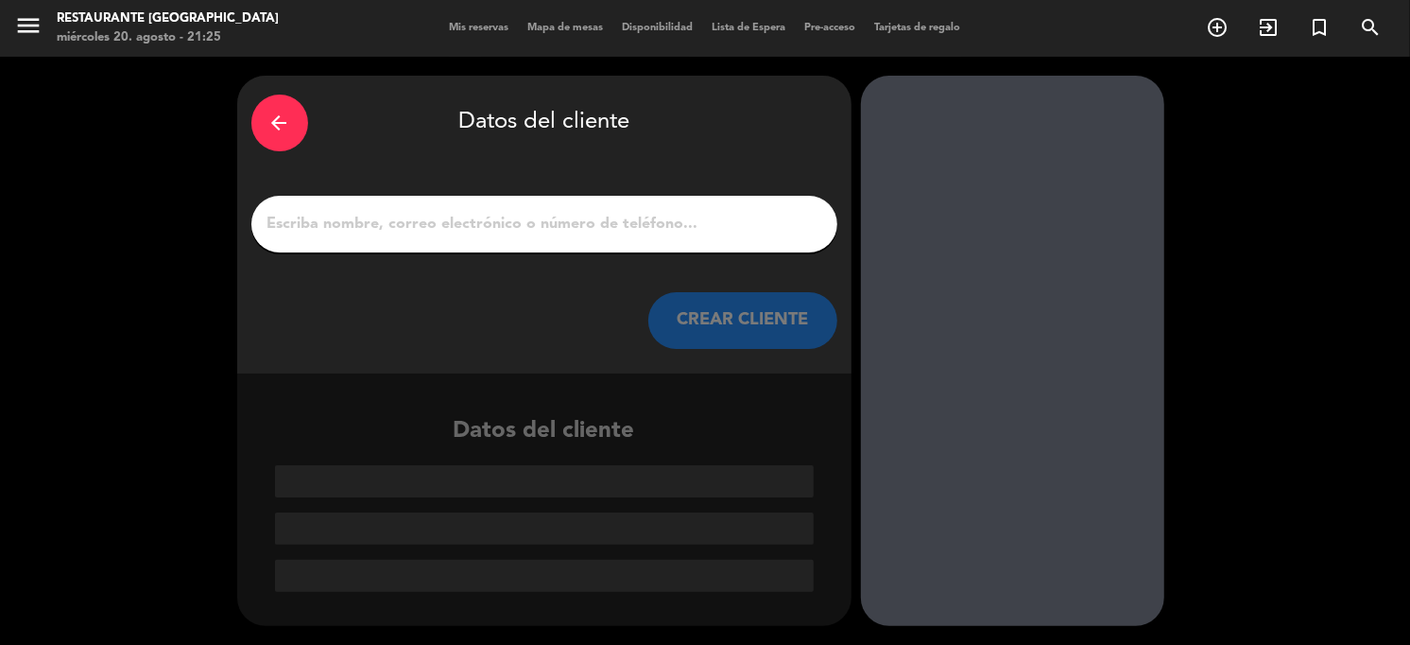
click at [538, 231] on input "1" at bounding box center [545, 224] width 558 height 26
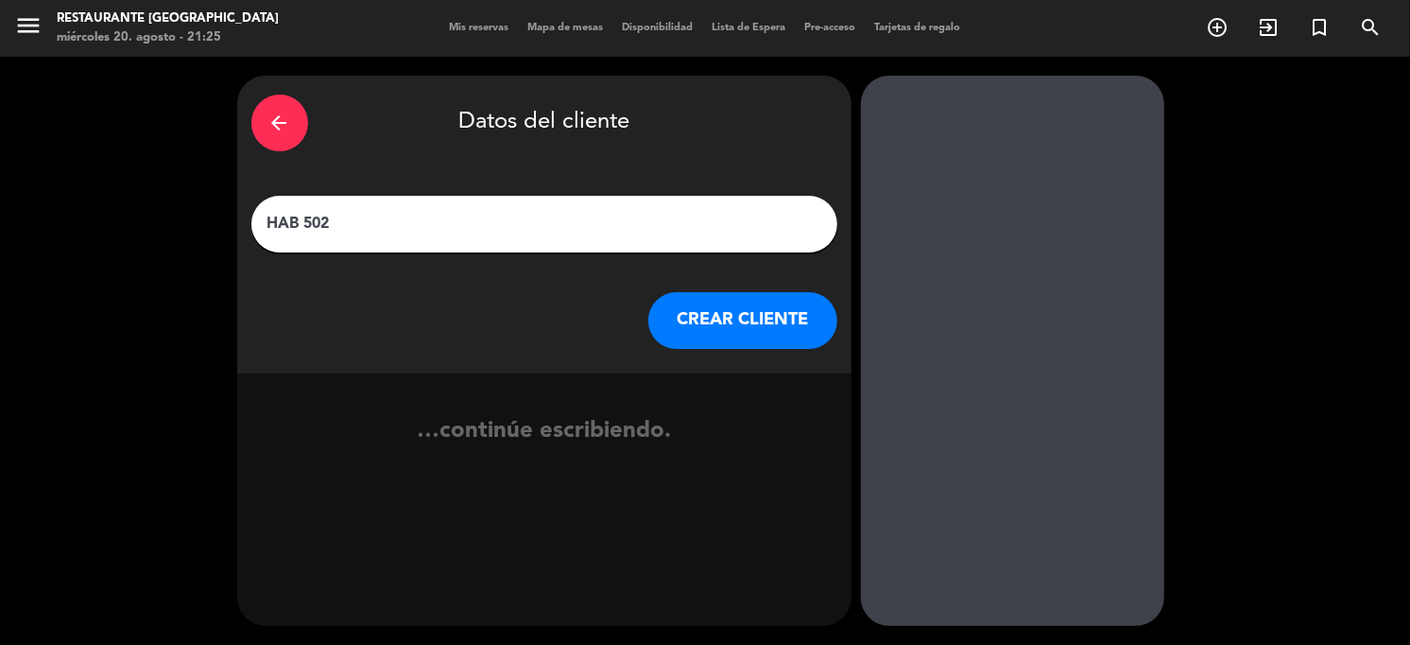
type input "HAB 502"
click at [819, 329] on button "CREAR CLIENTE" at bounding box center [742, 320] width 189 height 57
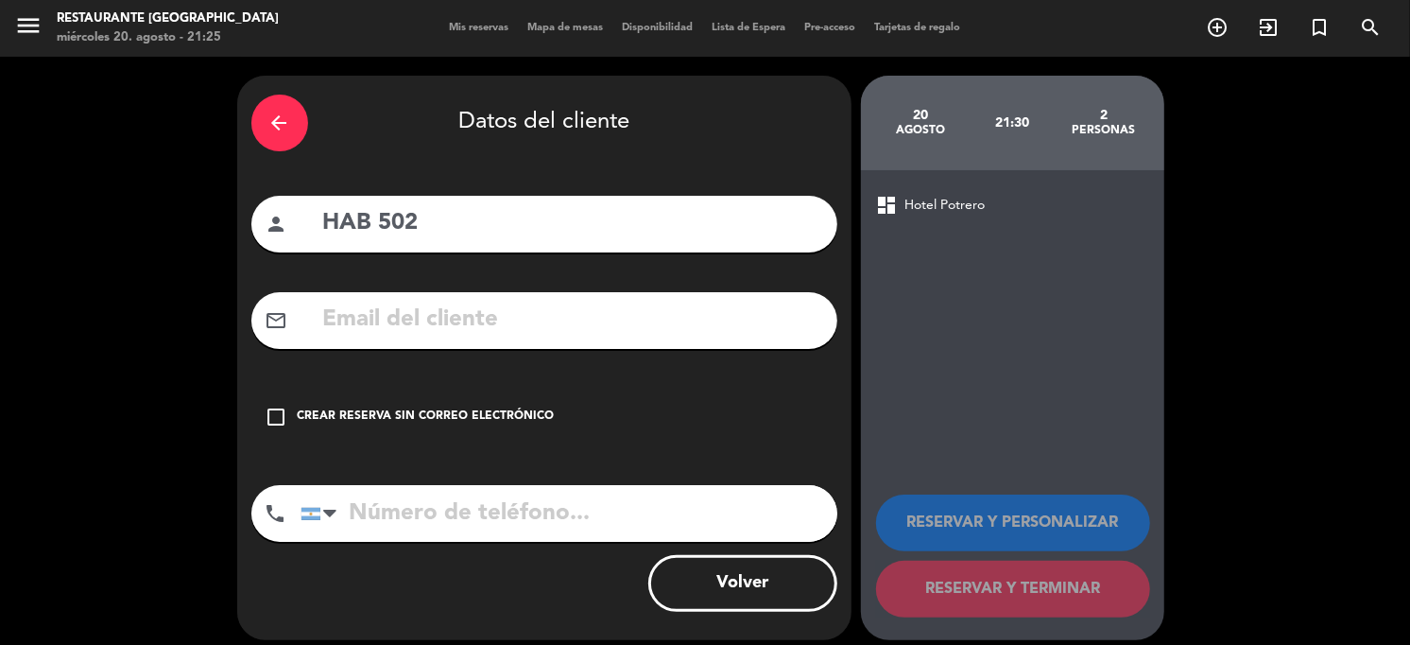
click at [272, 415] on icon "check_box_outline_blank" at bounding box center [277, 417] width 23 height 23
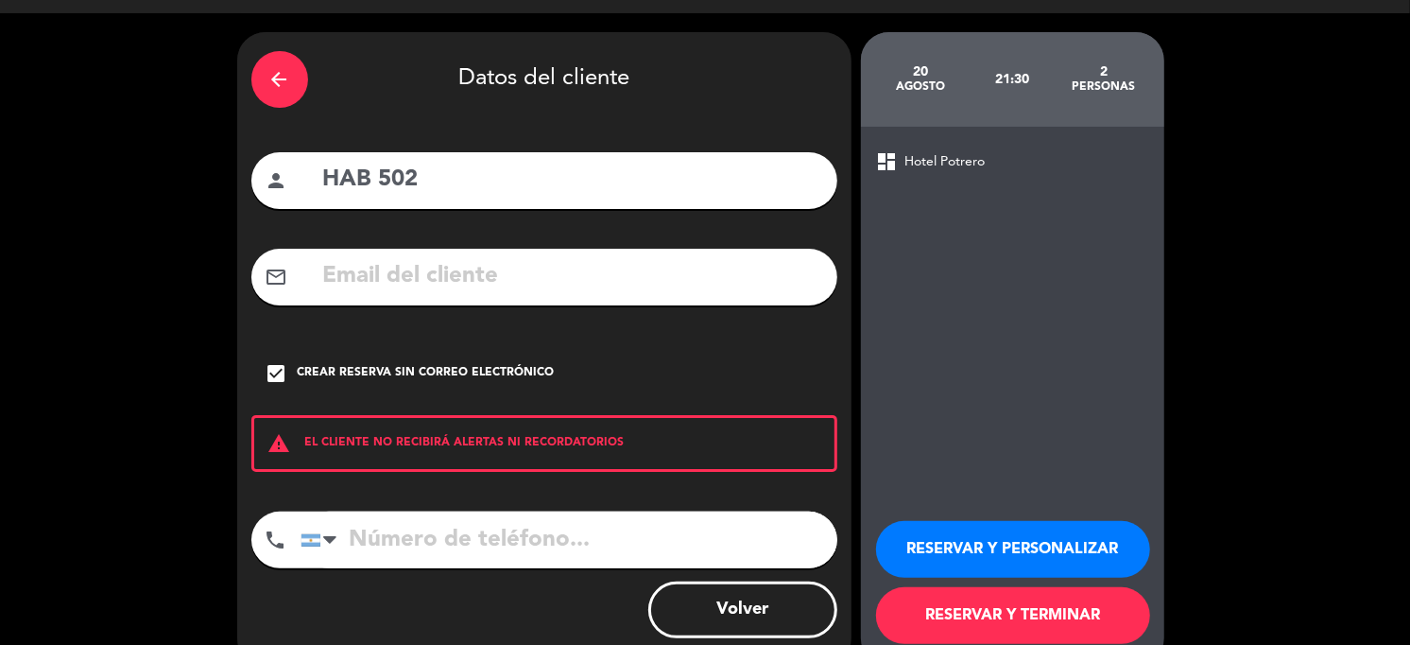
scroll to position [83, 0]
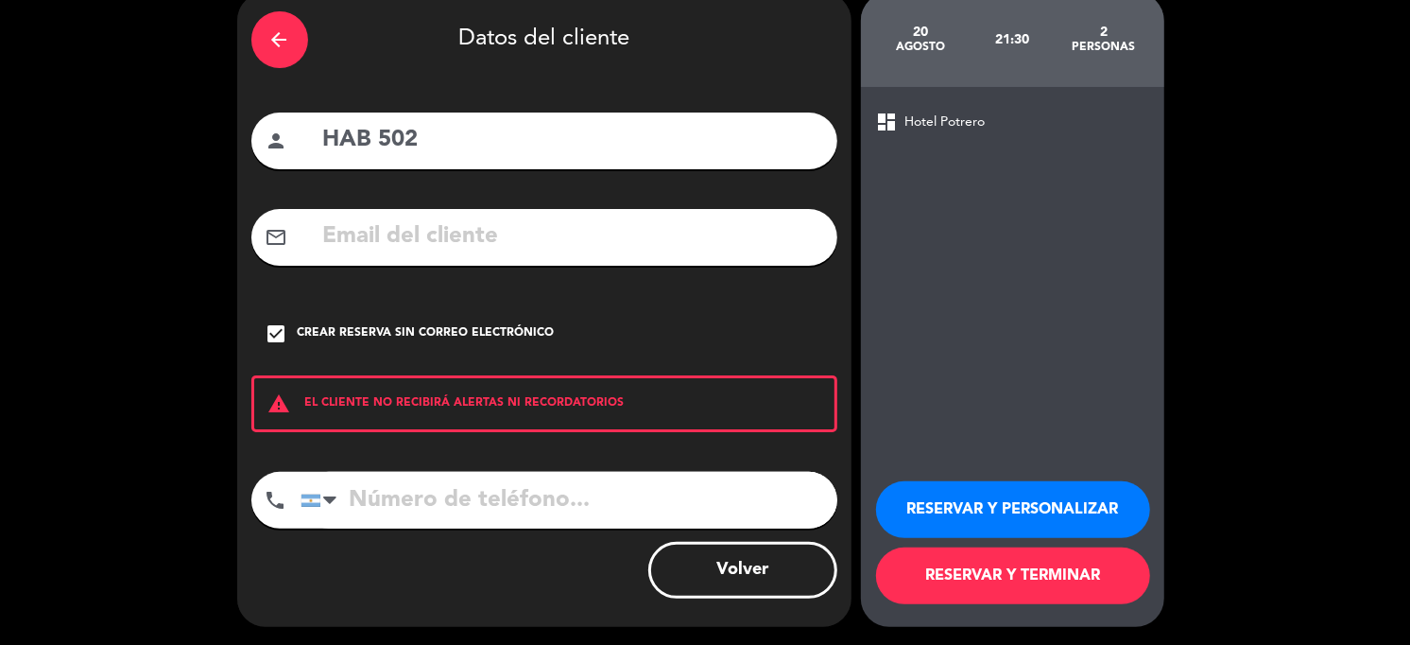
click at [941, 568] on button "RESERVAR Y TERMINAR" at bounding box center [1013, 575] width 274 height 57
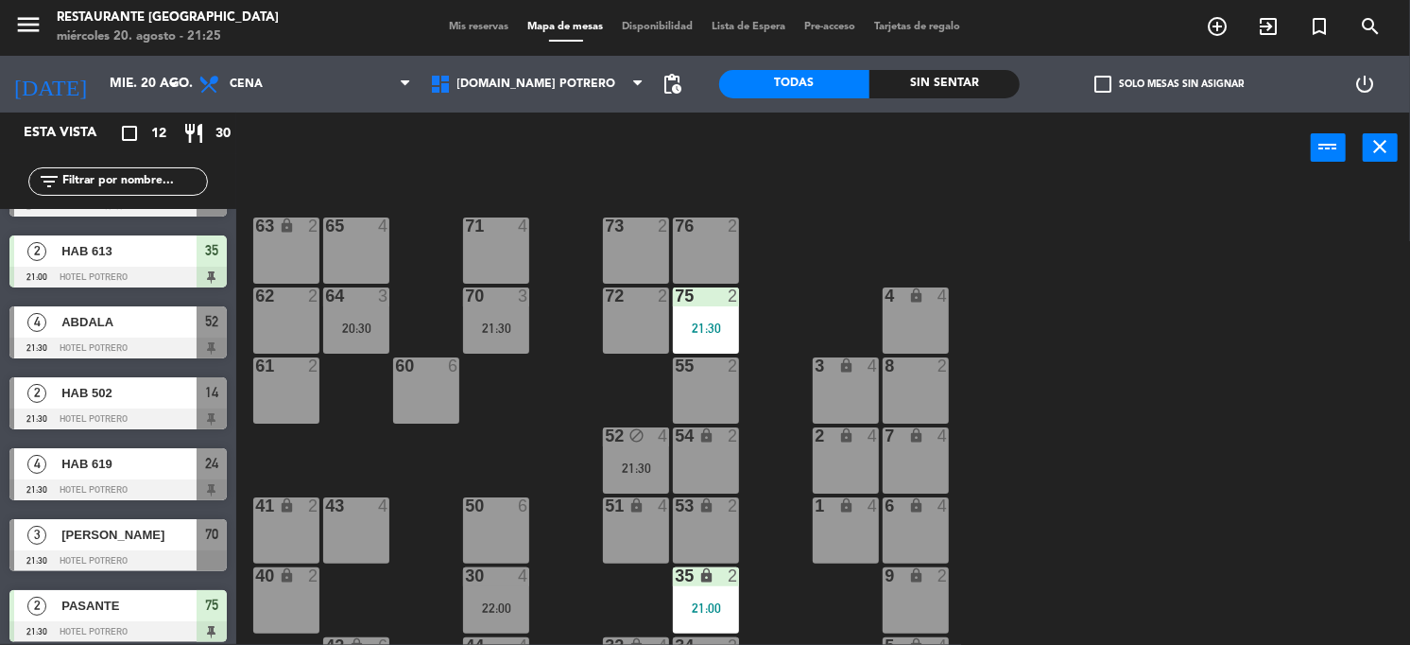
scroll to position [236, 0]
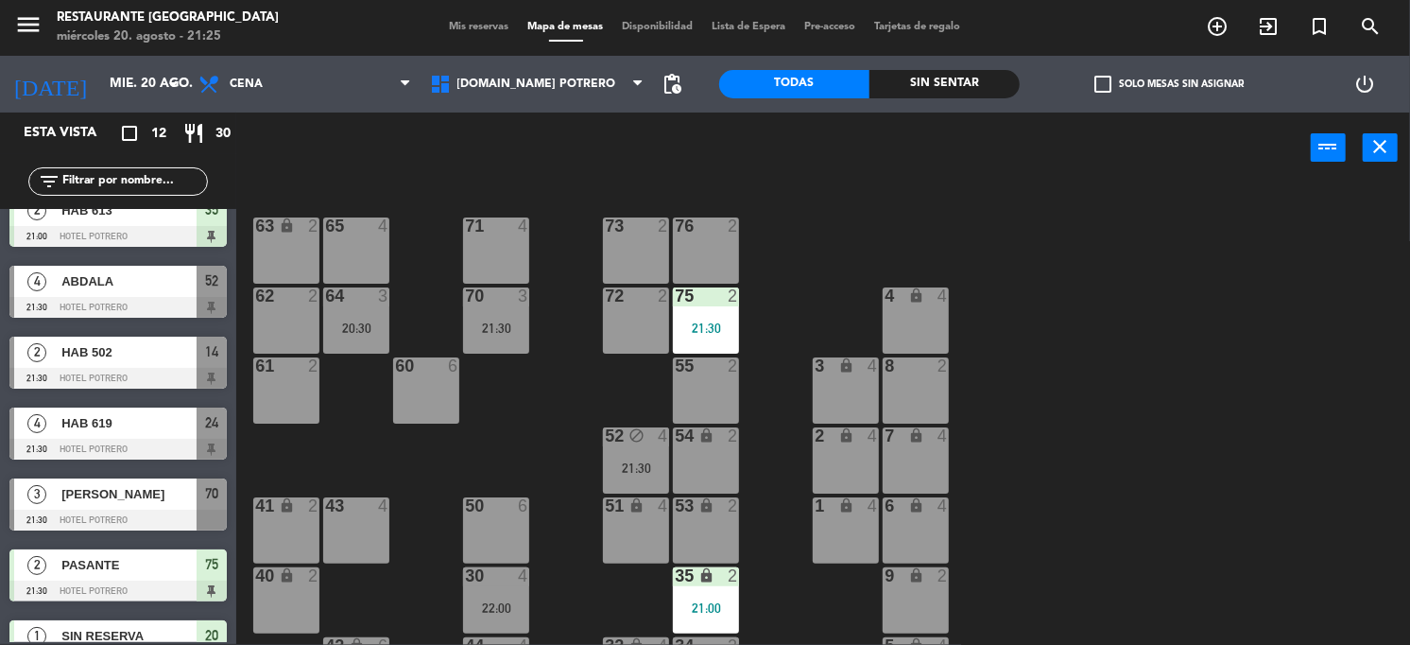
click at [119, 353] on div "2 HAB 502 21:30 Hotel Potrero 14" at bounding box center [118, 362] width 236 height 71
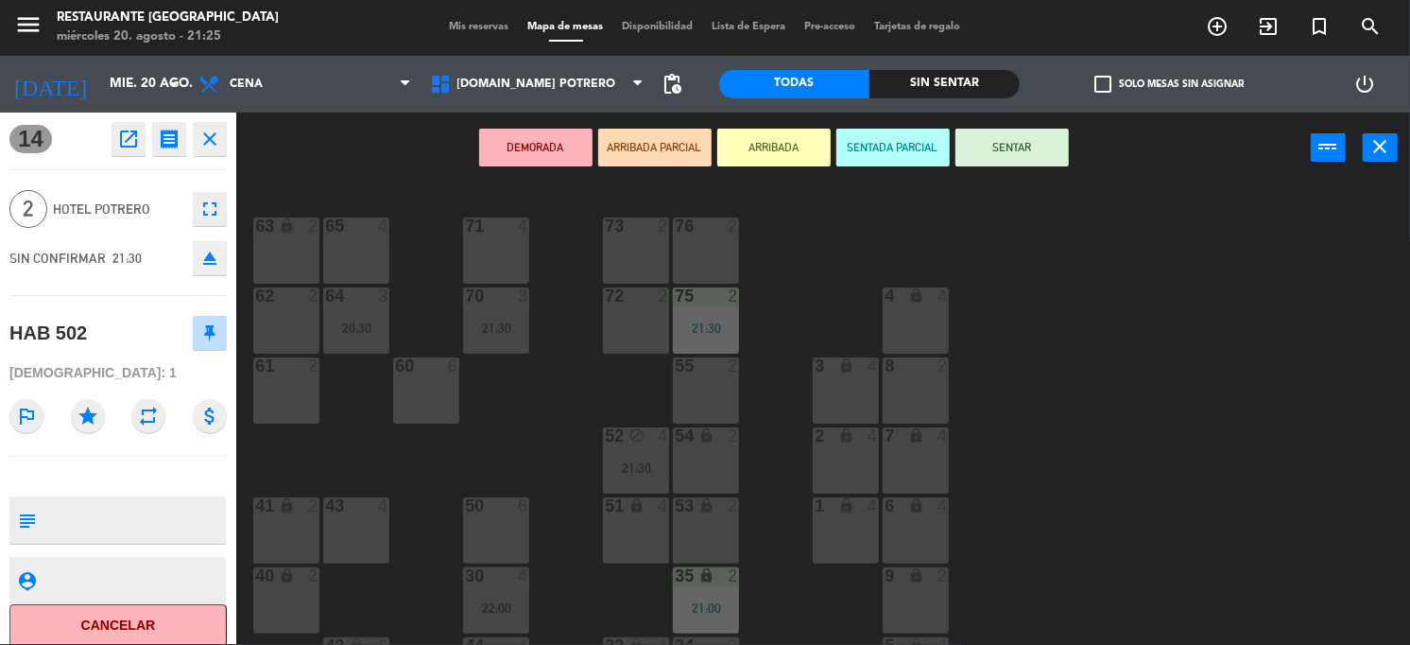
click at [1045, 155] on button "SENTAR" at bounding box center [1012, 148] width 113 height 38
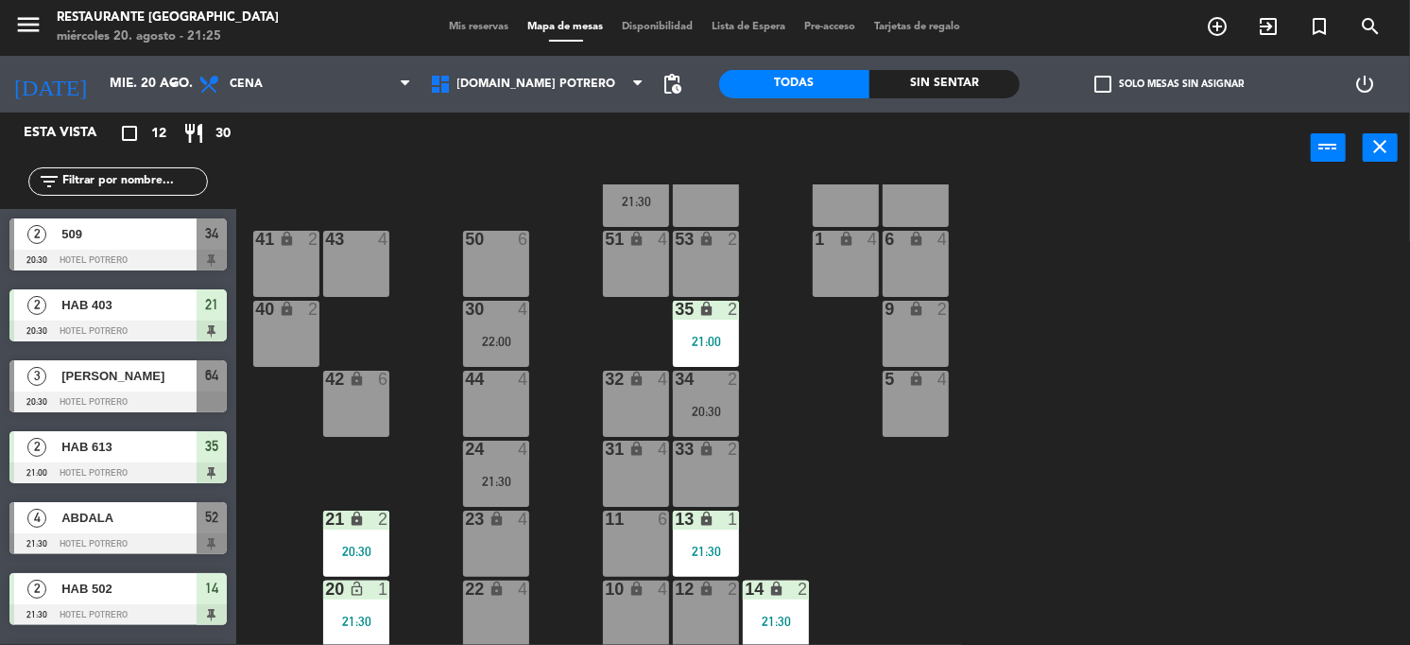
scroll to position [268, 0]
click at [478, 528] on div "23 lock 4" at bounding box center [496, 542] width 66 height 66
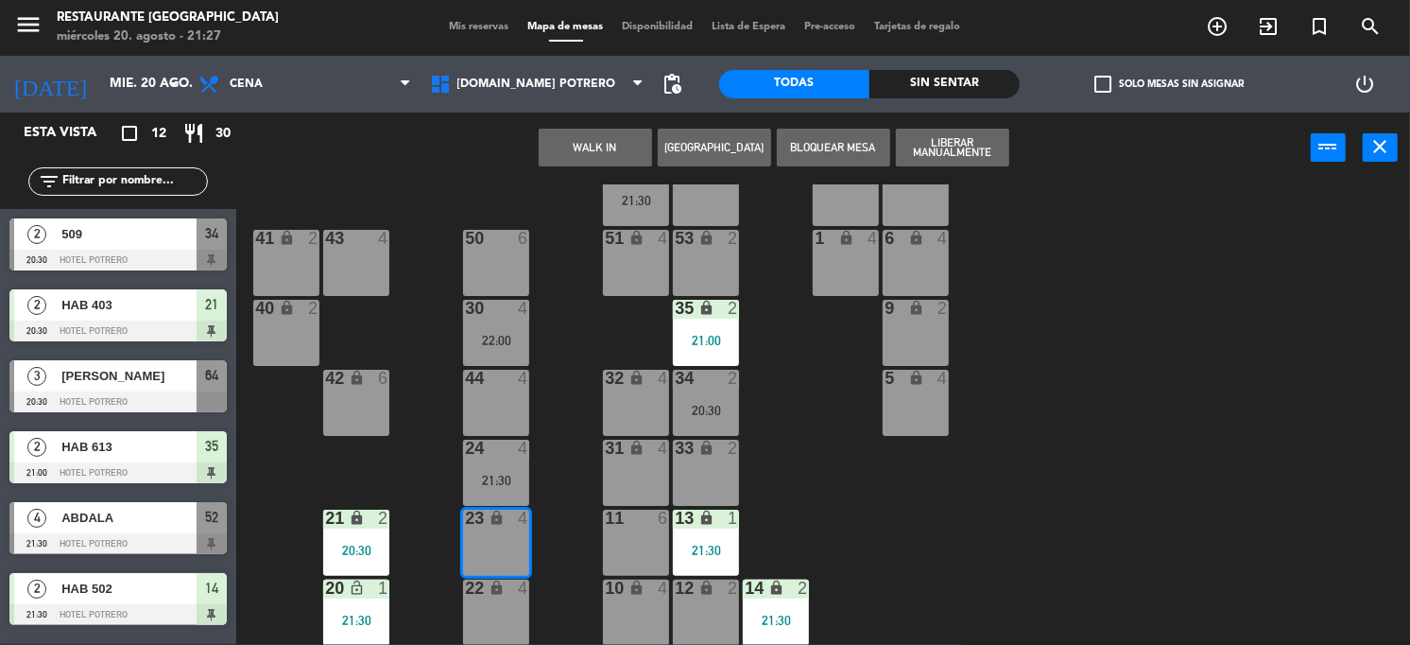
click at [513, 546] on div "23 lock 4" at bounding box center [496, 542] width 66 height 66
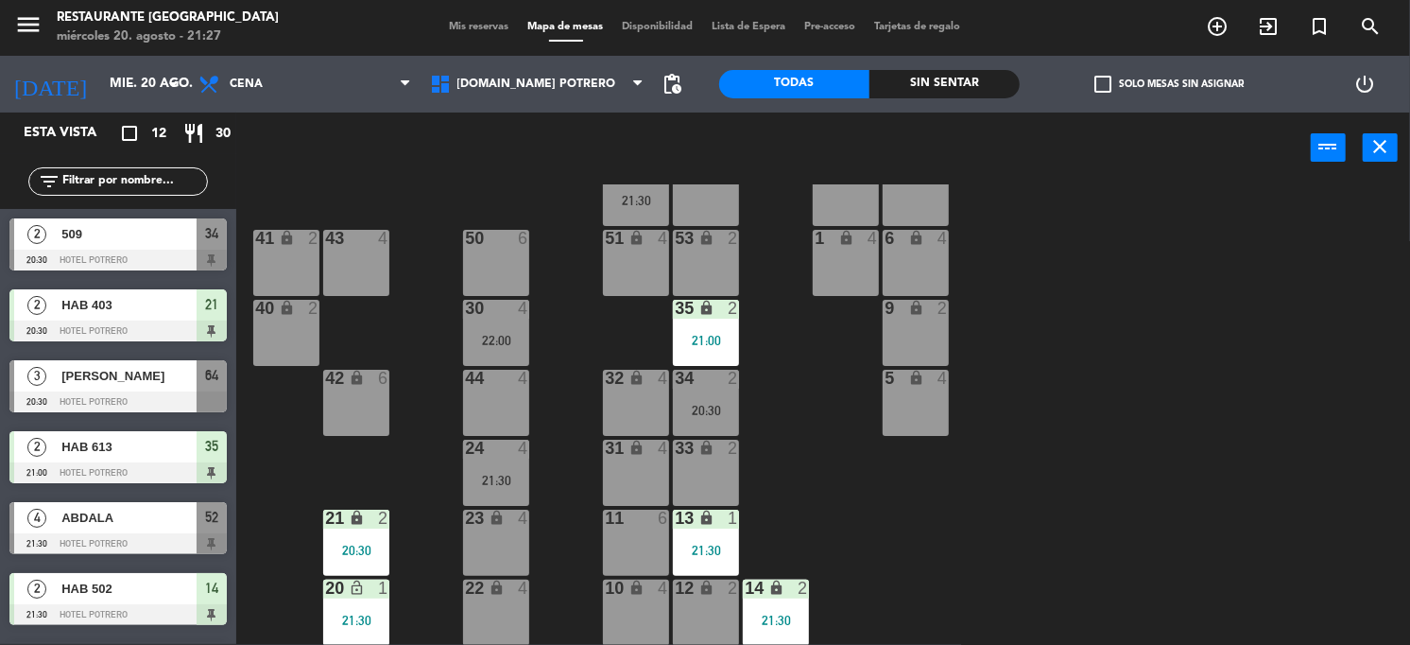
click at [513, 546] on div "23 lock 4" at bounding box center [496, 542] width 66 height 66
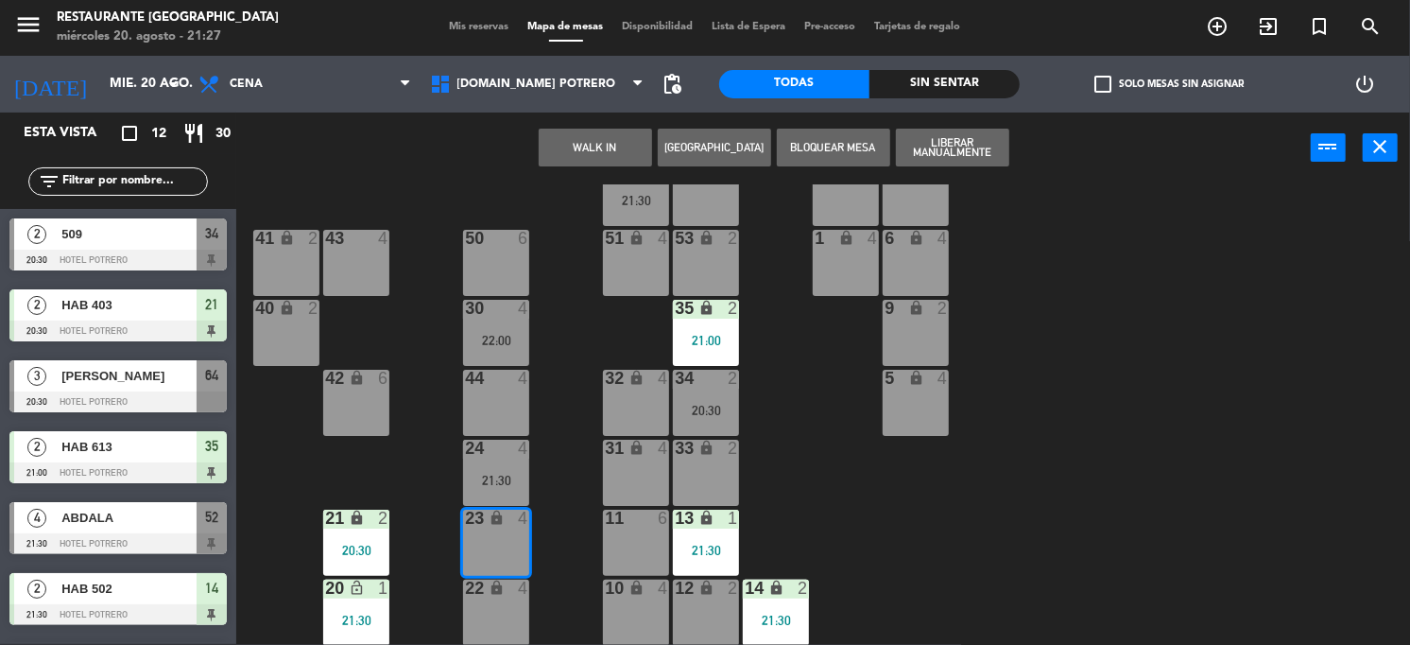
click at [764, 154] on button "[GEOGRAPHIC_DATA]" at bounding box center [714, 148] width 113 height 38
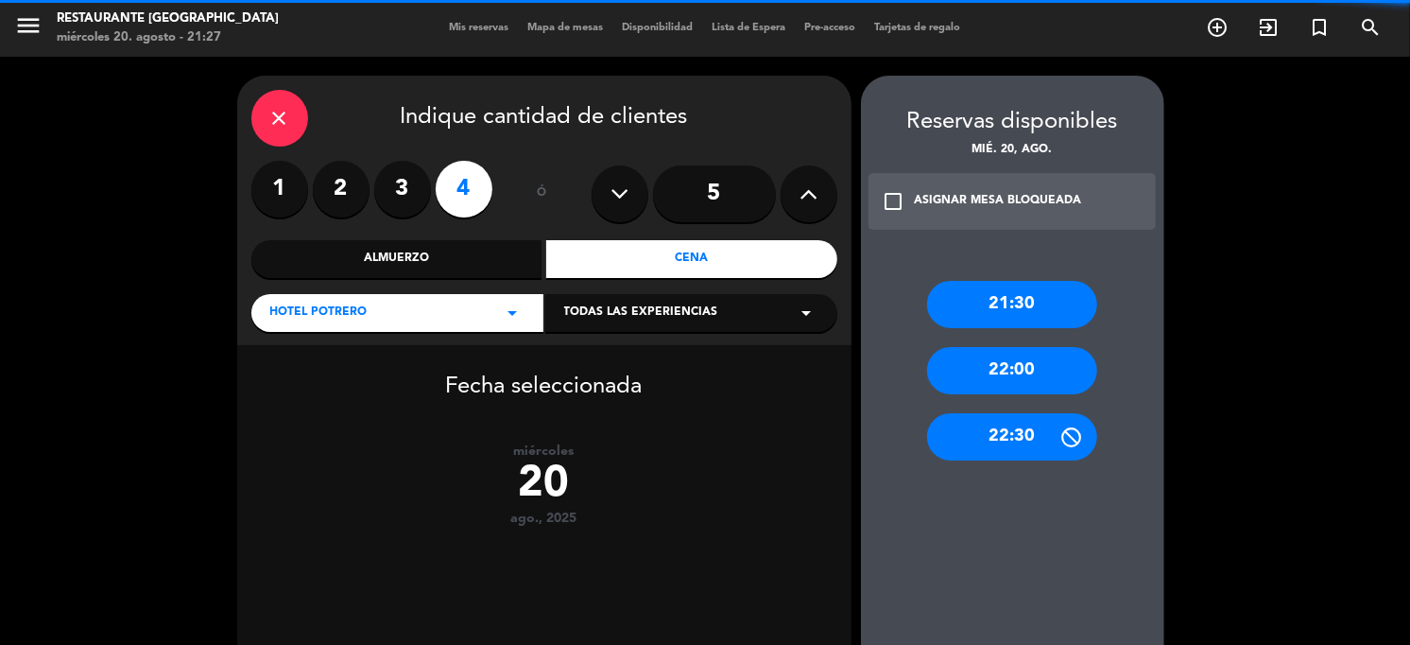
click at [337, 194] on label "2" at bounding box center [341, 189] width 57 height 57
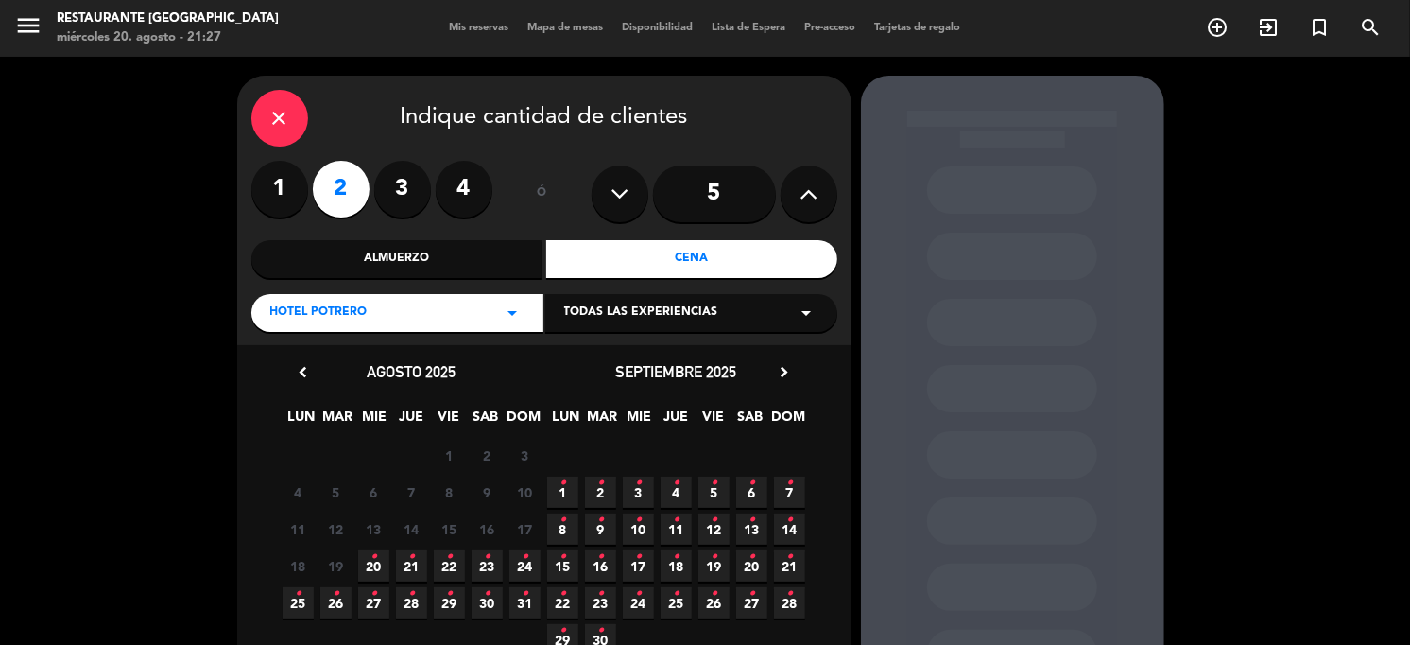
click at [371, 574] on span "20 •" at bounding box center [373, 565] width 31 height 31
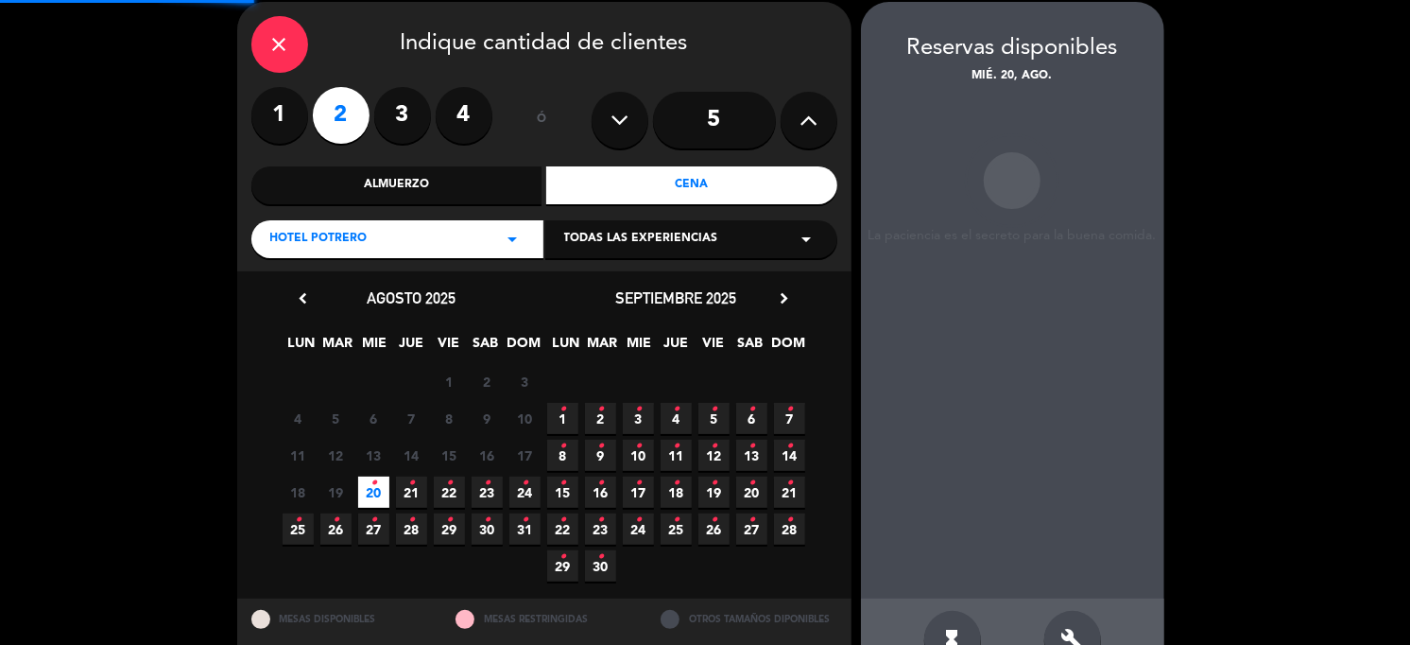
scroll to position [76, 0]
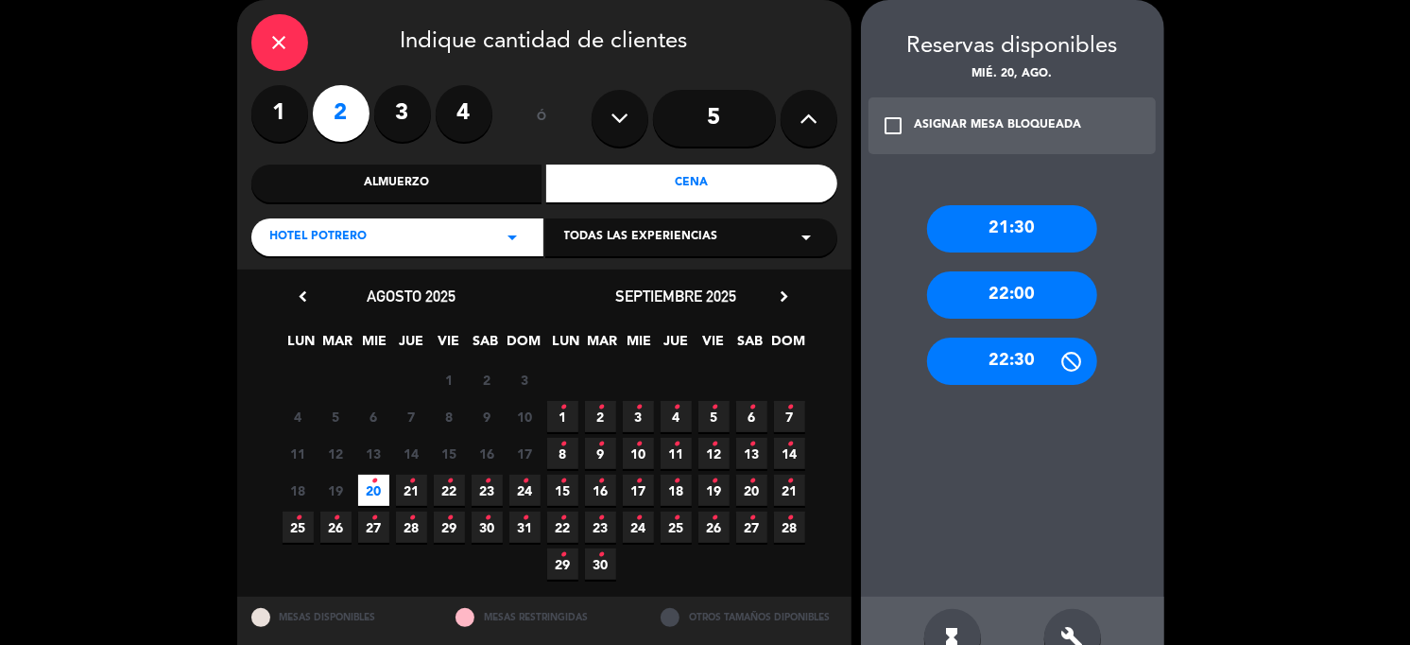
click at [1044, 229] on div "21:30" at bounding box center [1012, 228] width 170 height 47
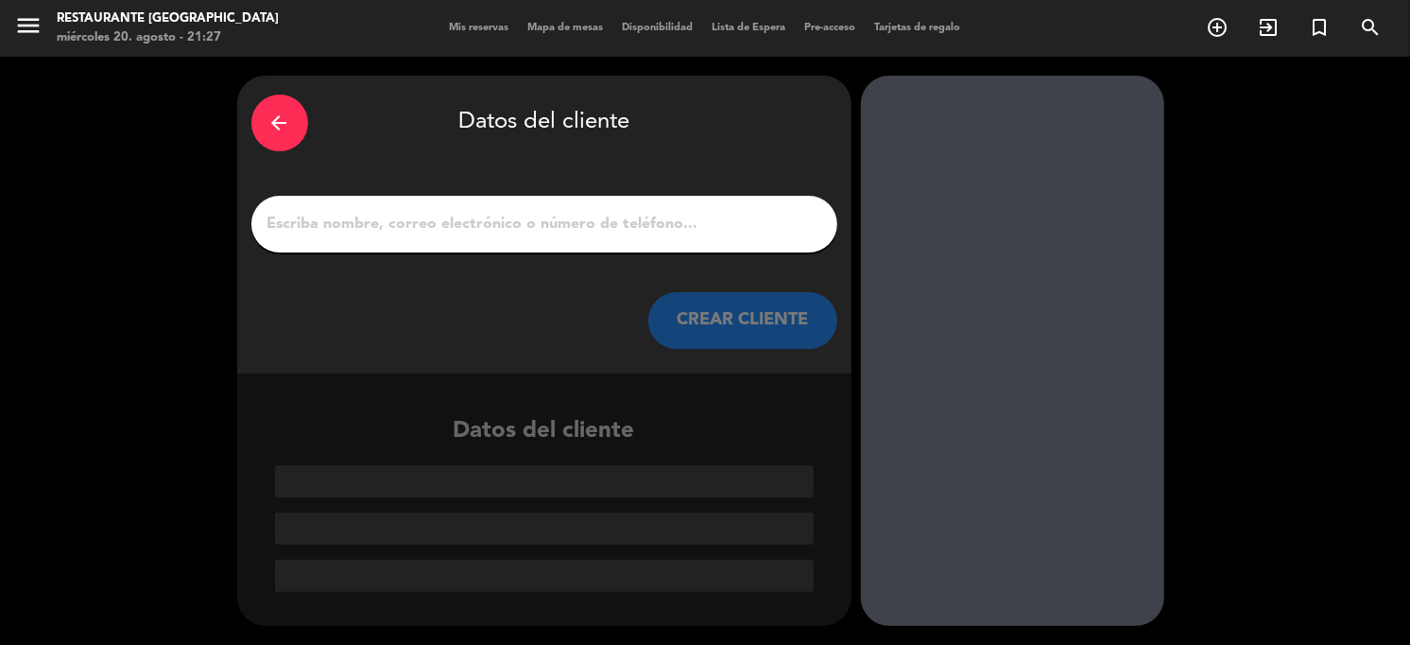
click at [410, 217] on input "1" at bounding box center [545, 224] width 558 height 26
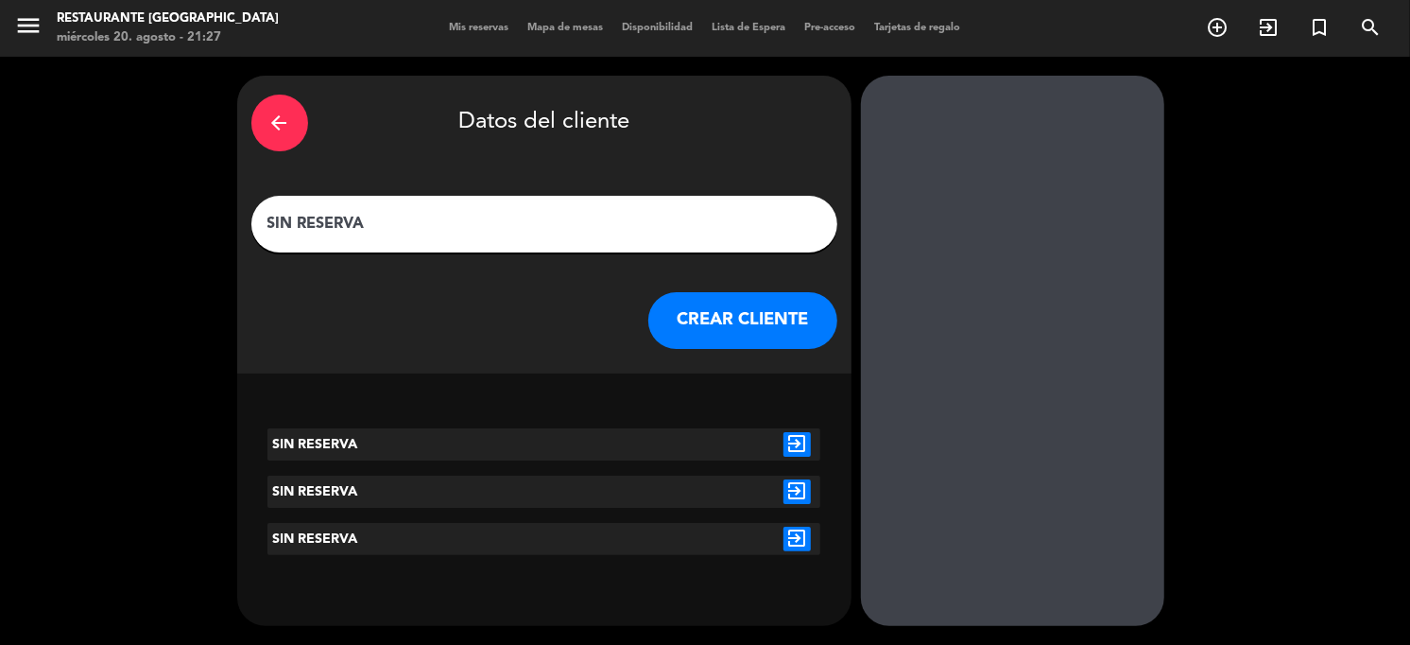
type input "SIN RESERVA"
click at [771, 337] on button "CREAR CLIENTE" at bounding box center [742, 320] width 189 height 57
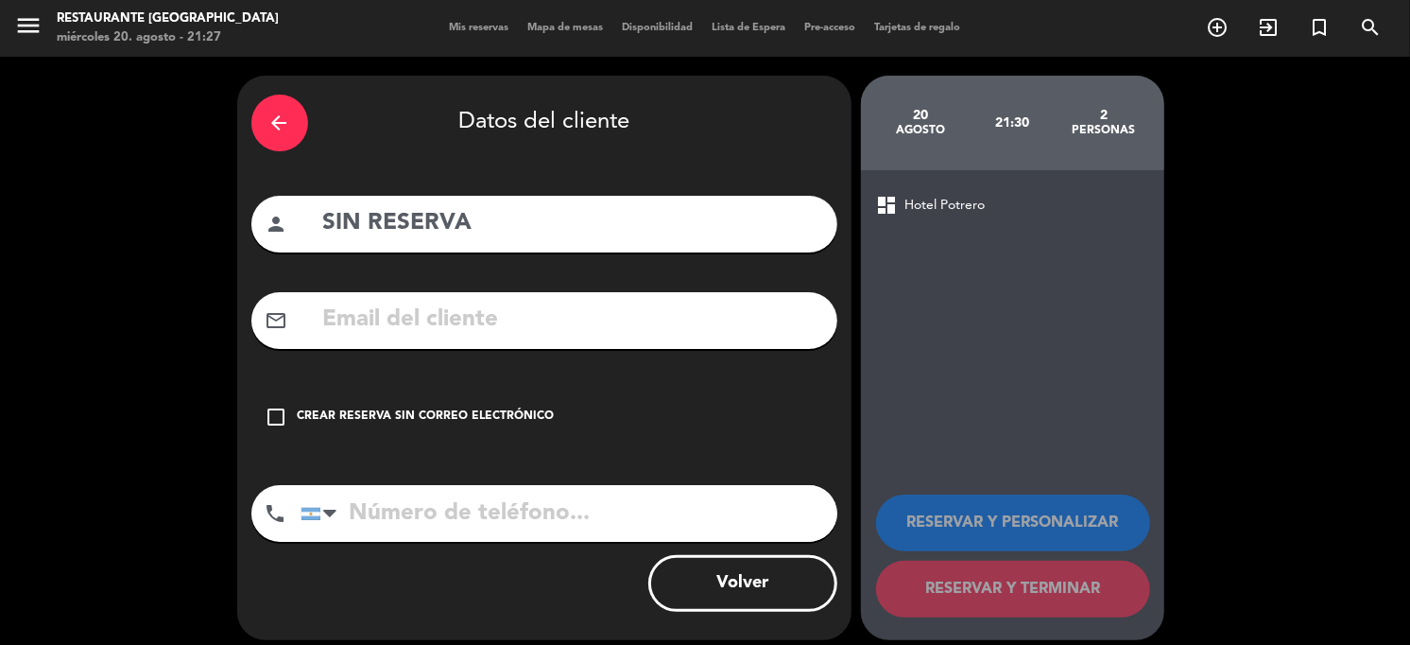
click at [276, 410] on icon "check_box_outline_blank" at bounding box center [277, 417] width 23 height 23
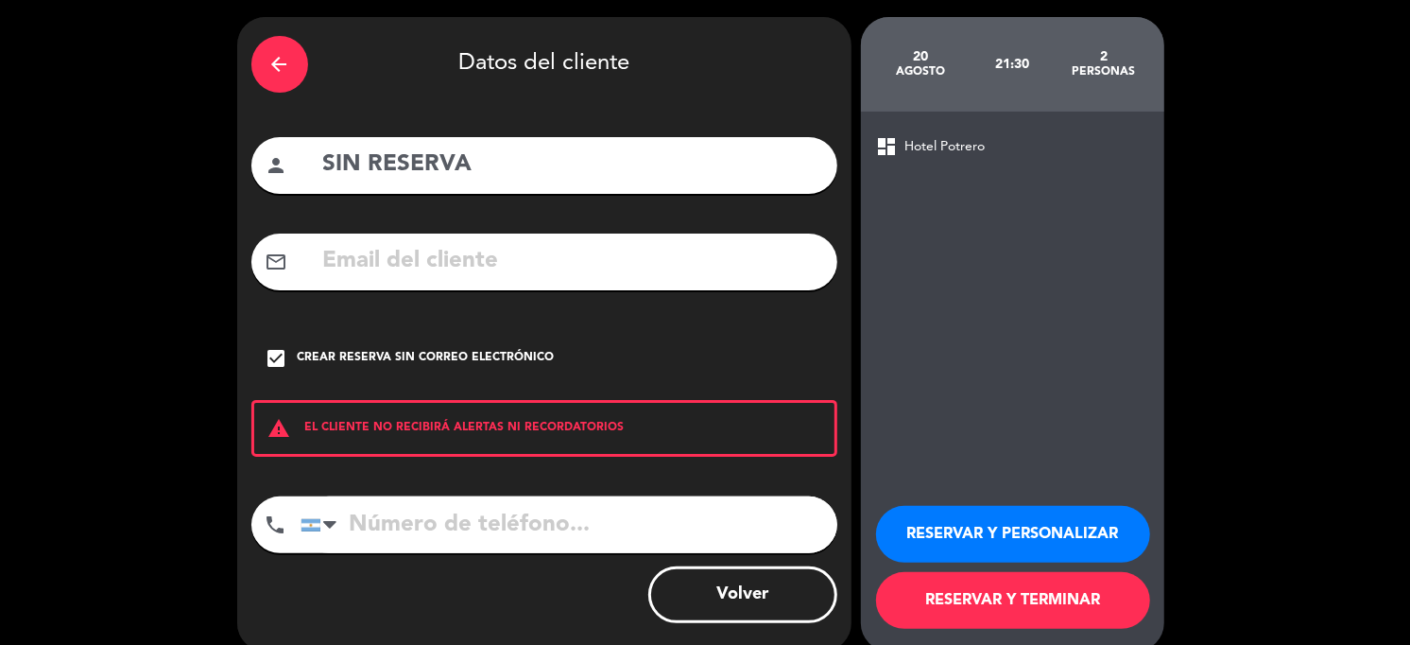
scroll to position [83, 0]
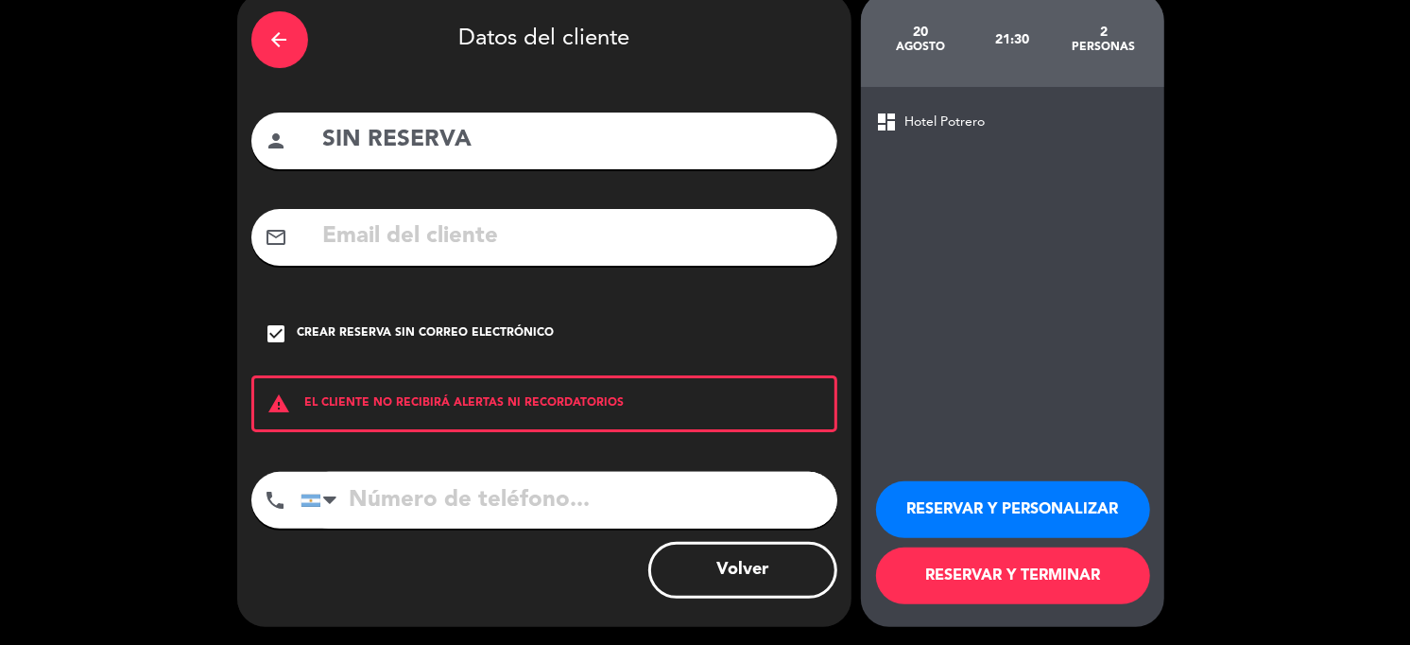
click at [989, 562] on button "RESERVAR Y TERMINAR" at bounding box center [1013, 575] width 274 height 57
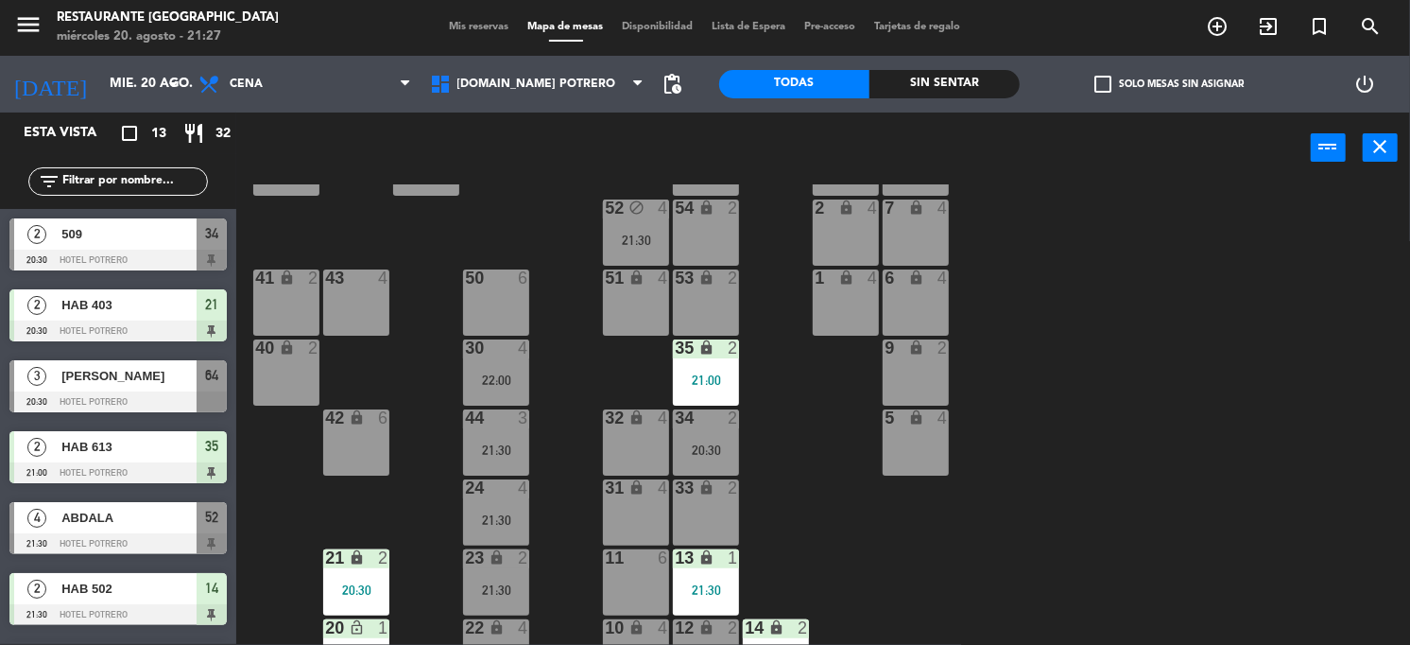
scroll to position [268, 0]
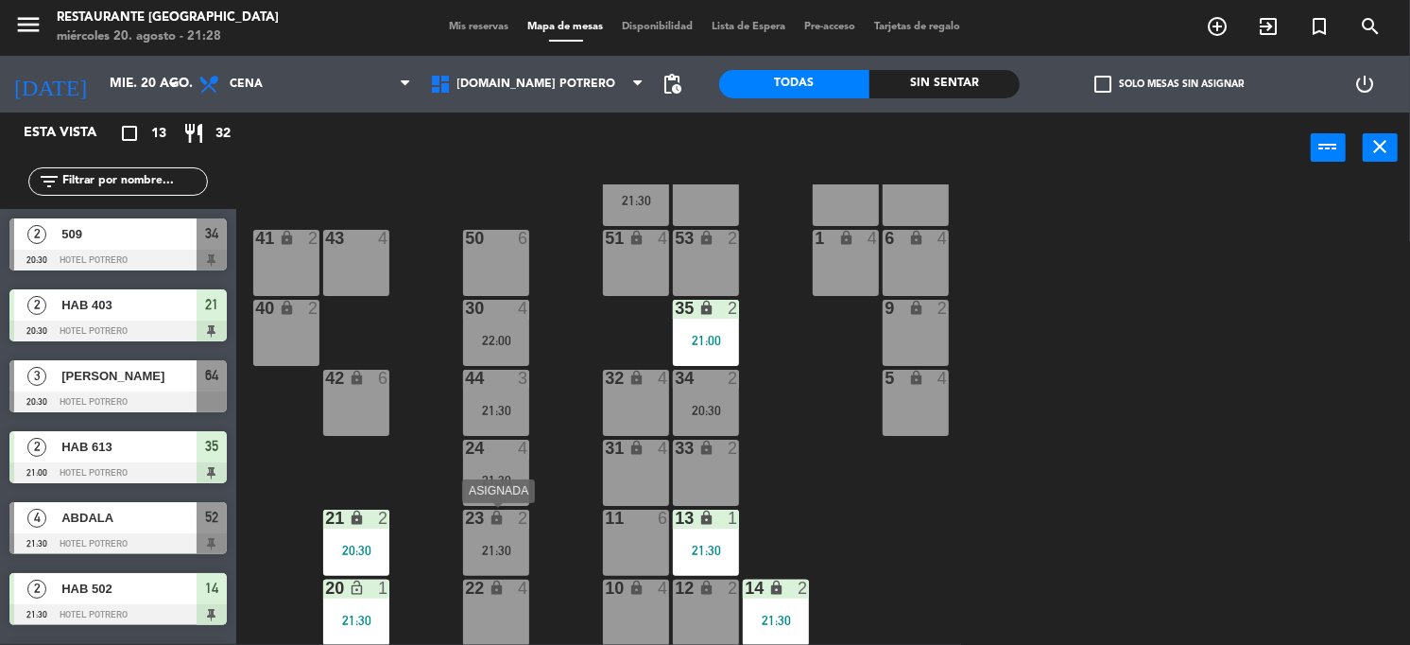
click at [506, 556] on div "23 lock 2 21:30" at bounding box center [496, 542] width 66 height 66
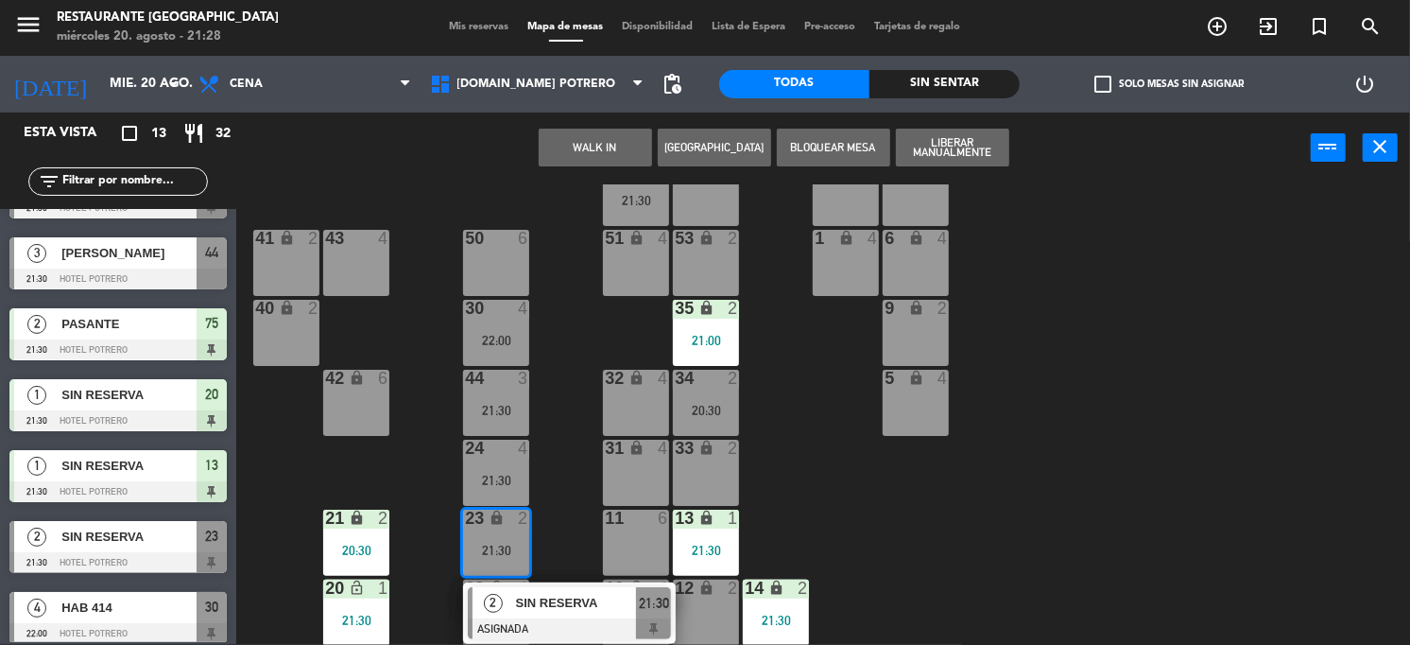
scroll to position [488, 0]
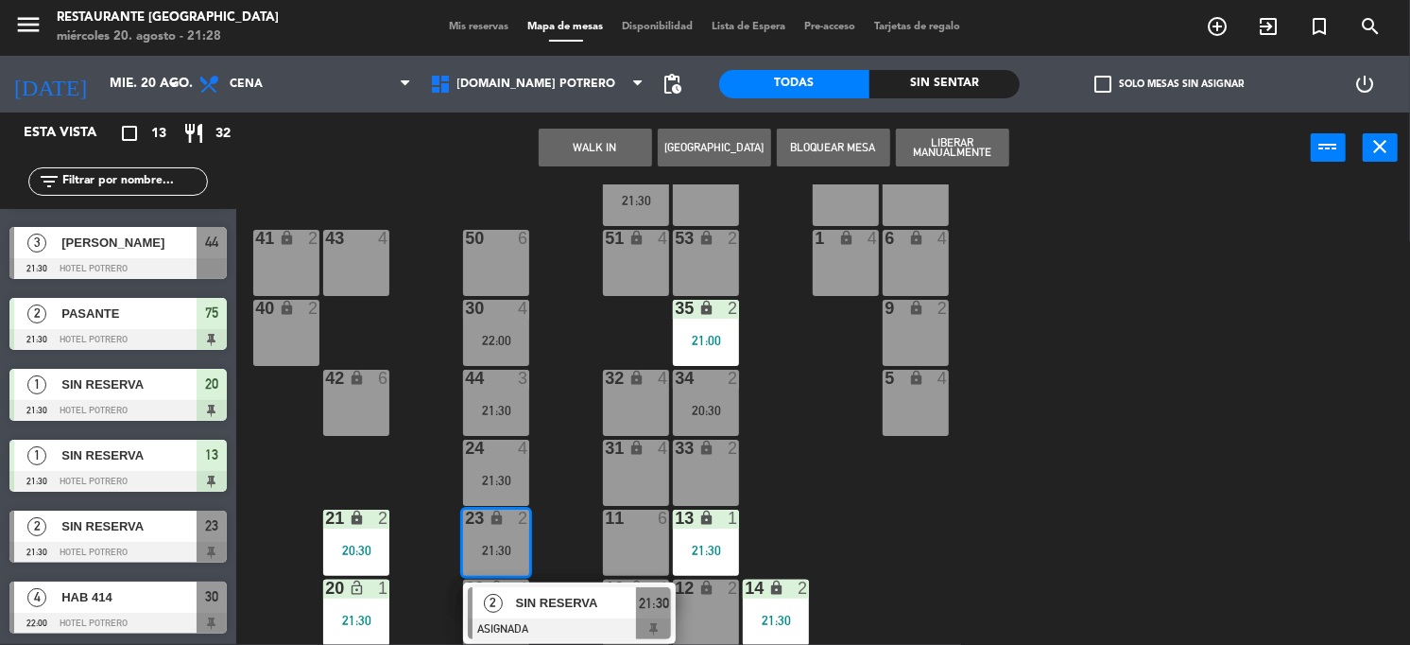
click at [197, 533] on div "23" at bounding box center [212, 525] width 30 height 31
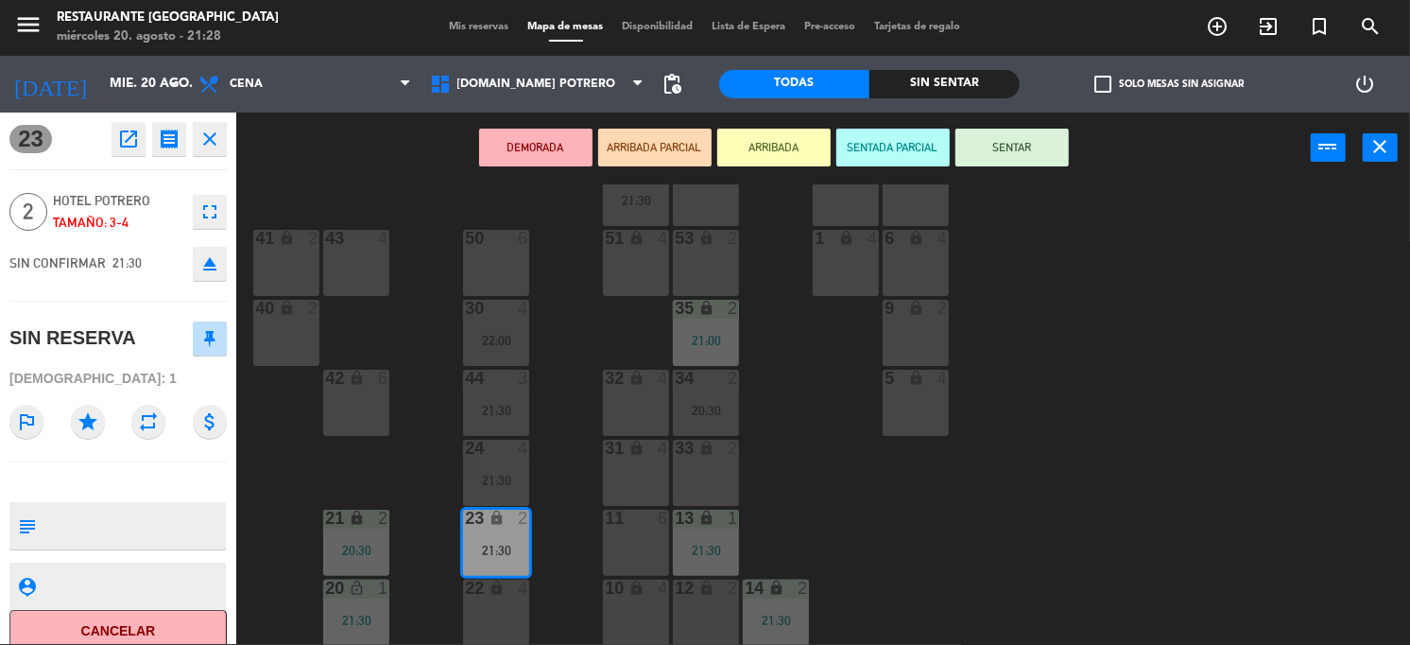
click at [1014, 147] on button "SENTAR" at bounding box center [1012, 148] width 113 height 38
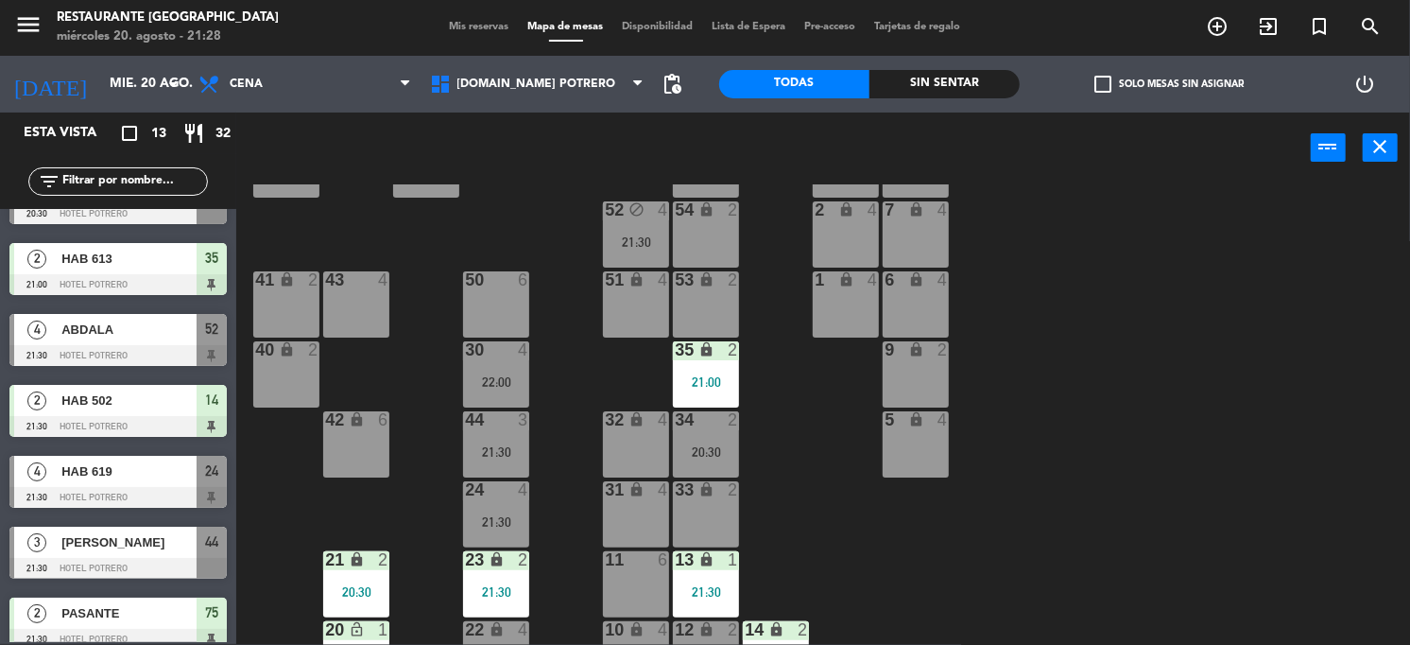
scroll to position [268, 0]
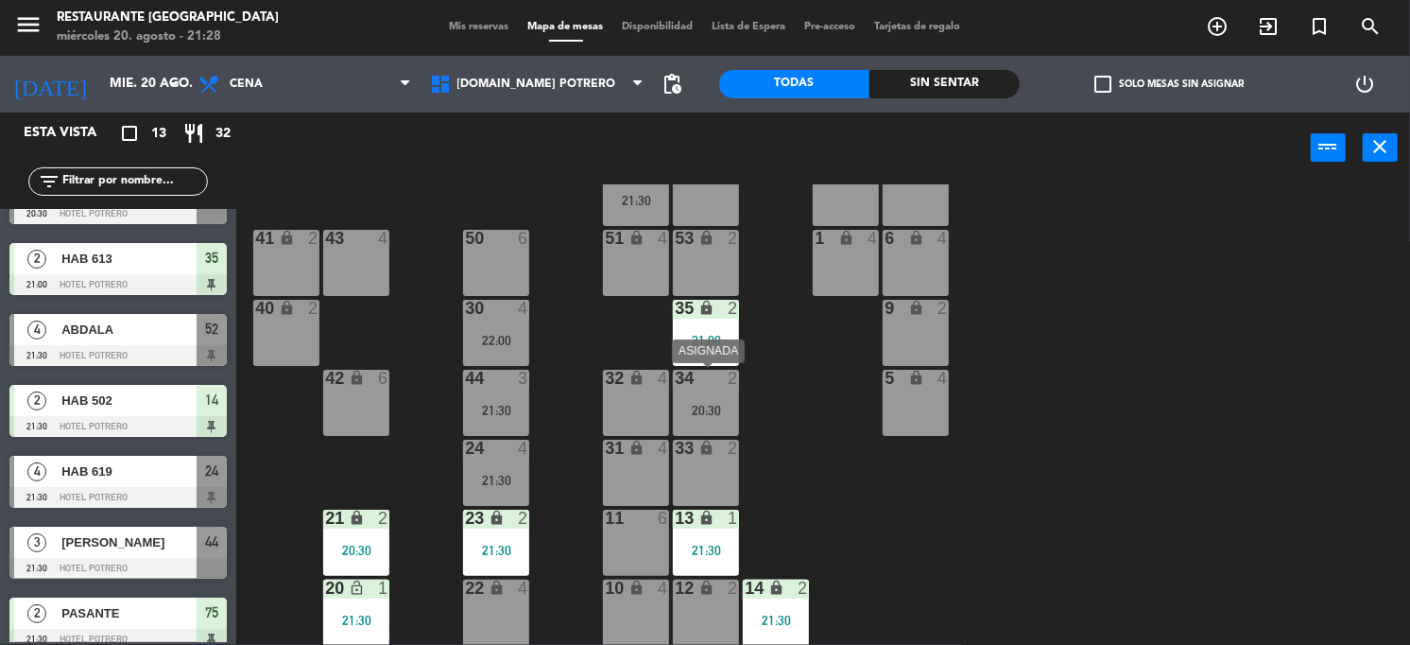
click at [701, 404] on div "20:30" at bounding box center [706, 410] width 66 height 13
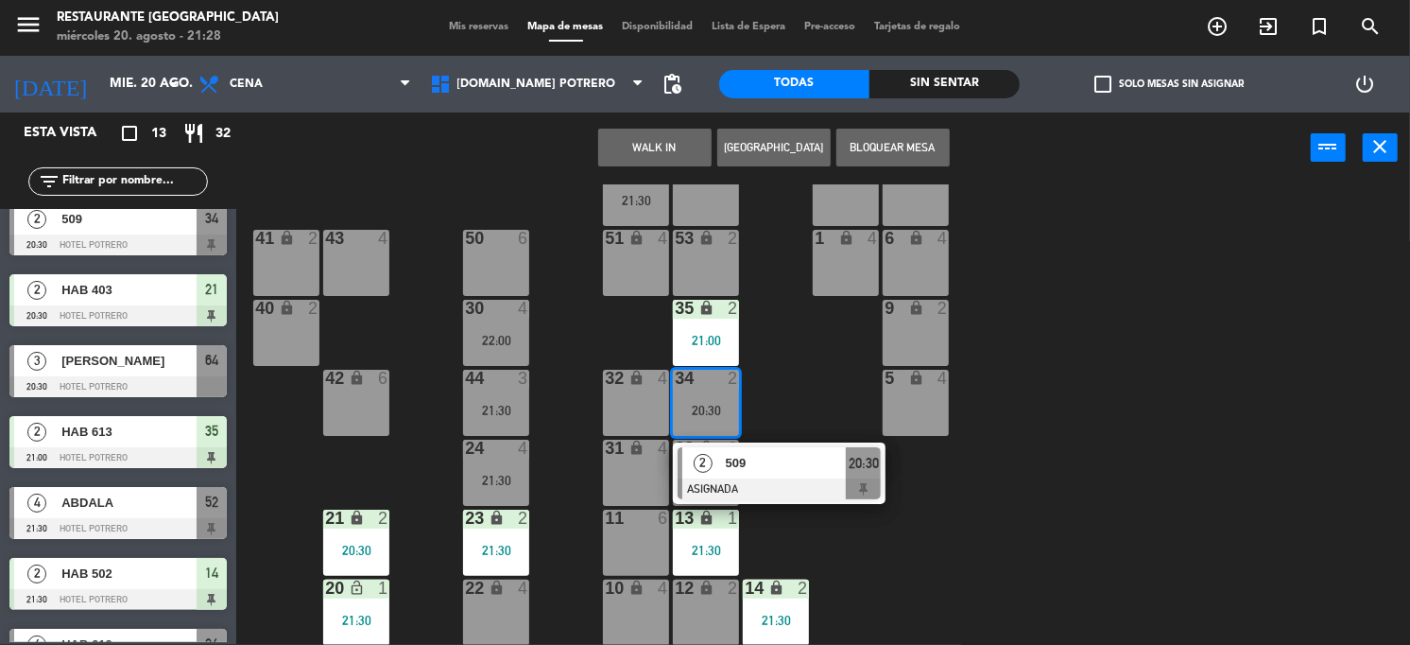
scroll to position [0, 0]
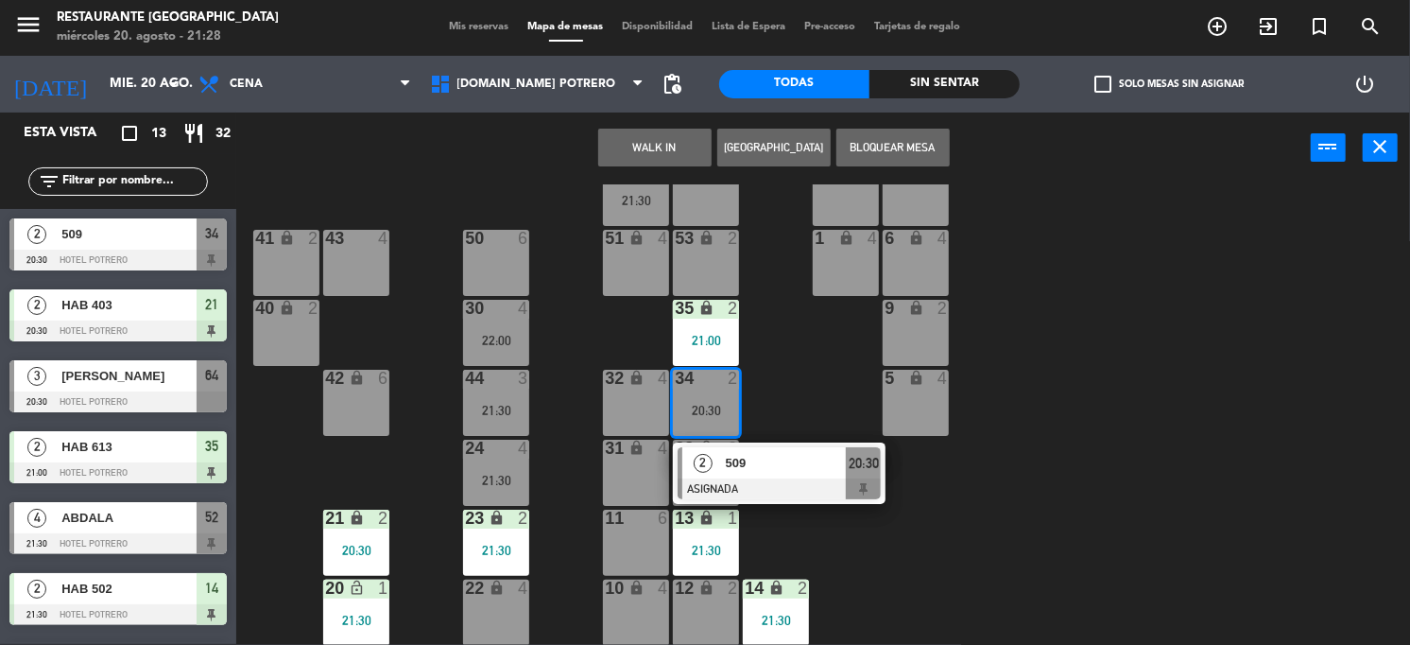
click at [169, 211] on div "2 509 20:30 Hotel Potrero 34" at bounding box center [118, 244] width 236 height 71
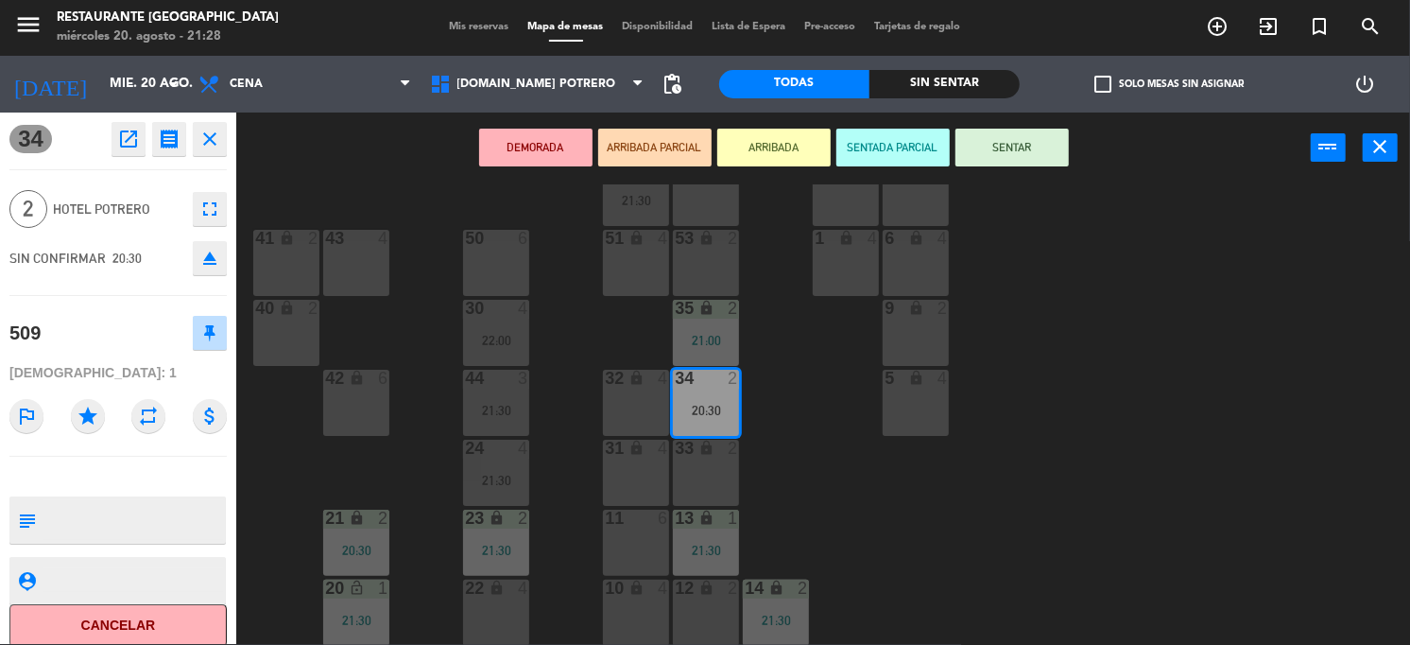
click at [1016, 142] on button "SENTAR" at bounding box center [1012, 148] width 113 height 38
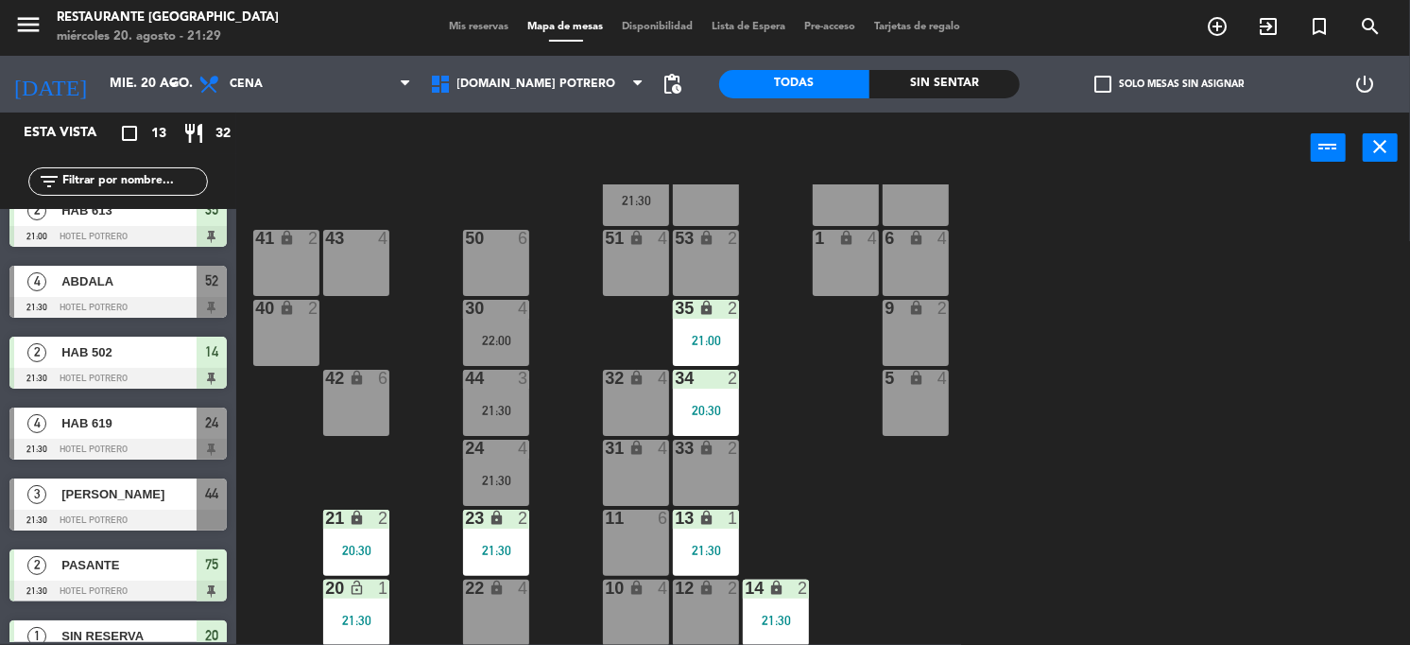
scroll to position [354, 0]
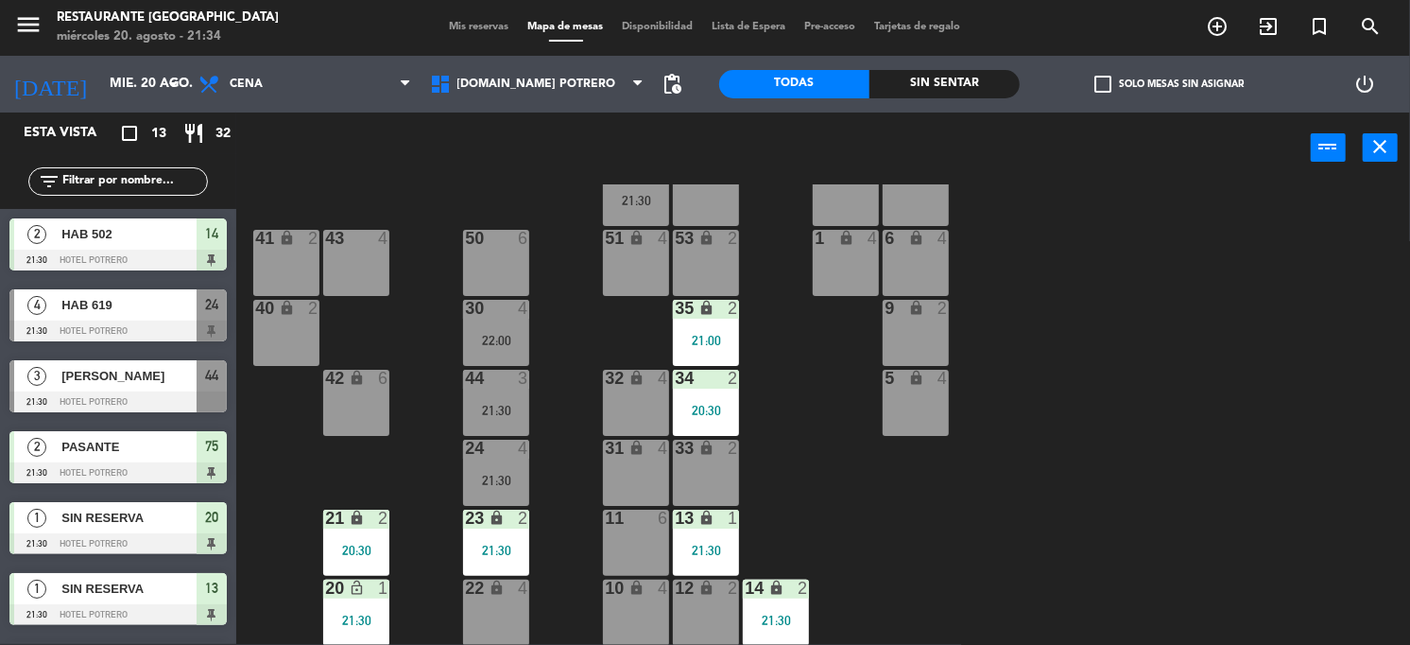
click at [149, 369] on span "[PERSON_NAME]" at bounding box center [128, 376] width 135 height 20
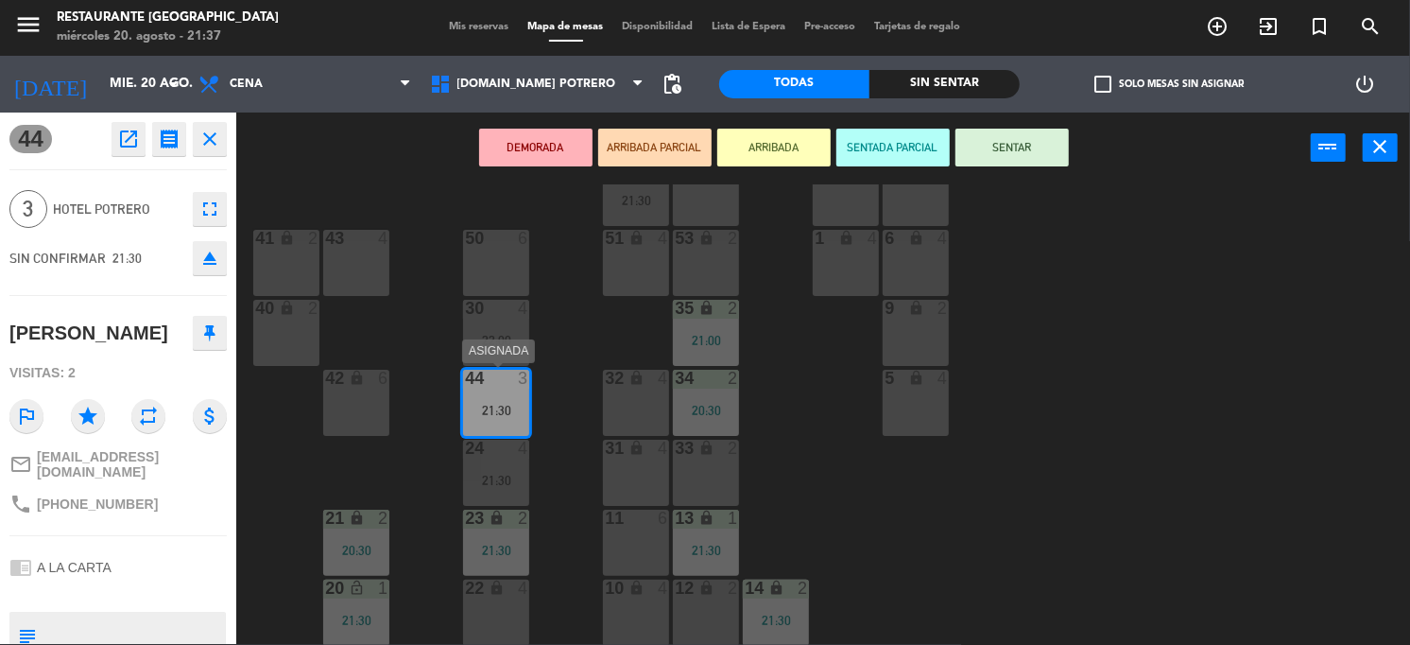
click at [497, 390] on div "44 3 21:30" at bounding box center [496, 403] width 66 height 66
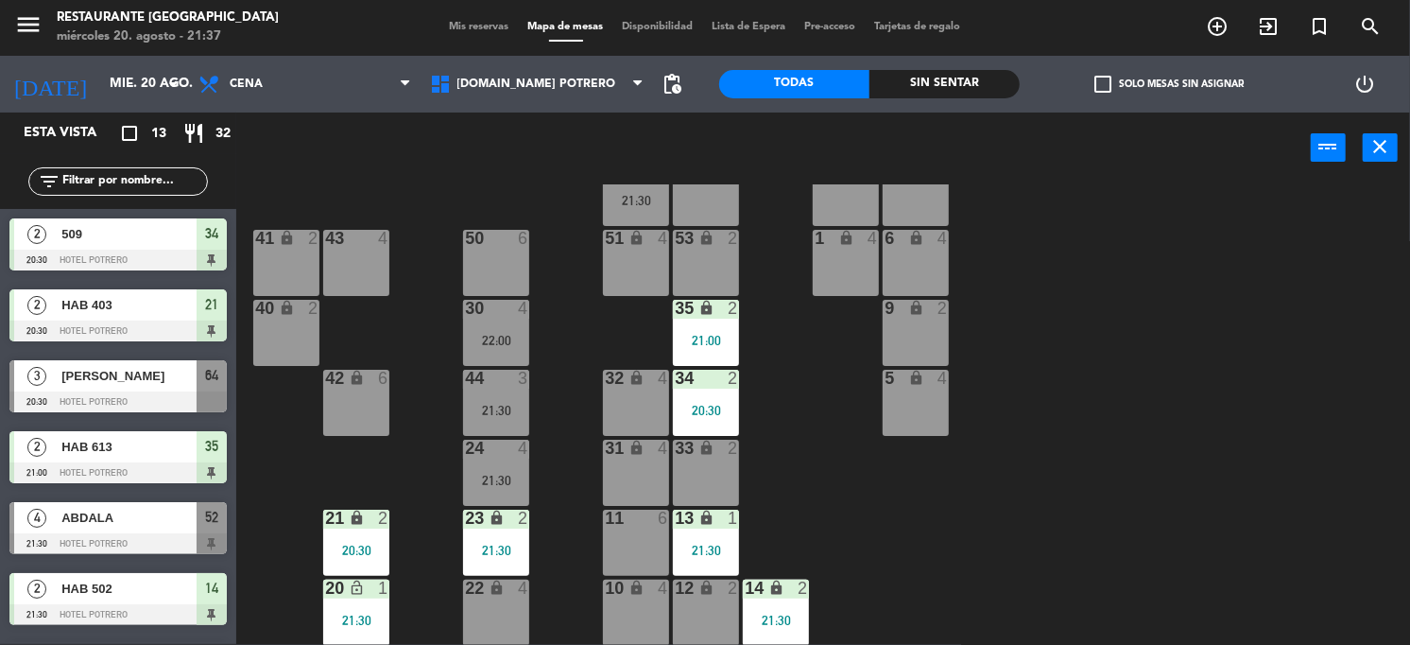
click at [491, 395] on div "44 3 21:30" at bounding box center [496, 403] width 66 height 66
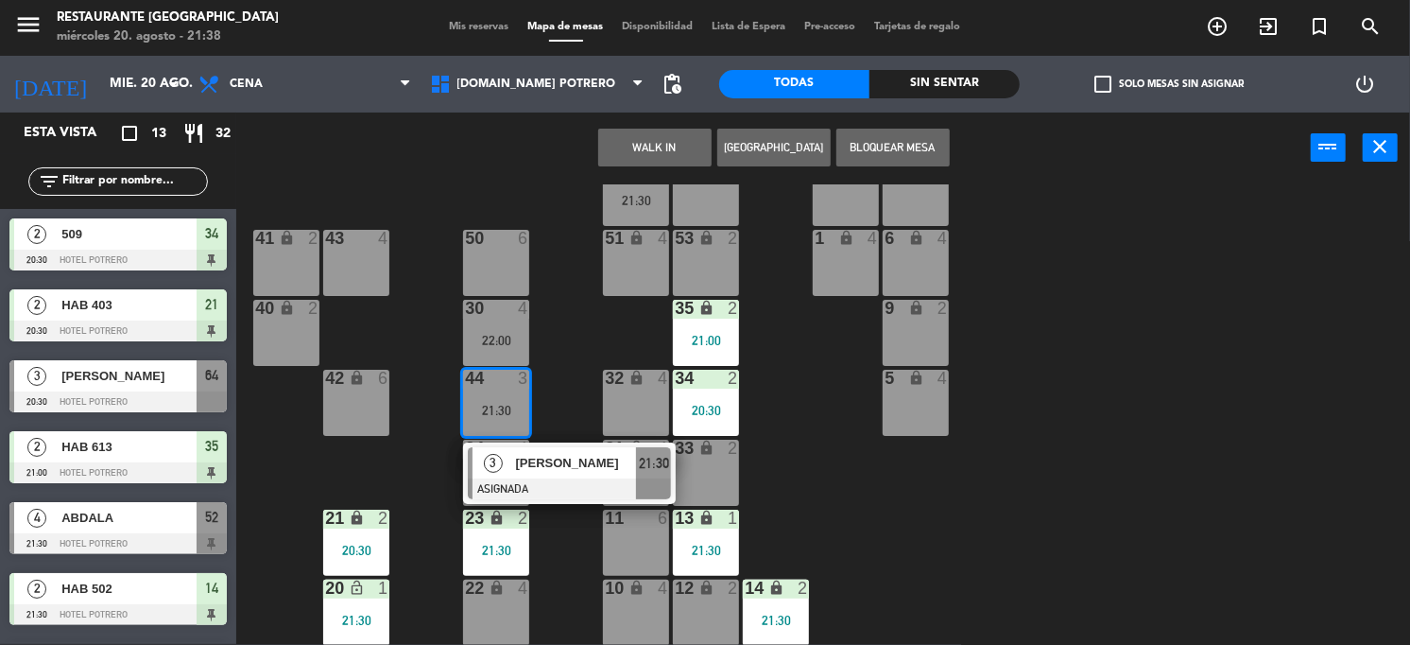
click at [559, 412] on div "65 4 71 4 73 2 76 2 63 lock 2 64 3 20:30 62 2 70 4 72 2 75 2 21:30 4 lock 4 55 …" at bounding box center [830, 414] width 1160 height 460
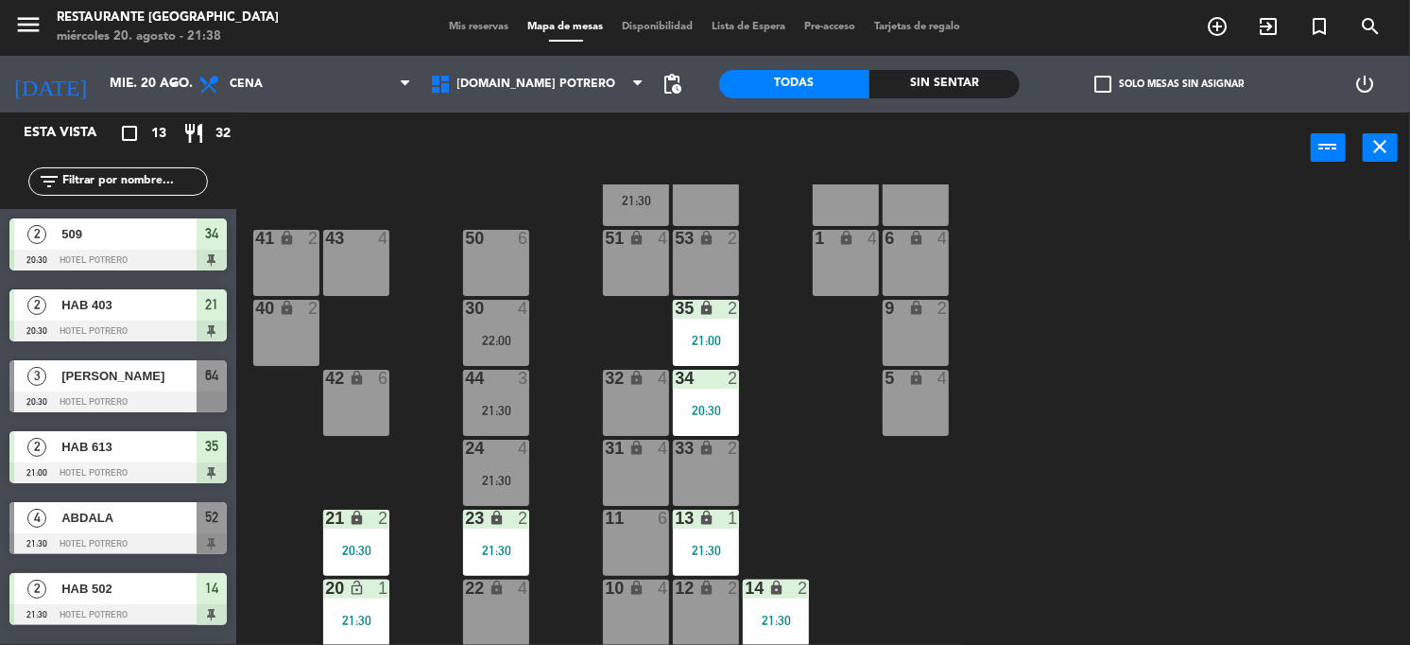
click at [520, 302] on div "4" at bounding box center [523, 308] width 11 height 17
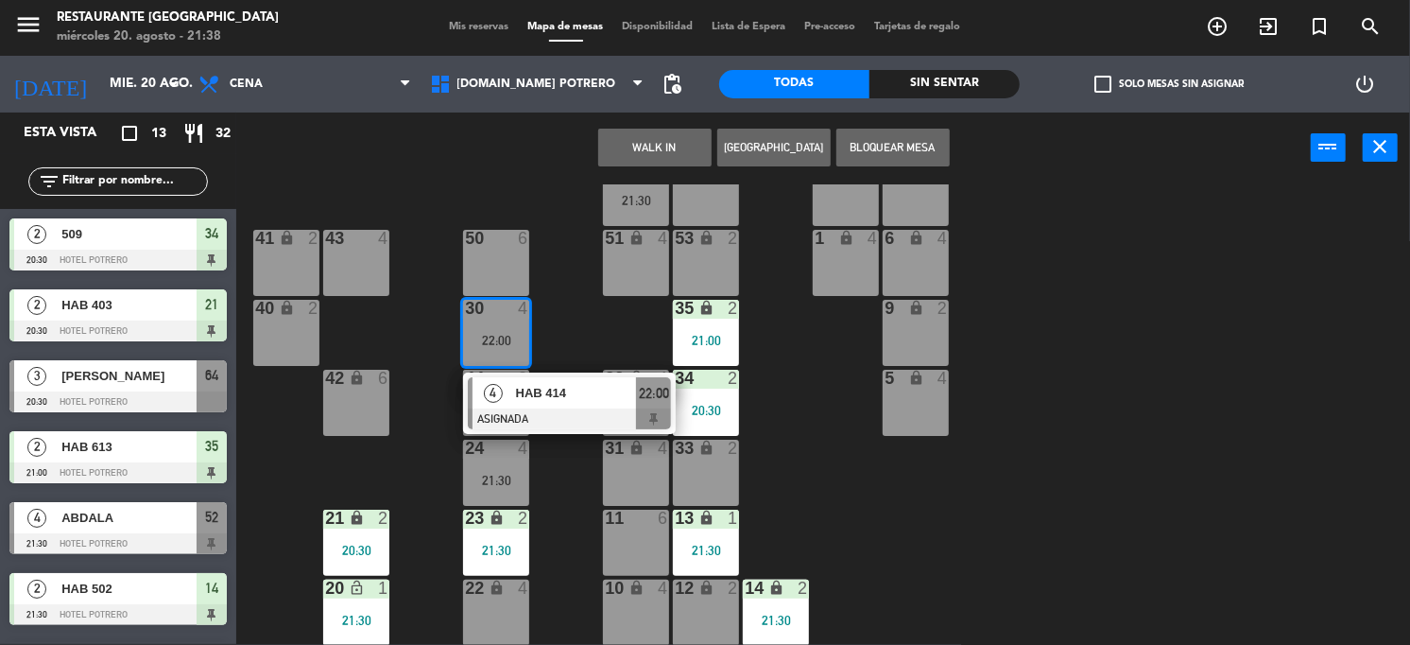
click at [571, 483] on div "65 4 71 4 73 2 76 2 63 lock 2 64 3 20:30 62 2 70 4 72 2 75 2 21:30 4 lock 4 55 …" at bounding box center [830, 414] width 1160 height 460
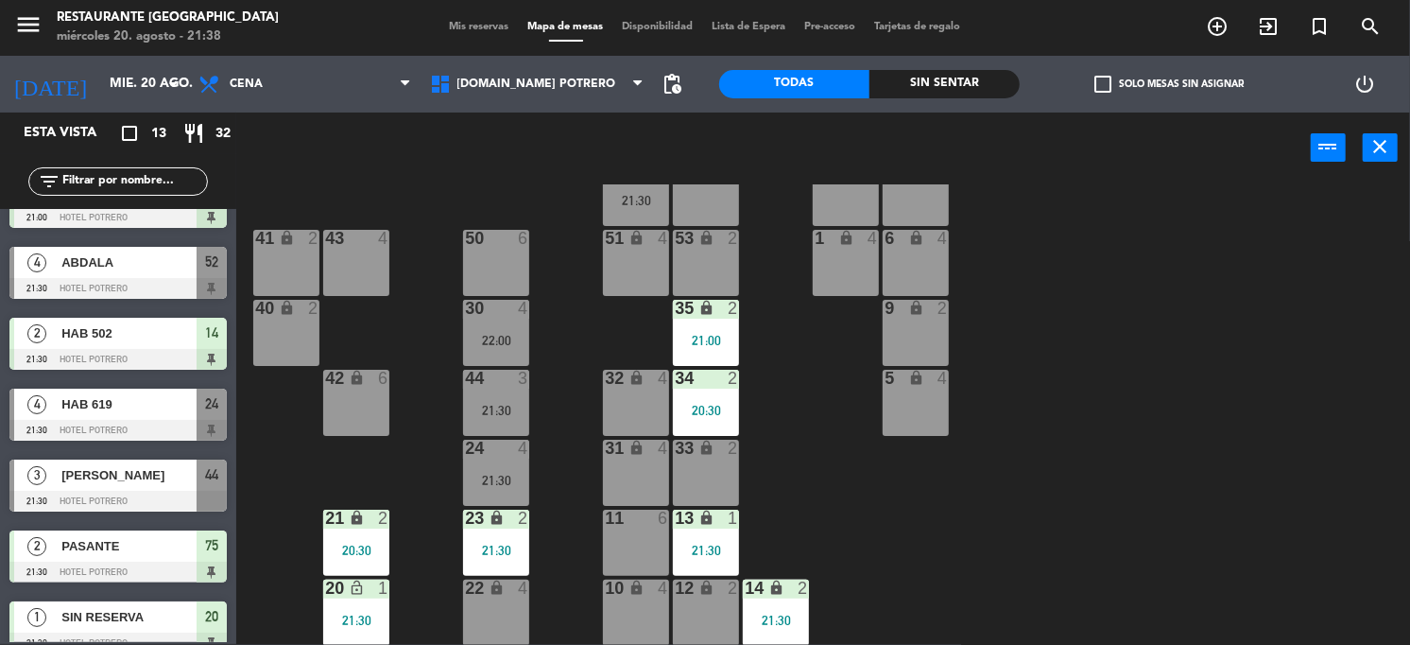
scroll to position [0, 0]
